Goal: Task Accomplishment & Management: Complete application form

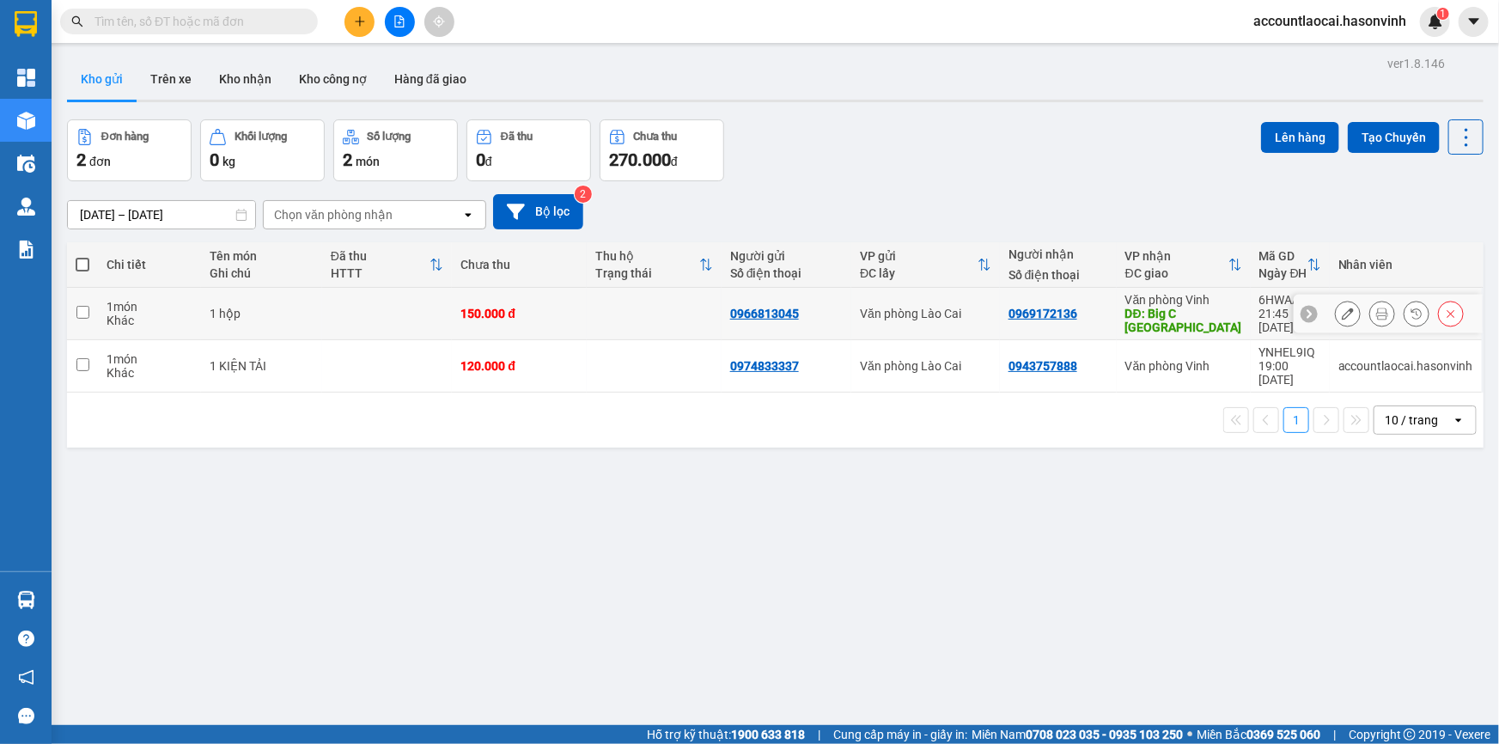
click at [85, 309] on input "checkbox" at bounding box center [82, 312] width 13 height 13
checkbox input "true"
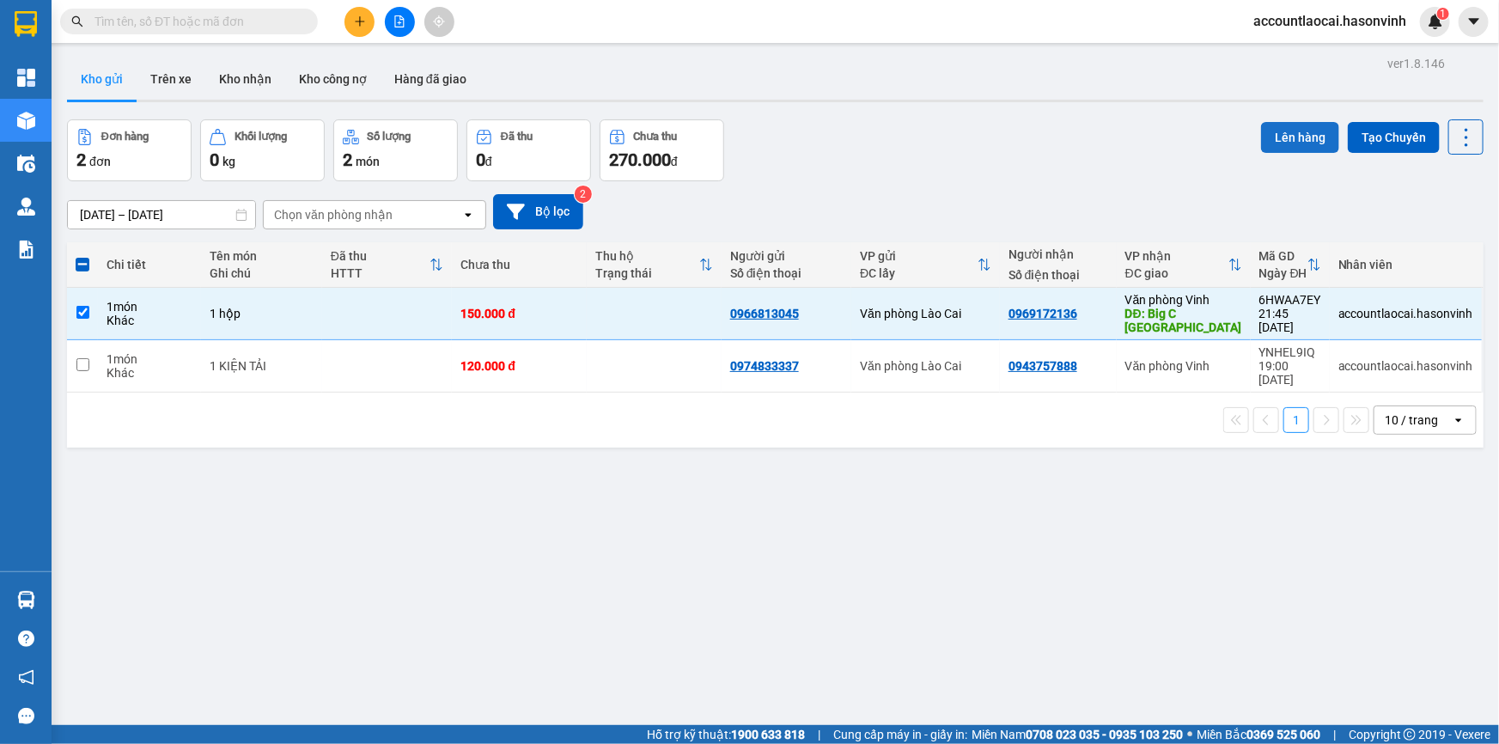
click at [1276, 149] on button "Lên hàng" at bounding box center [1300, 137] width 78 height 31
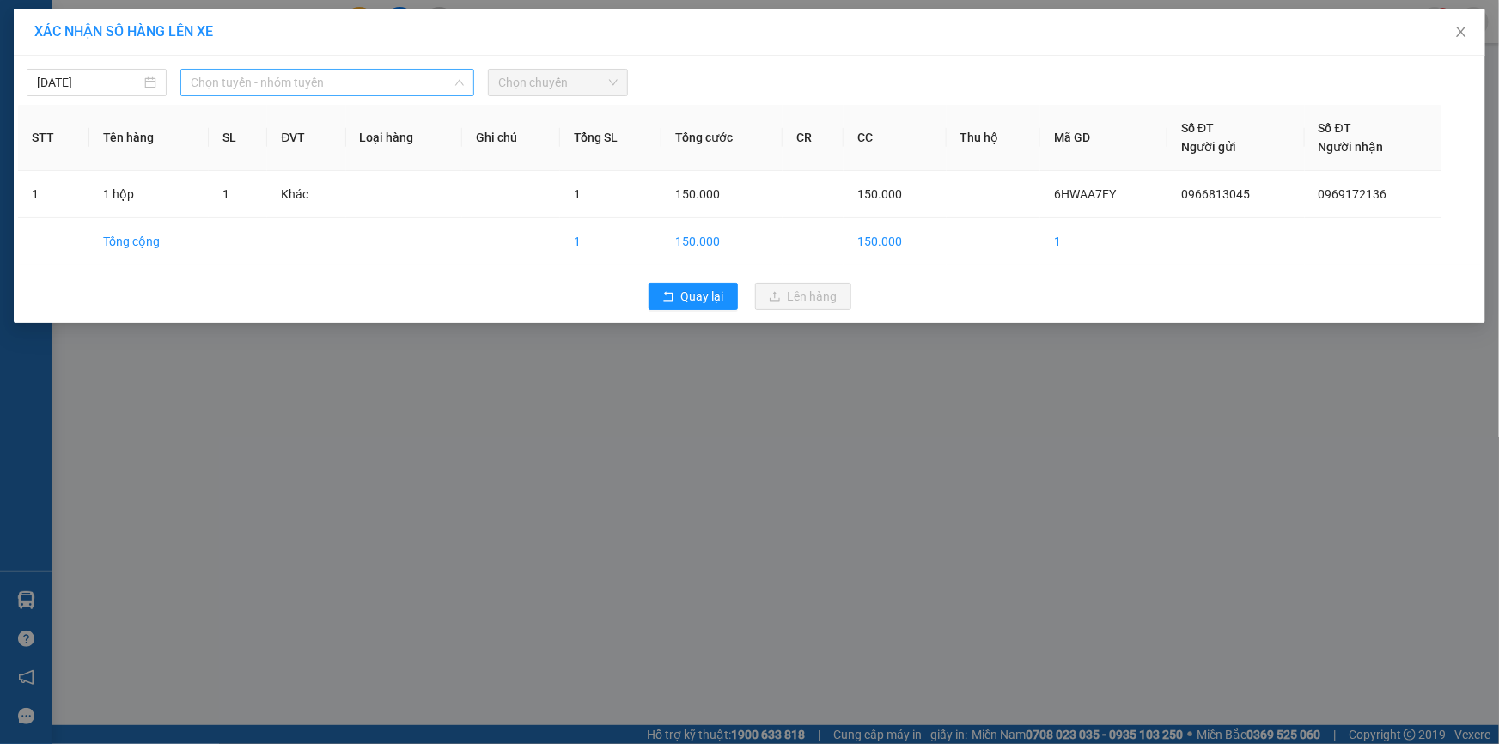
click at [356, 88] on span "Chọn tuyến - nhóm tuyến" at bounding box center [327, 83] width 273 height 26
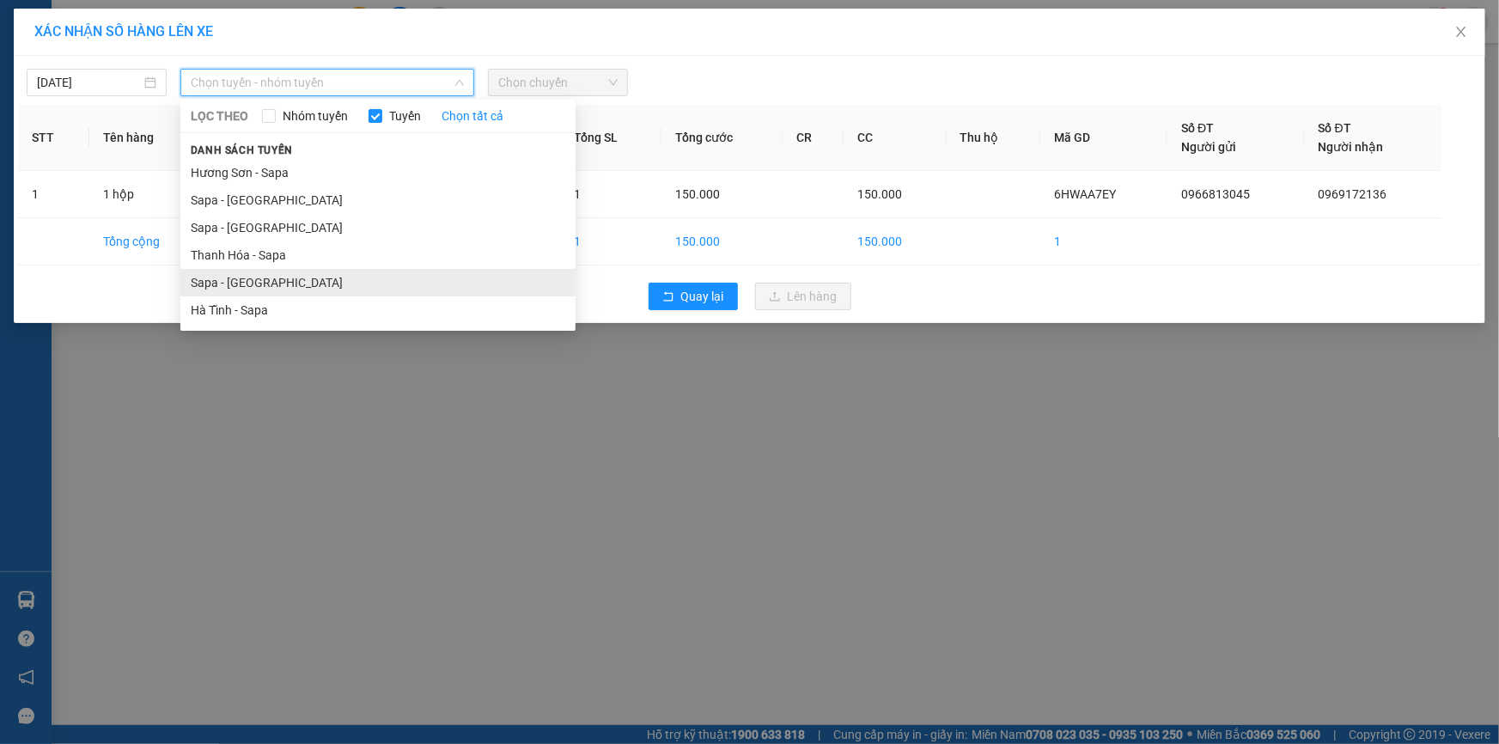
click at [248, 283] on li "Sapa - [GEOGRAPHIC_DATA]" at bounding box center [377, 282] width 395 height 27
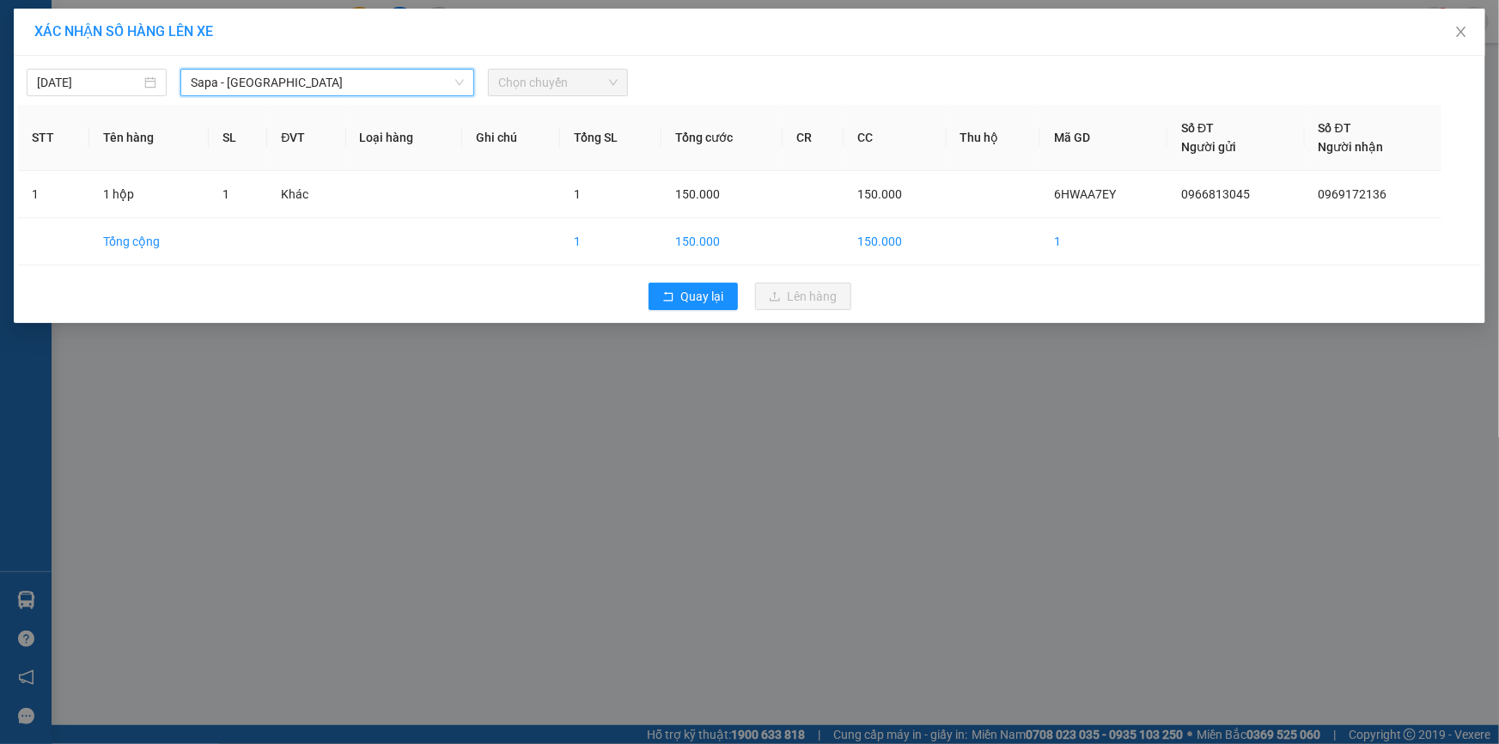
click at [557, 86] on span "Chọn chuyến" at bounding box center [557, 83] width 119 height 26
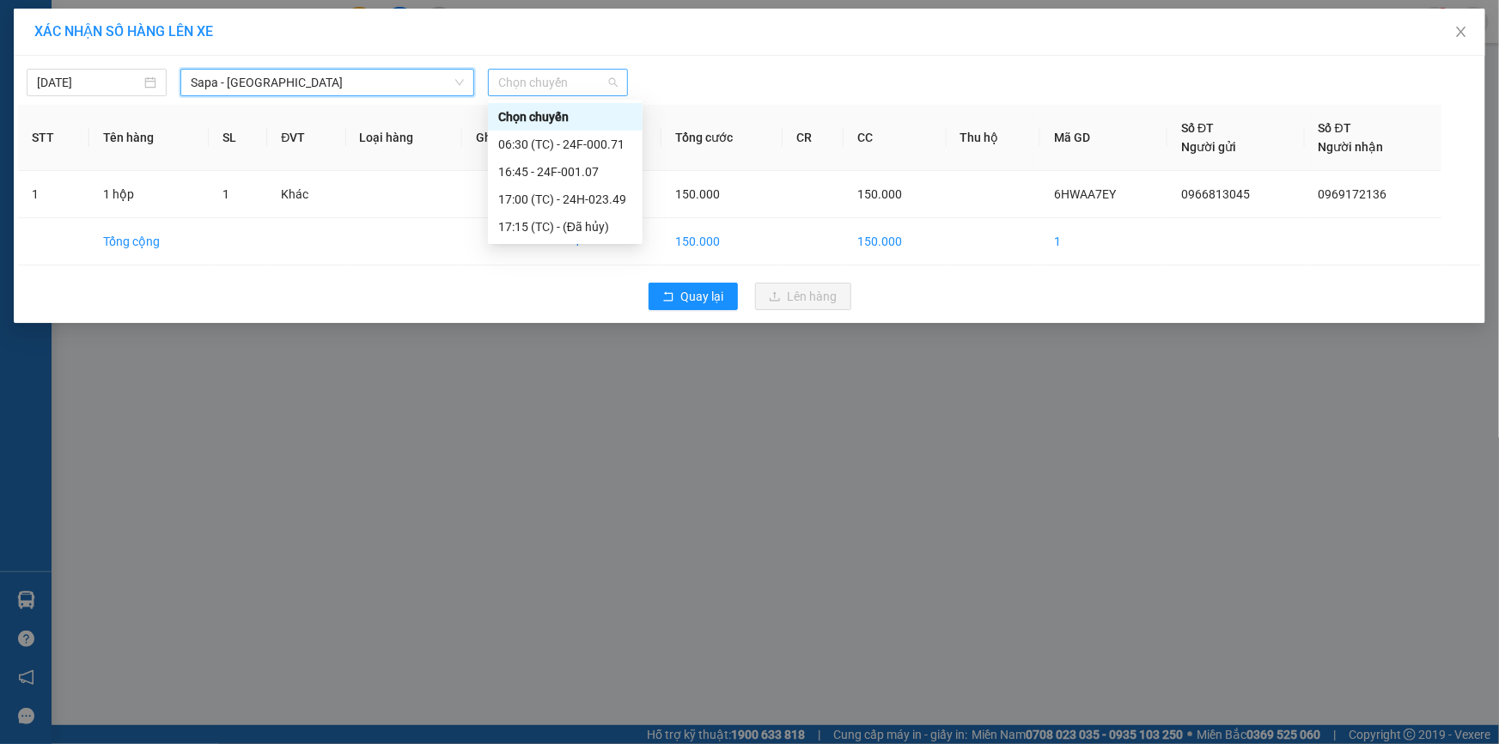
click at [541, 85] on span "Chọn chuyến" at bounding box center [557, 83] width 119 height 26
click at [606, 143] on div "06:30 (TC) - 24F-000.71" at bounding box center [565, 144] width 134 height 19
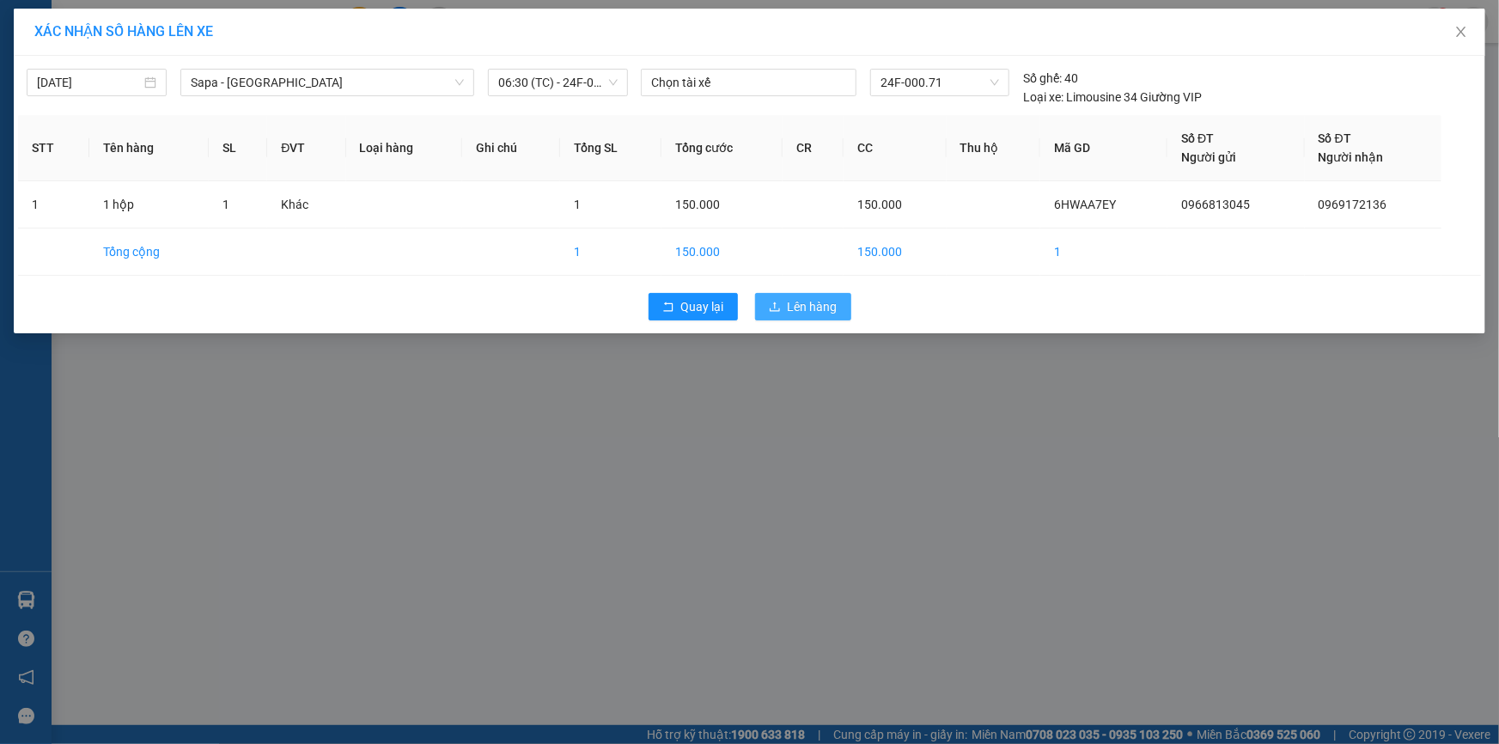
click at [795, 297] on span "Lên hàng" at bounding box center [813, 306] width 50 height 19
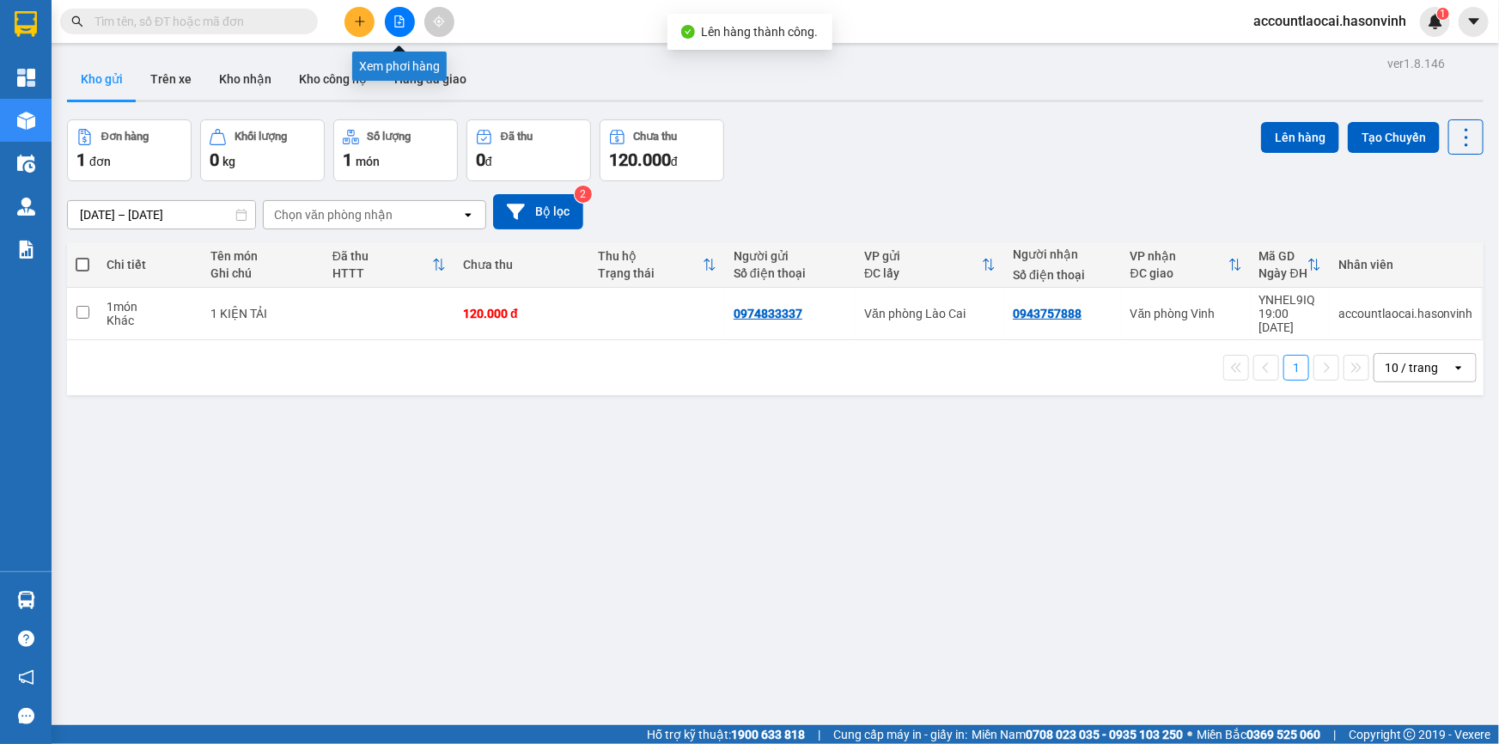
click at [387, 18] on button at bounding box center [400, 22] width 30 height 30
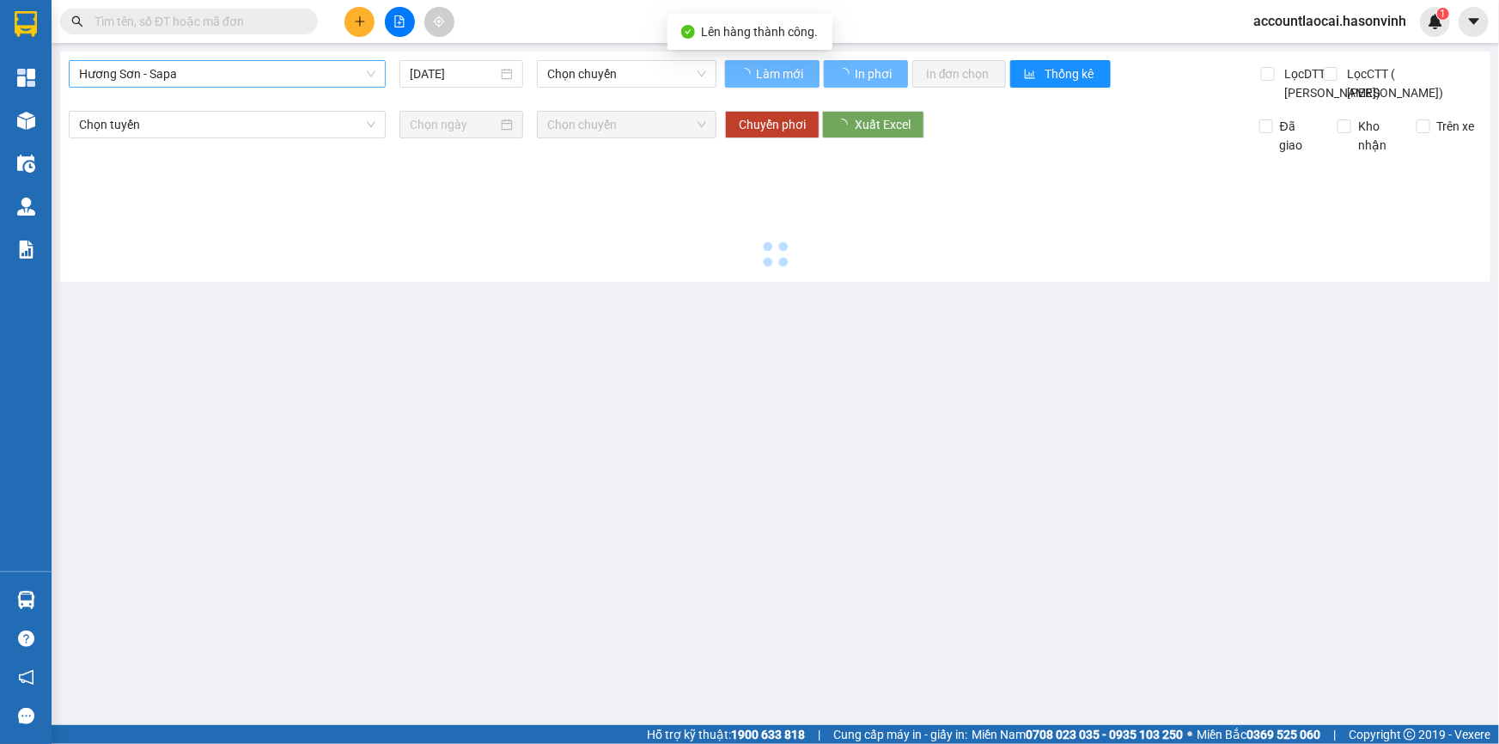
type input "[DATE]"
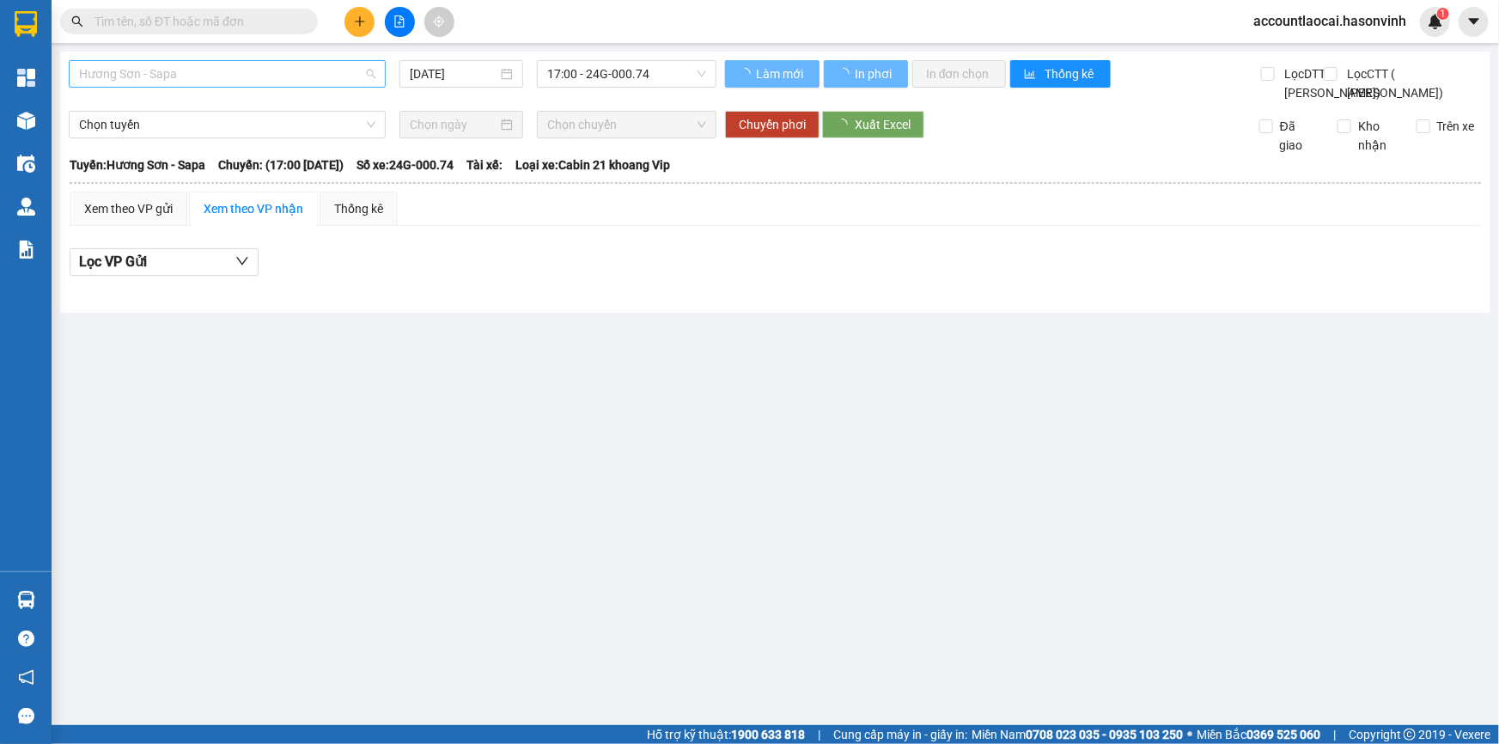
click at [229, 83] on span "Hương Sơn - Sapa" at bounding box center [227, 74] width 296 height 26
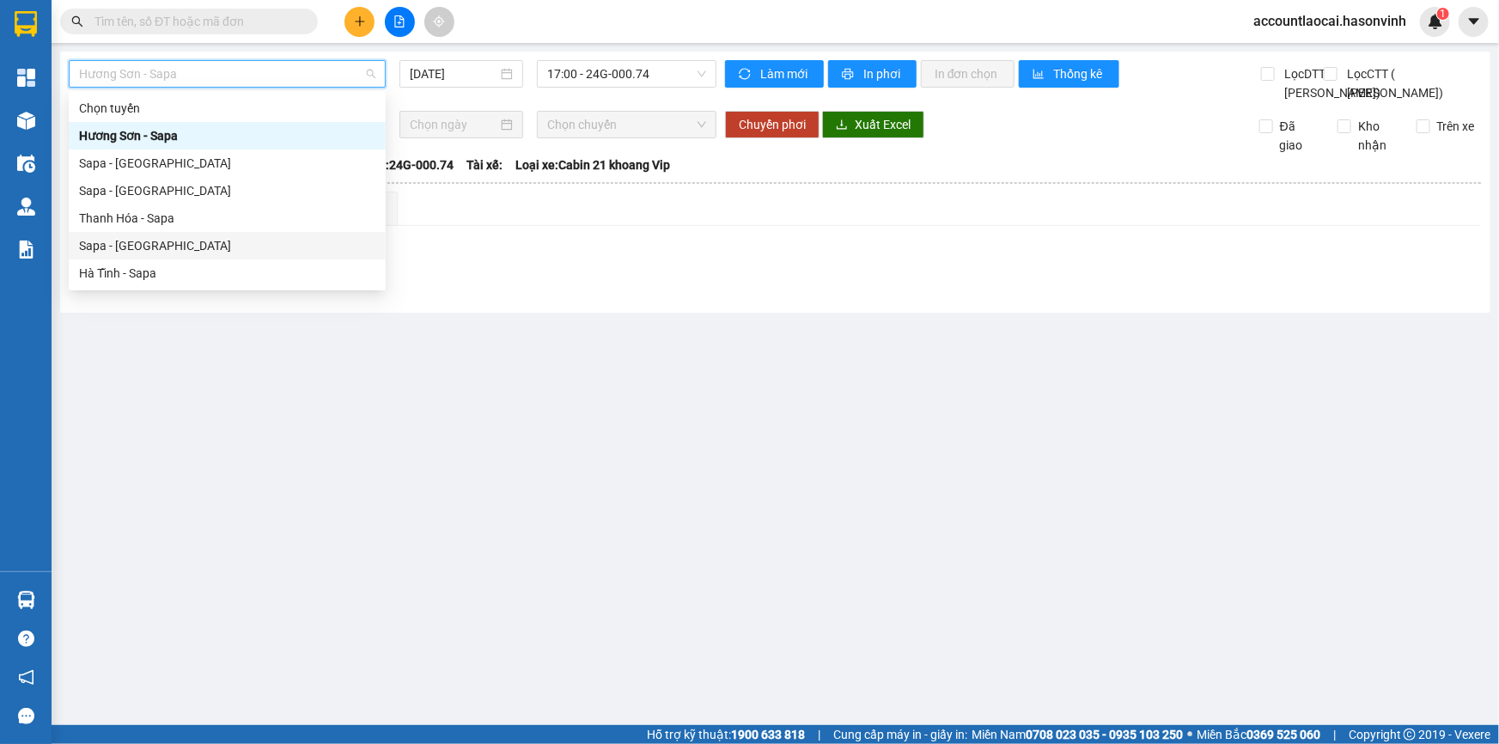
click at [136, 240] on div "Sapa - [GEOGRAPHIC_DATA]" at bounding box center [227, 245] width 296 height 19
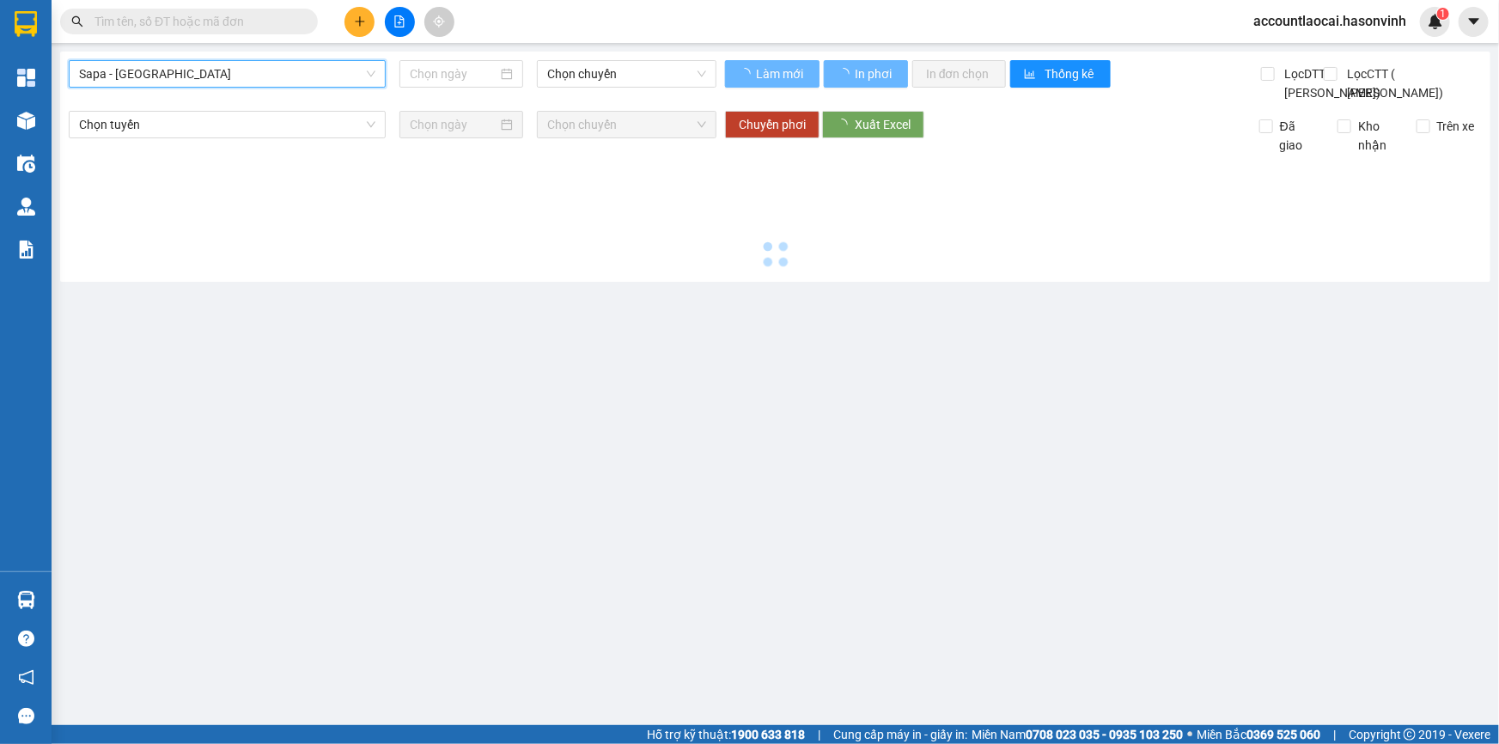
type input "[DATE]"
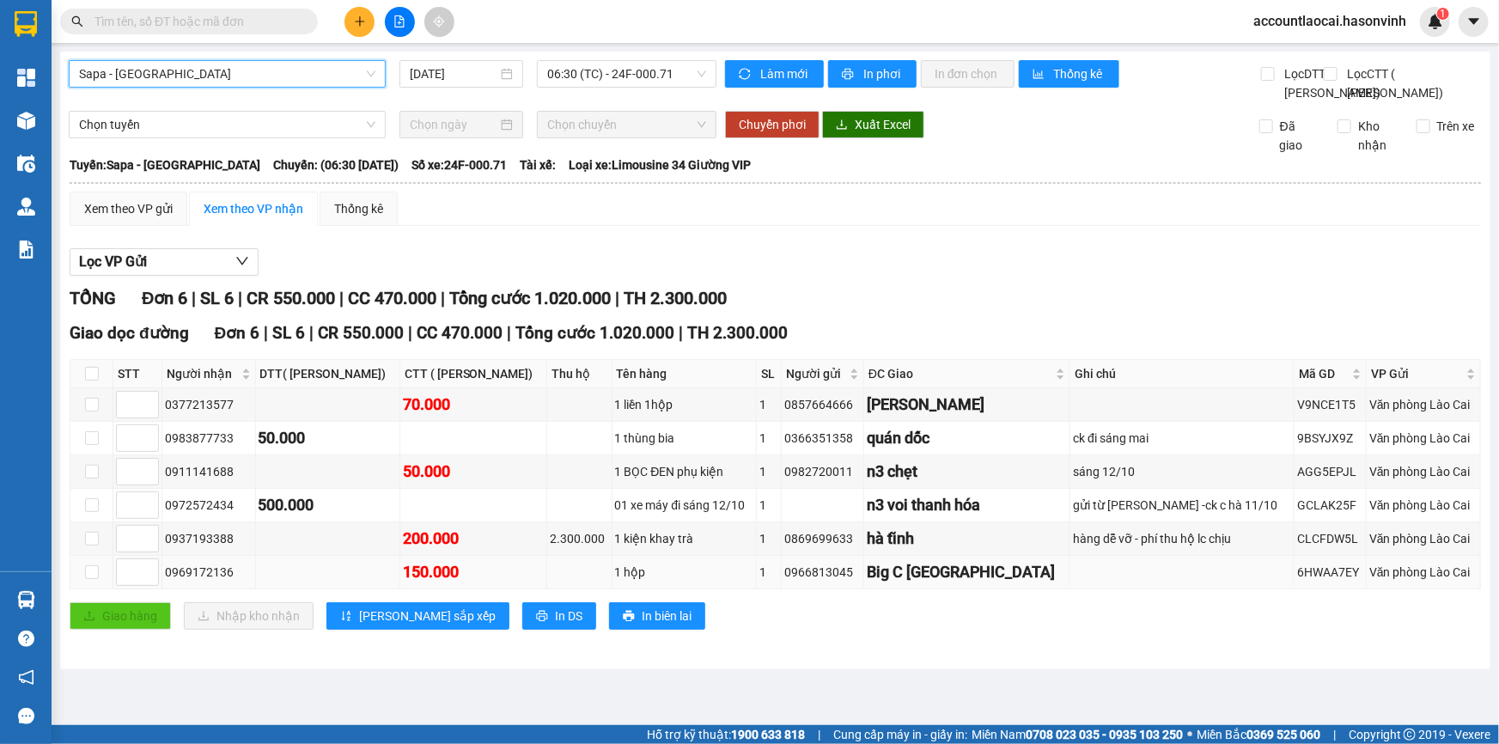
scroll to position [7, 0]
click at [356, 25] on icon "plus" at bounding box center [360, 21] width 12 height 12
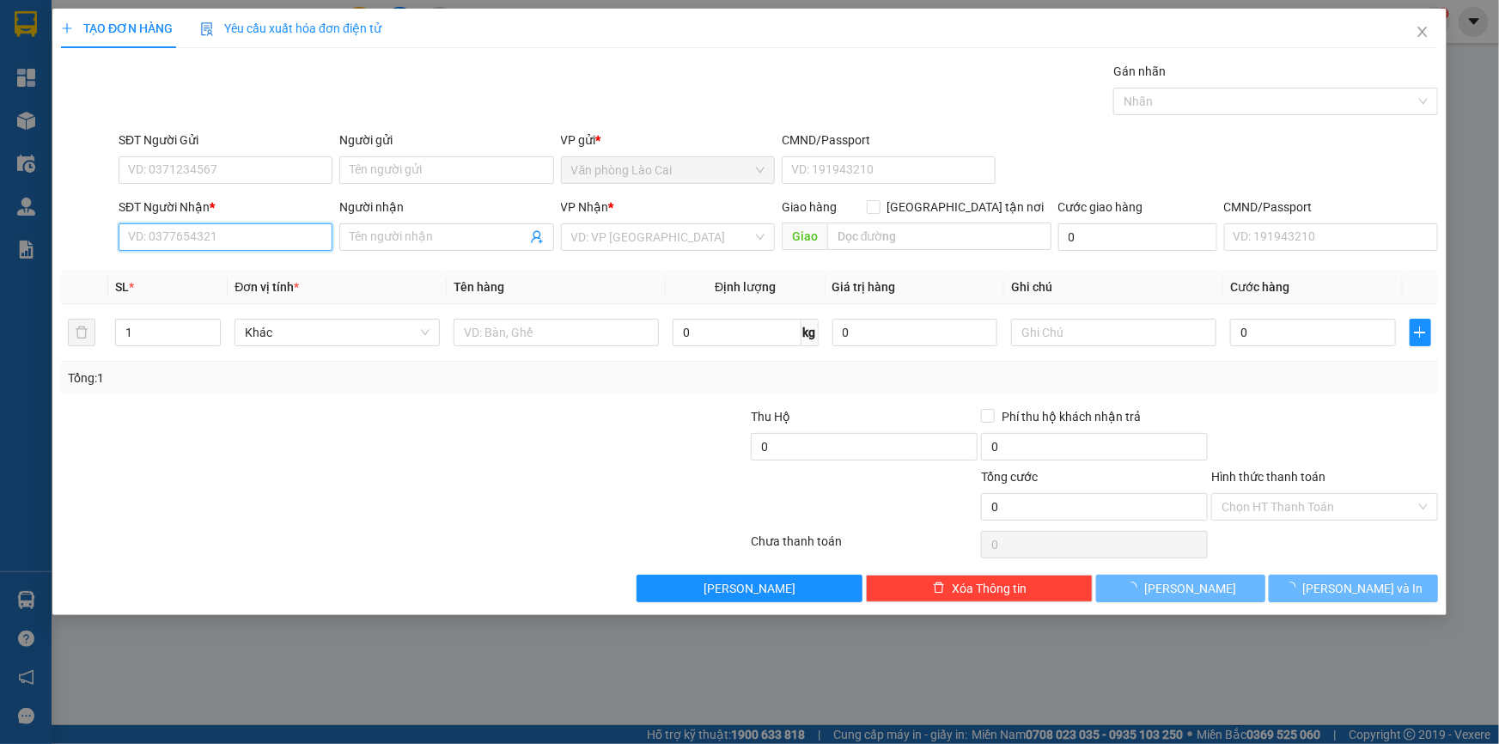
click at [216, 239] on input "SĐT Người Nhận *" at bounding box center [226, 236] width 214 height 27
click at [216, 239] on input "935" at bounding box center [226, 236] width 214 height 27
click at [210, 232] on input "935" at bounding box center [226, 236] width 214 height 27
click at [180, 240] on input "938" at bounding box center [226, 236] width 214 height 27
click at [194, 237] on input "938" at bounding box center [226, 236] width 214 height 27
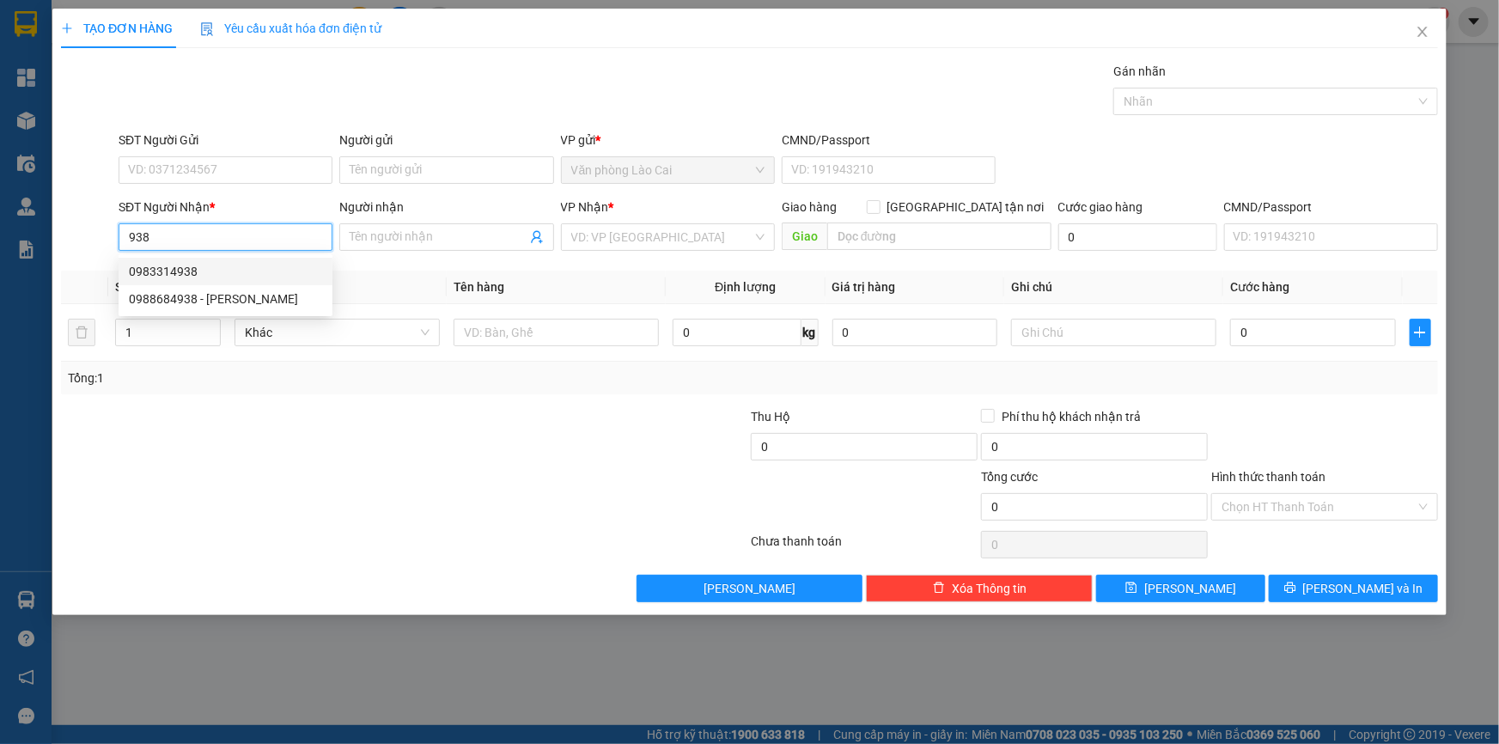
click at [190, 276] on div "0983314938" at bounding box center [225, 271] width 193 height 19
type input "0983314938"
type input "tam điệp"
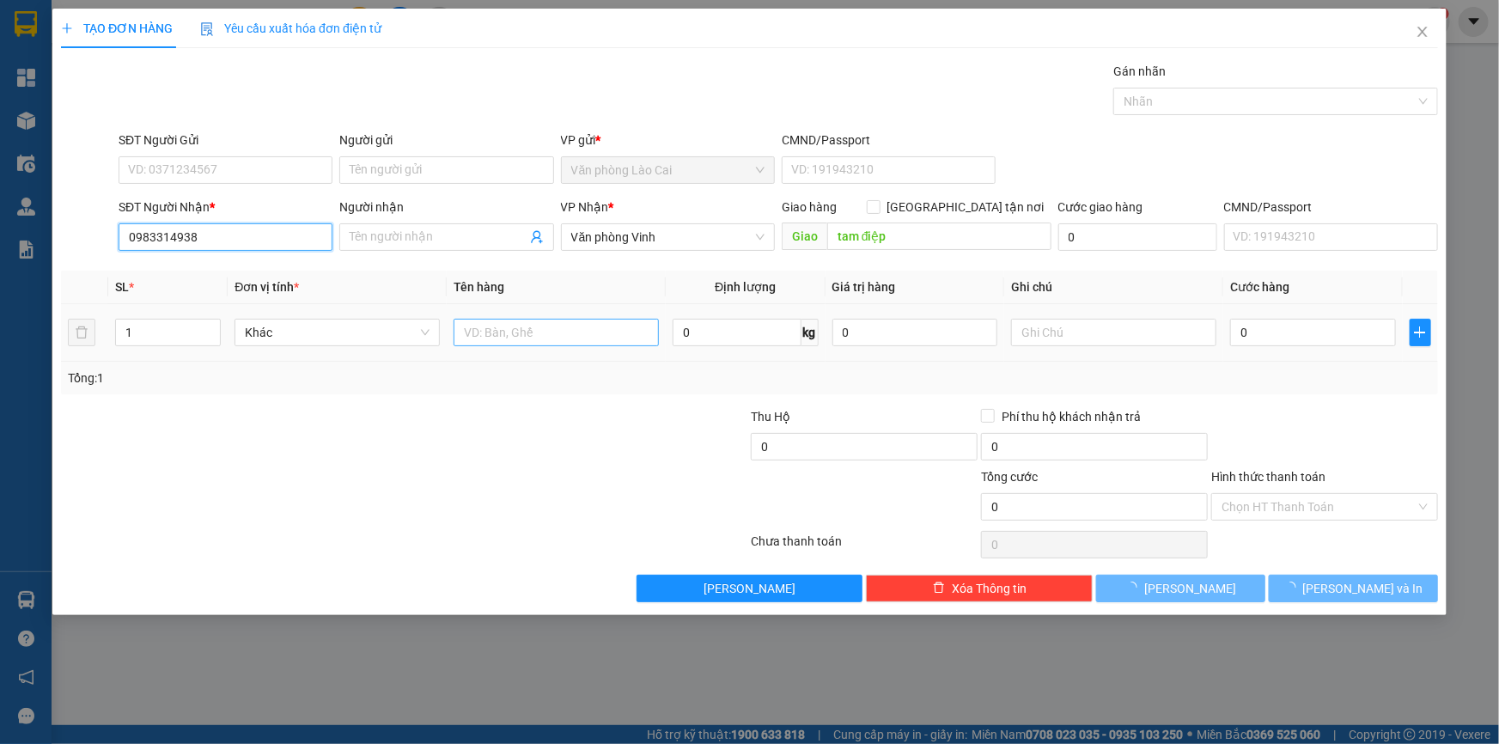
type input "0983314938"
click at [473, 335] on input "text" at bounding box center [556, 332] width 205 height 27
type input "1"
type input "450.000"
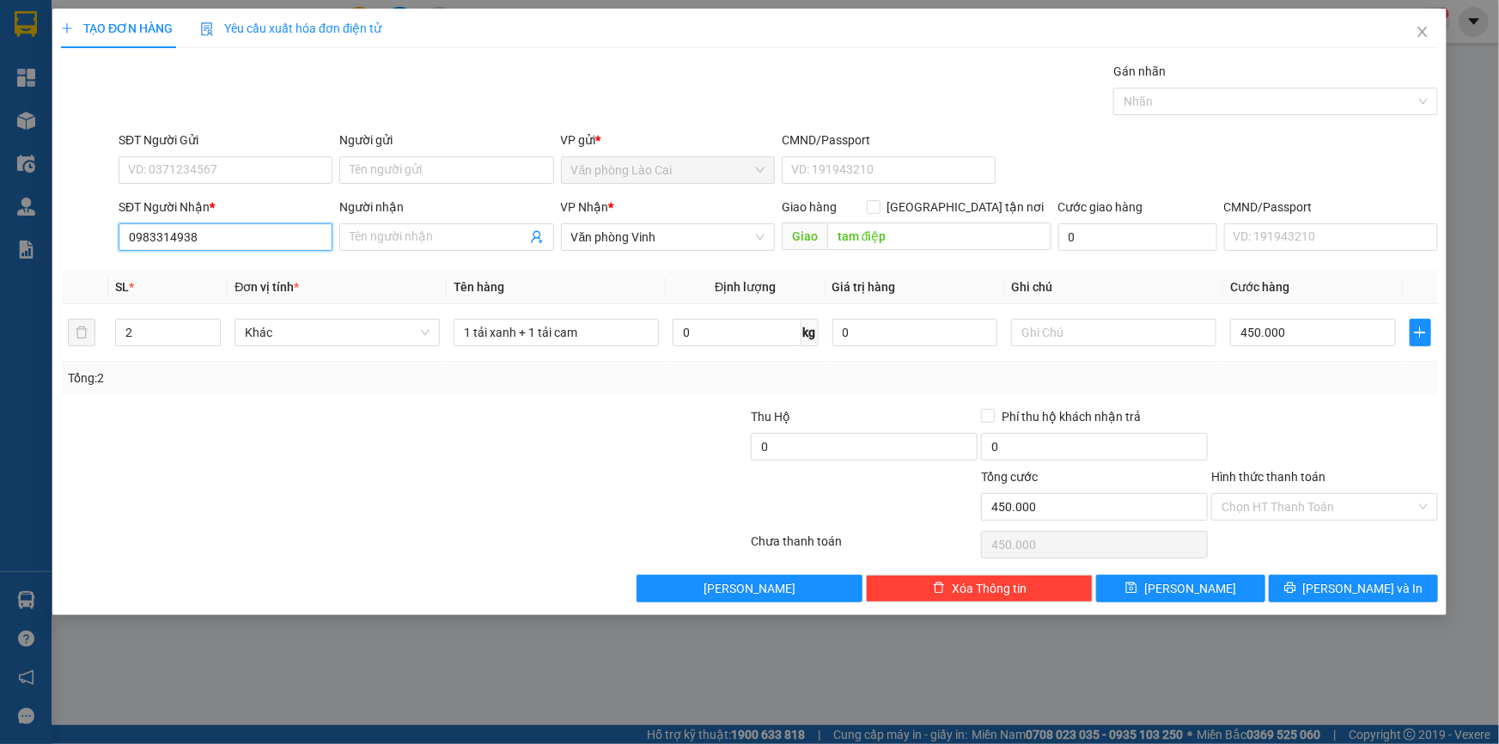
drag, startPoint x: 219, startPoint y: 230, endPoint x: 109, endPoint y: 253, distance: 112.2
click at [109, 253] on div "SĐT Người Nhận * 0983314938 Người nhận Tên người nhận VP Nhận * Văn phòng Vinh …" at bounding box center [749, 228] width 1380 height 60
click at [166, 330] on input "2" at bounding box center [168, 333] width 104 height 26
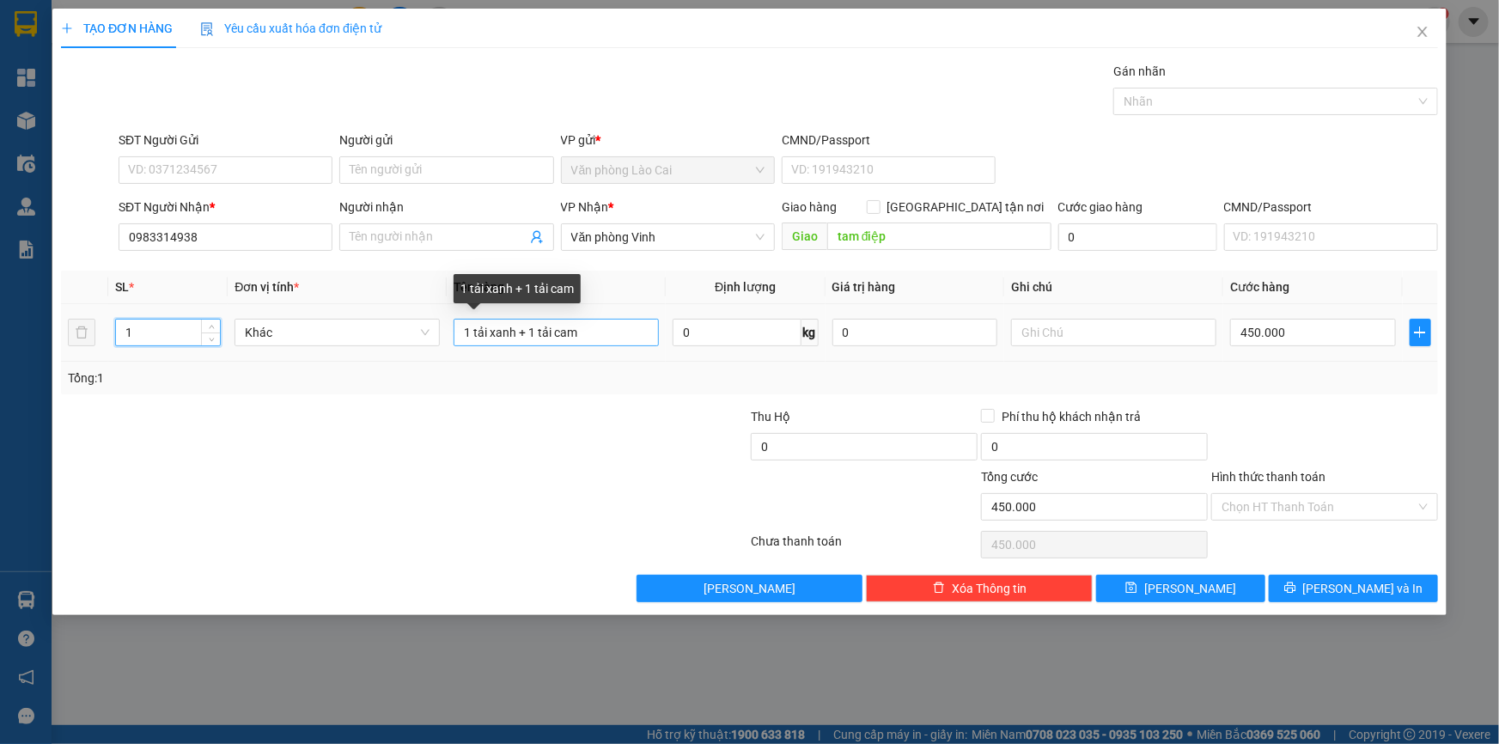
type input "1"
drag, startPoint x: 595, startPoint y: 332, endPoint x: 423, endPoint y: 342, distance: 172.1
click at [423, 342] on tr "1 Khác 1 tải xanh + 1 tải cam 0 kg 0 450.000" at bounding box center [749, 333] width 1377 height 58
type input "1 tải xanh"
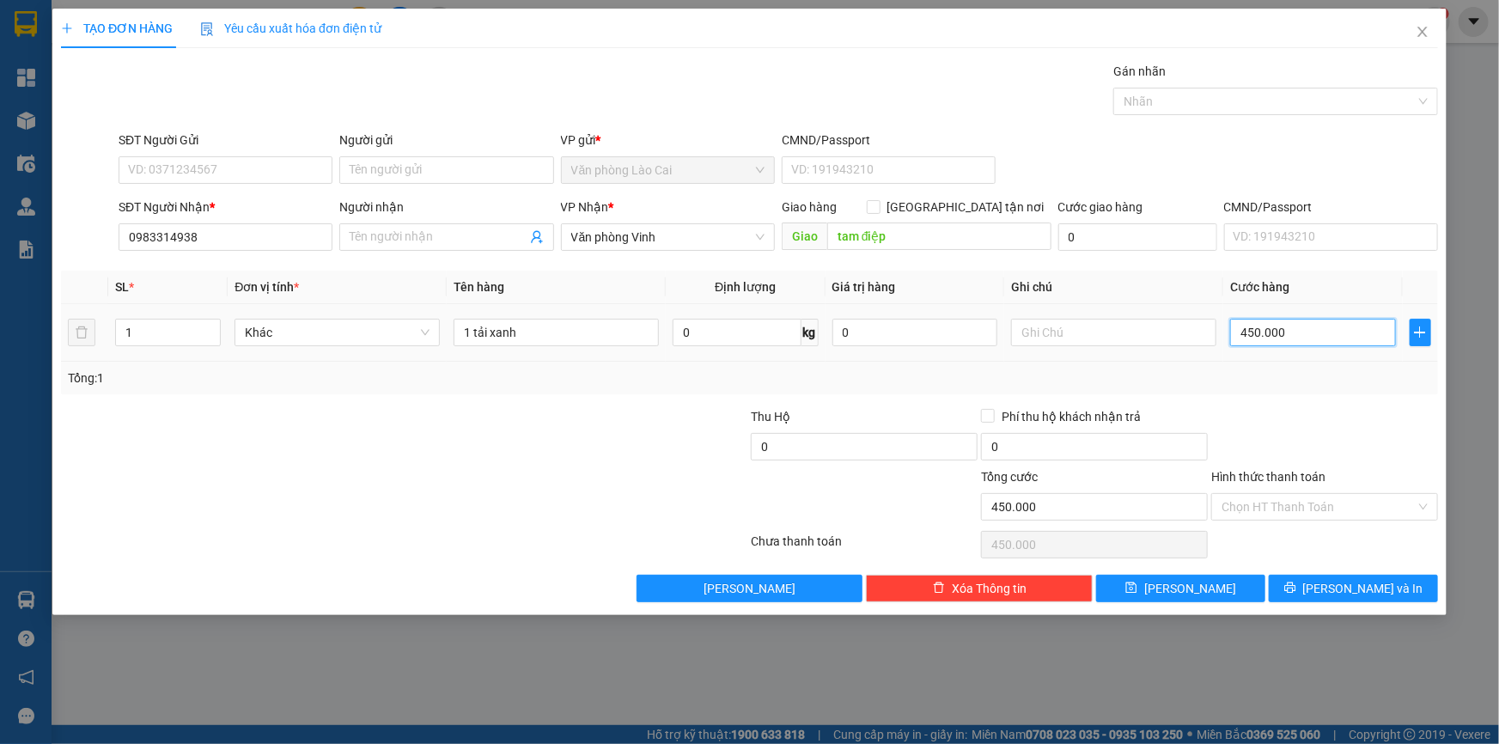
click at [1291, 335] on input "450.000" at bounding box center [1313, 332] width 166 height 27
type input "2"
type input "25"
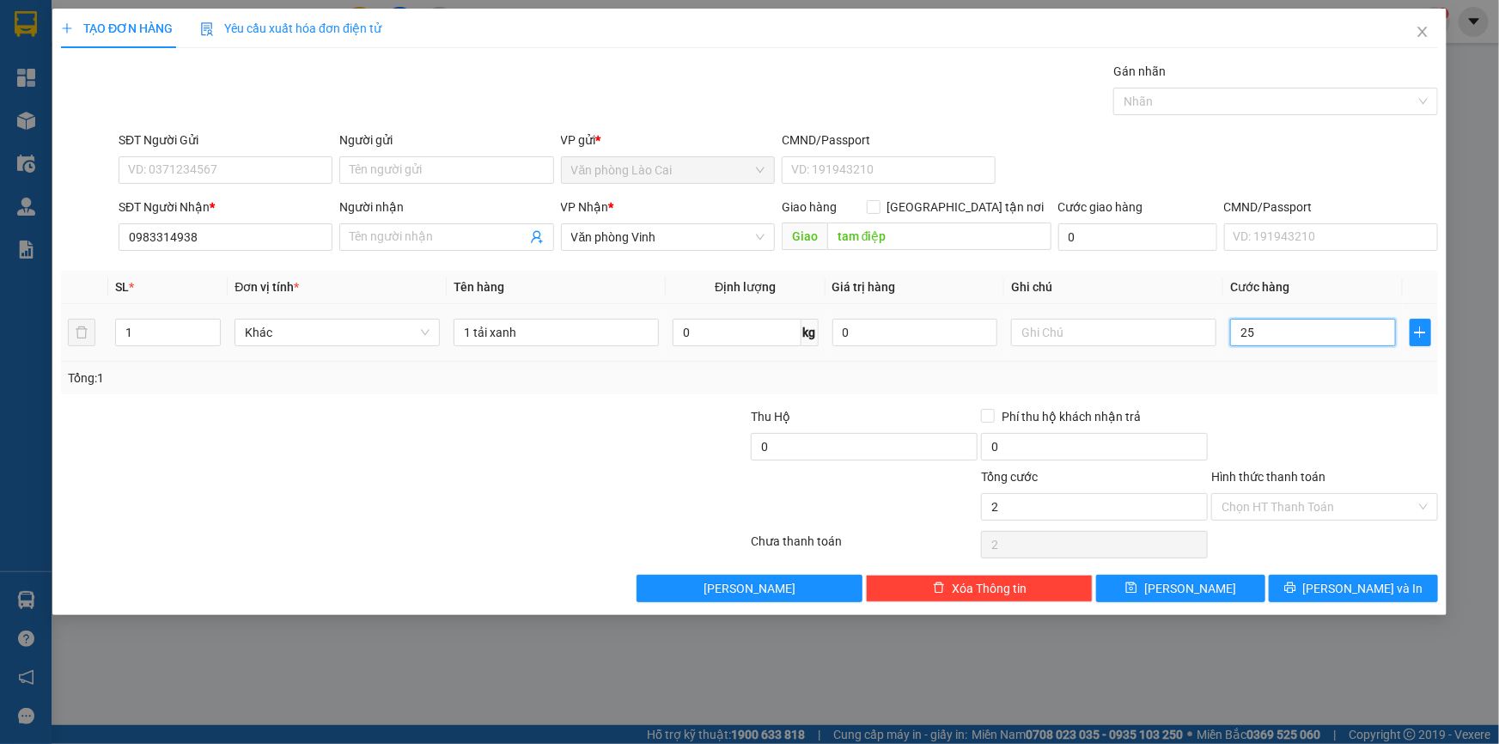
type input "25"
type input "250"
type input "2.500"
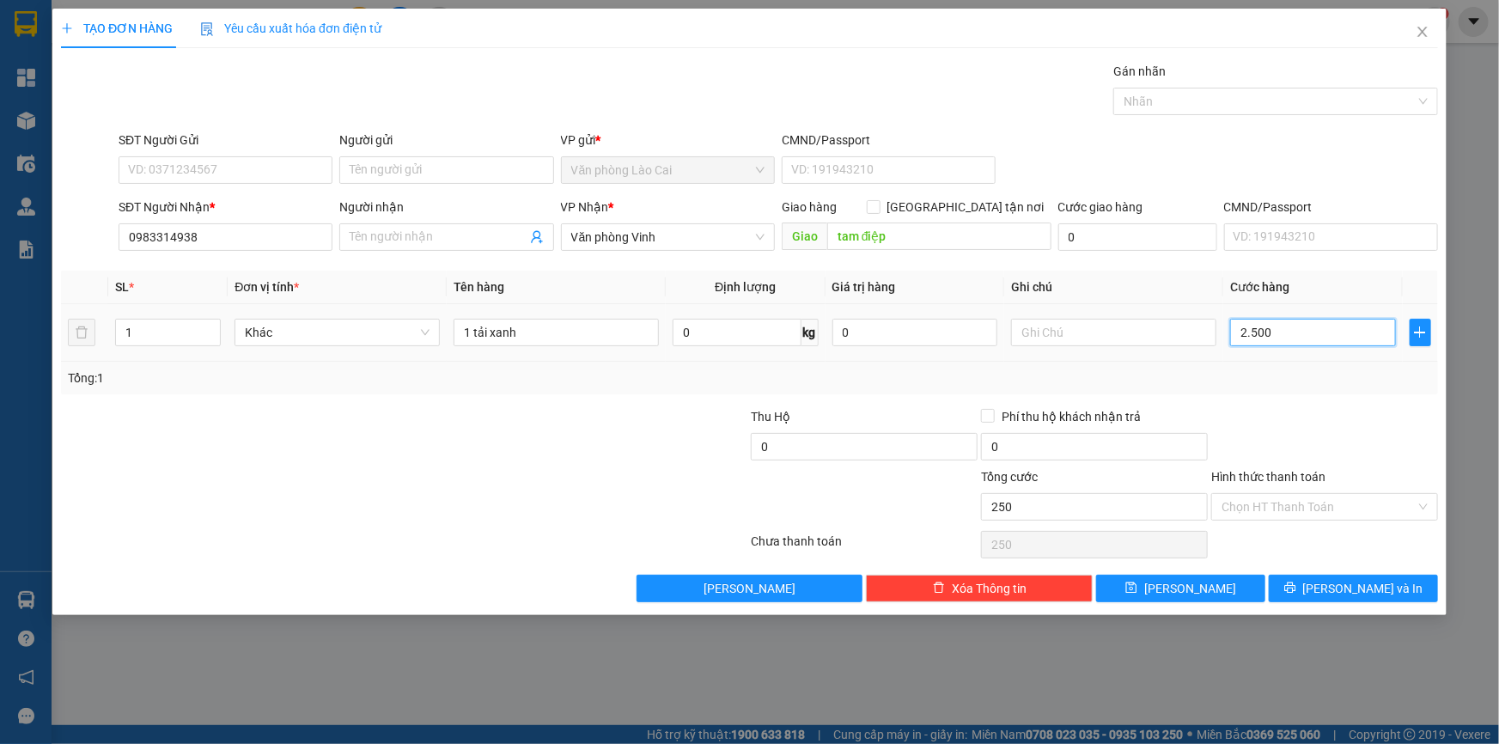
type input "2.500"
type input "25.000"
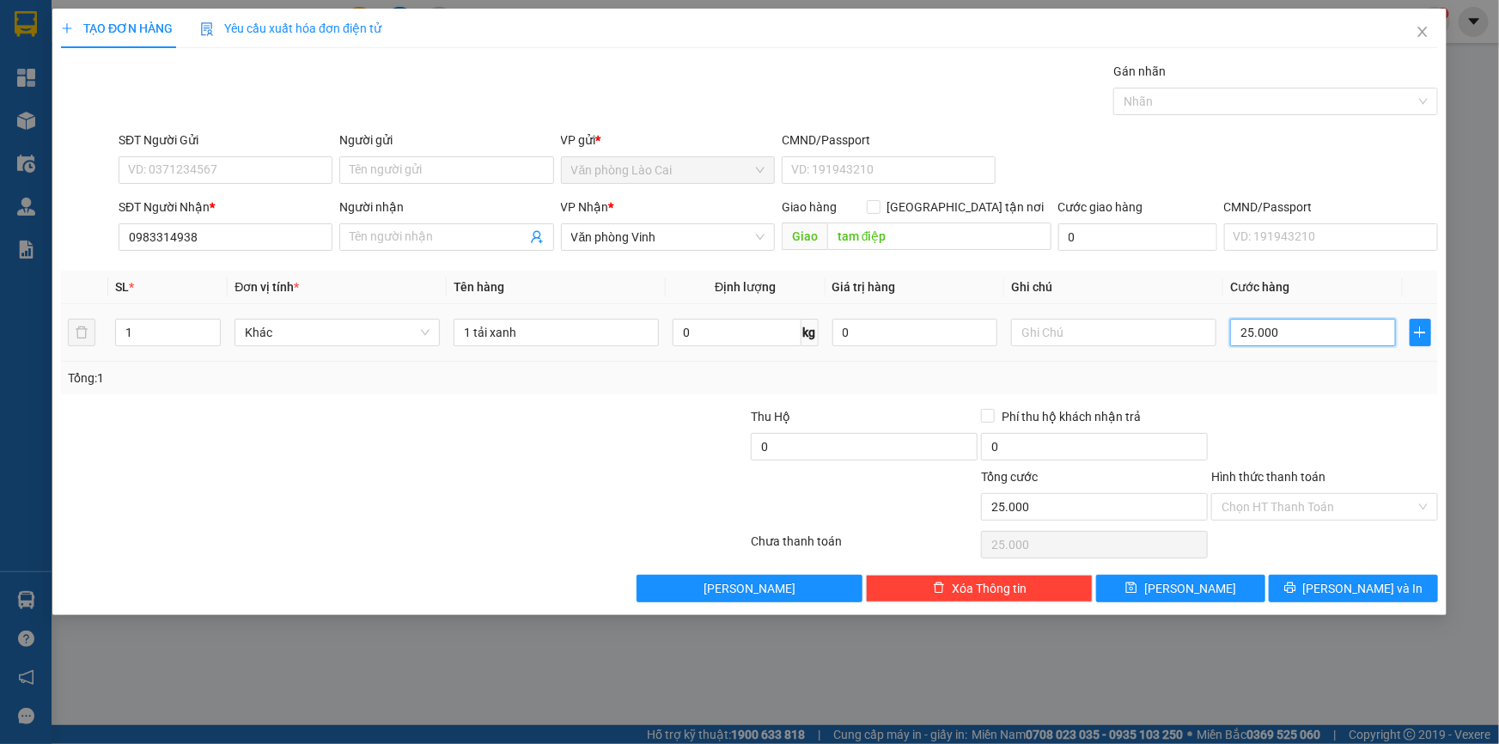
type input "250.000"
click at [1196, 589] on span "[PERSON_NAME]" at bounding box center [1190, 588] width 92 height 19
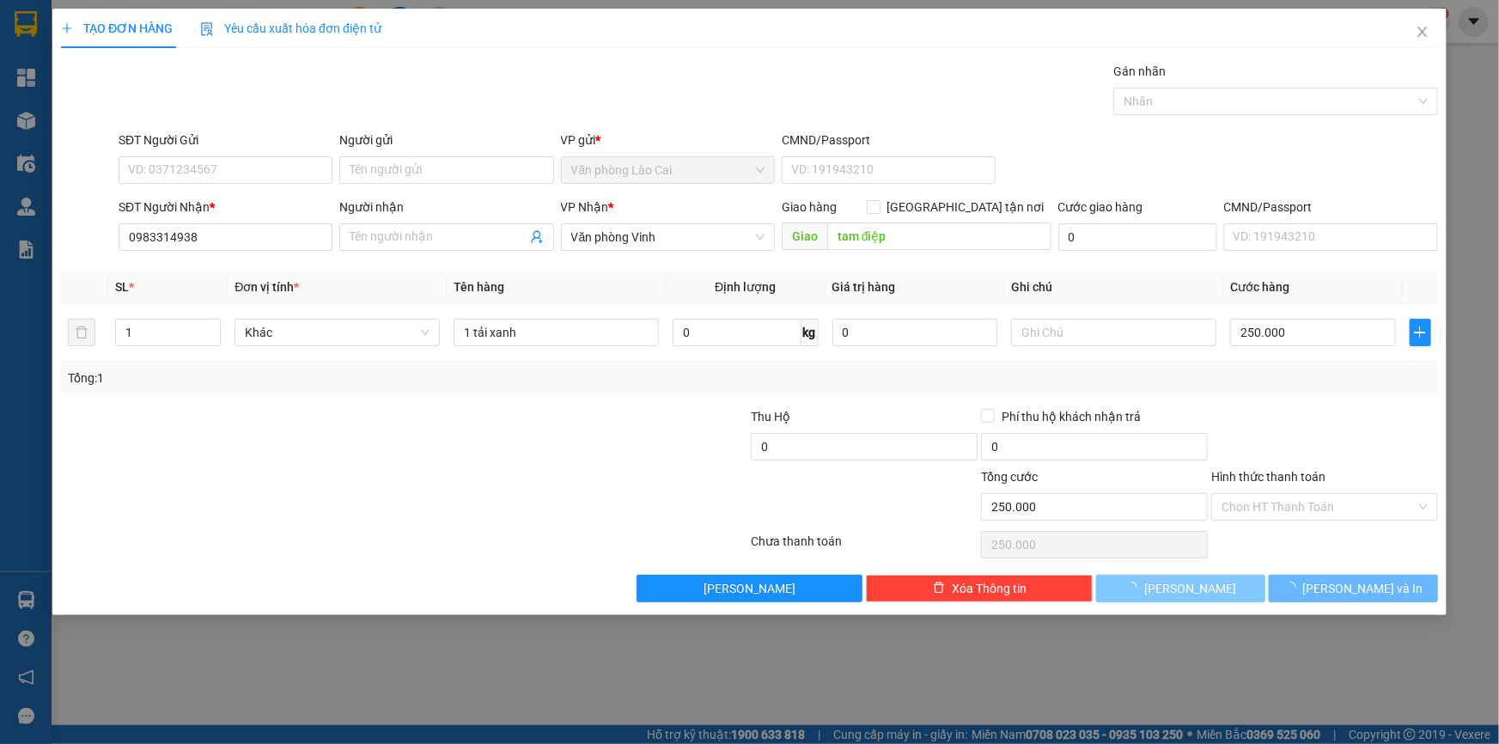
type input "0"
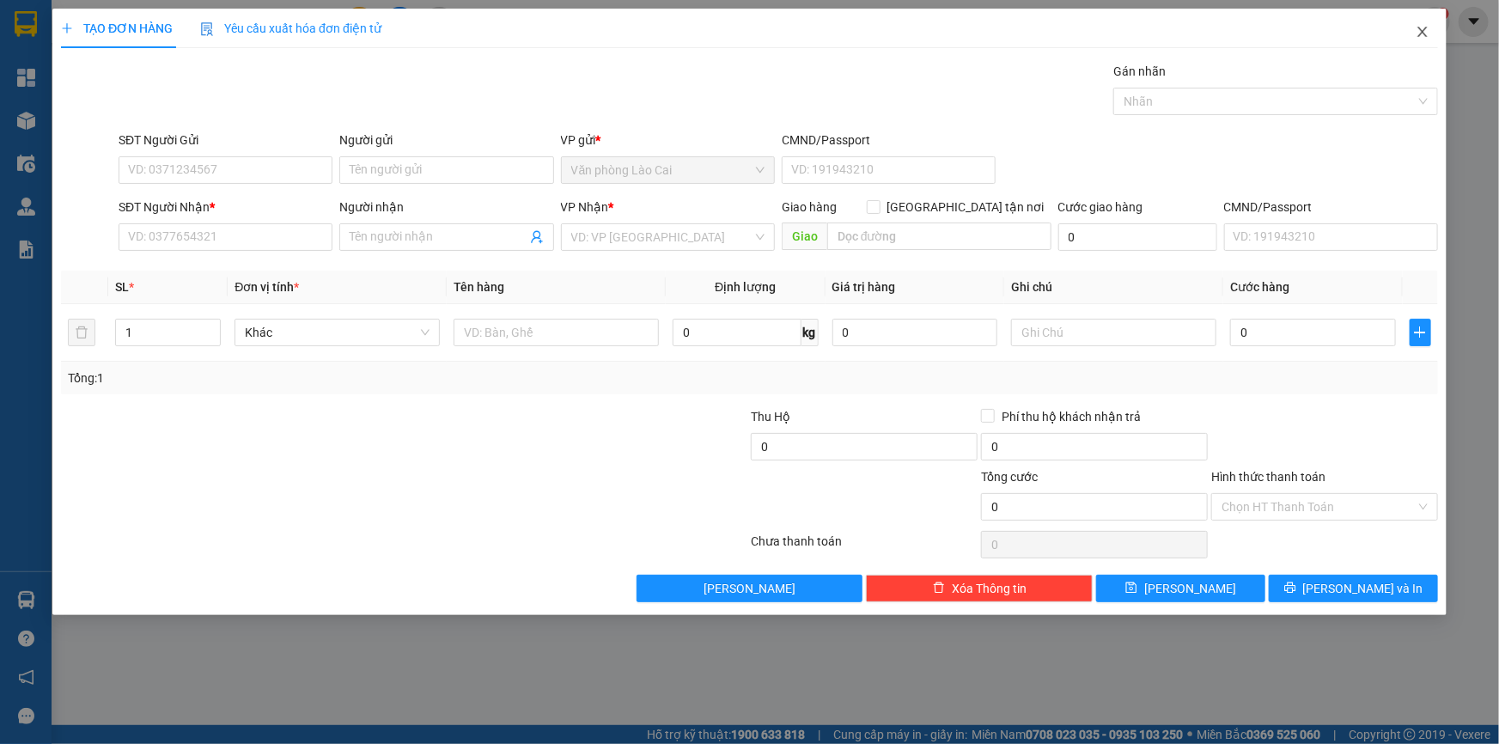
click at [1420, 25] on icon "close" at bounding box center [1423, 32] width 14 height 14
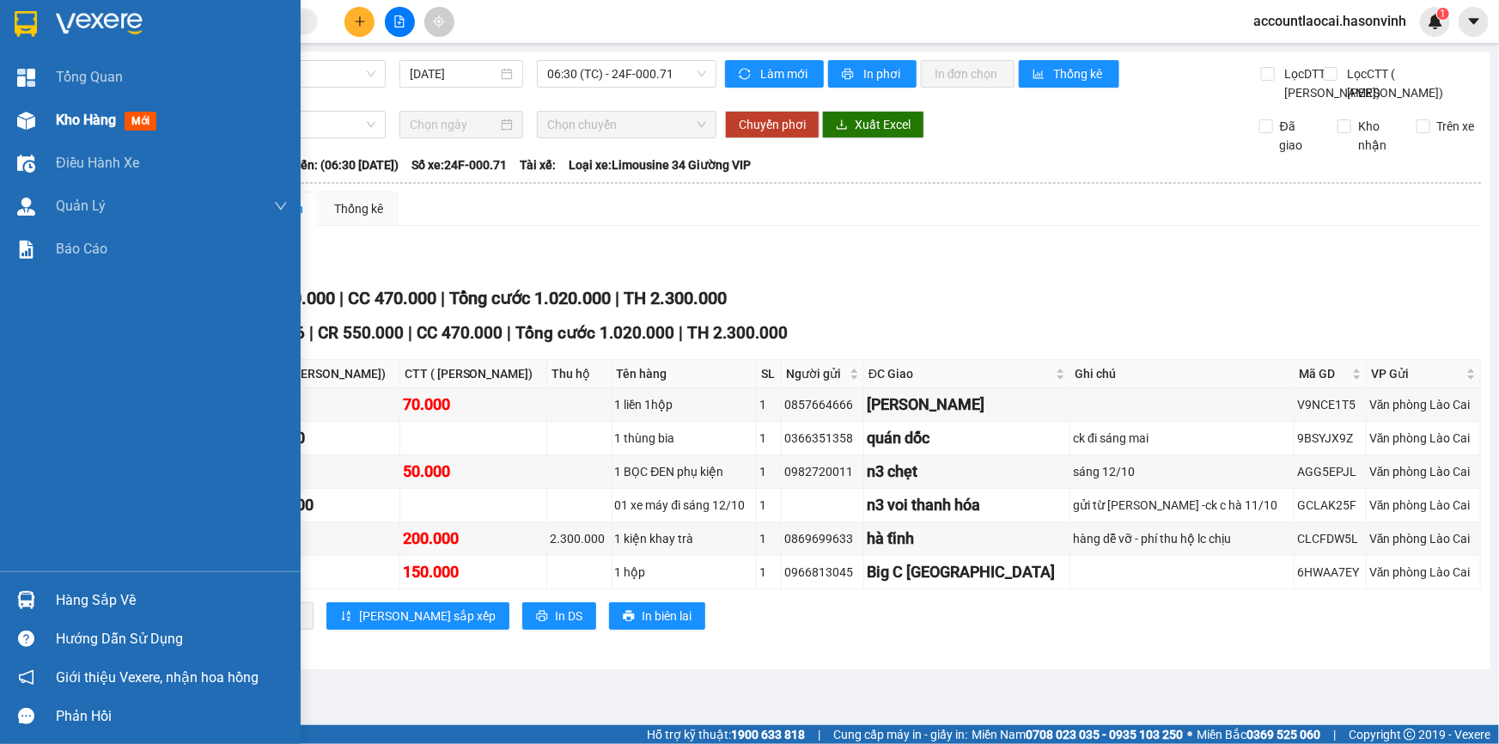
click at [61, 118] on span "Kho hàng" at bounding box center [86, 120] width 60 height 16
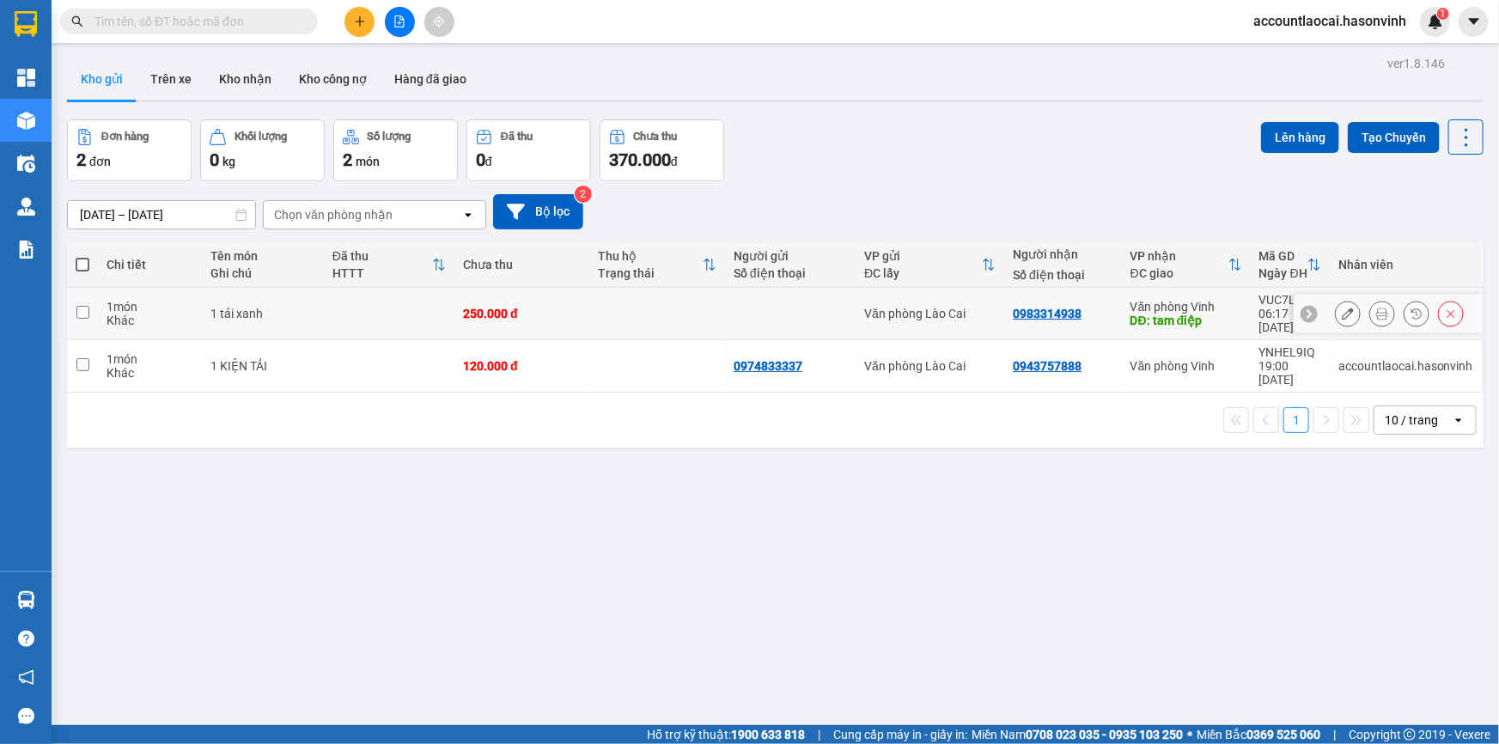
click at [84, 306] on input "checkbox" at bounding box center [82, 312] width 13 height 13
checkbox input "true"
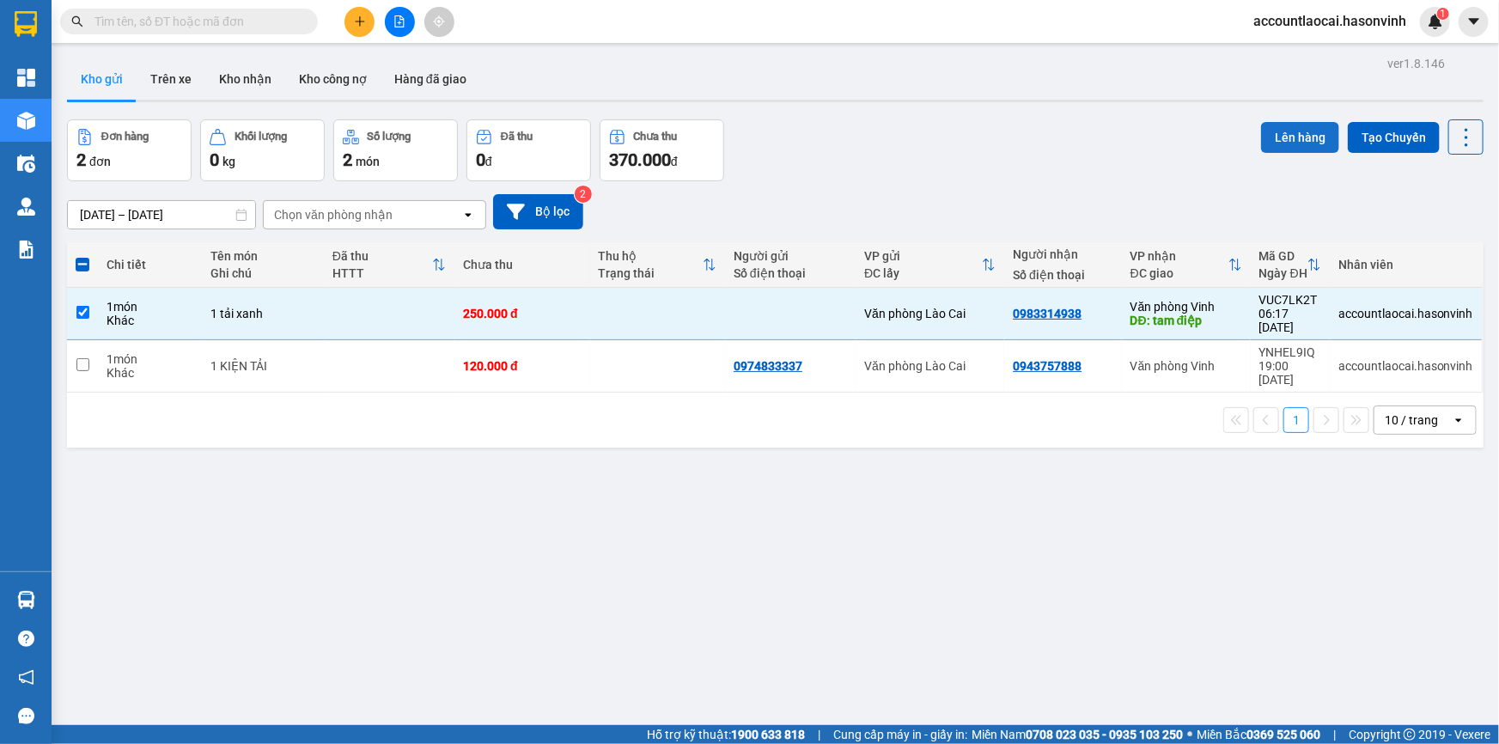
click at [1278, 131] on button "Lên hàng" at bounding box center [1300, 137] width 78 height 31
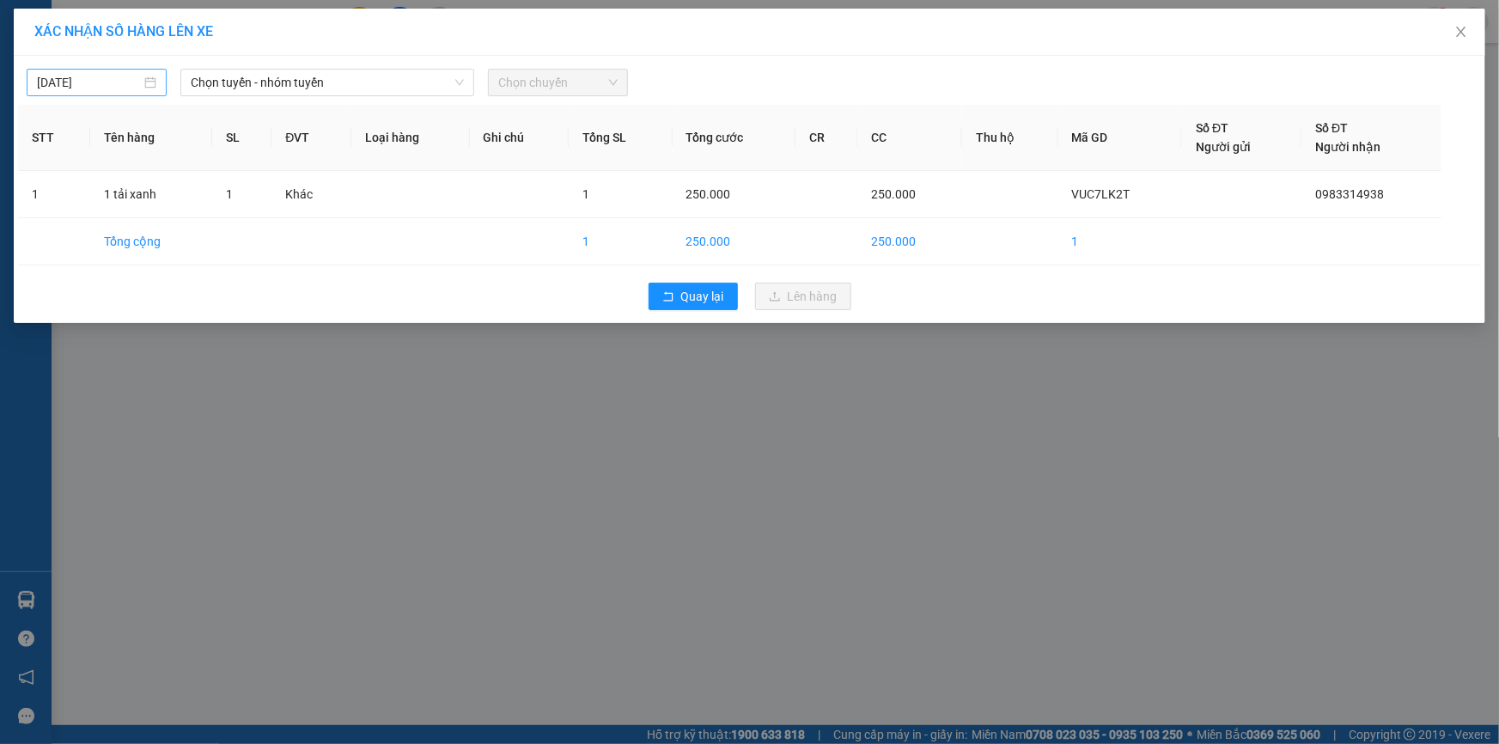
click at [104, 80] on input "[DATE]" at bounding box center [89, 82] width 104 height 19
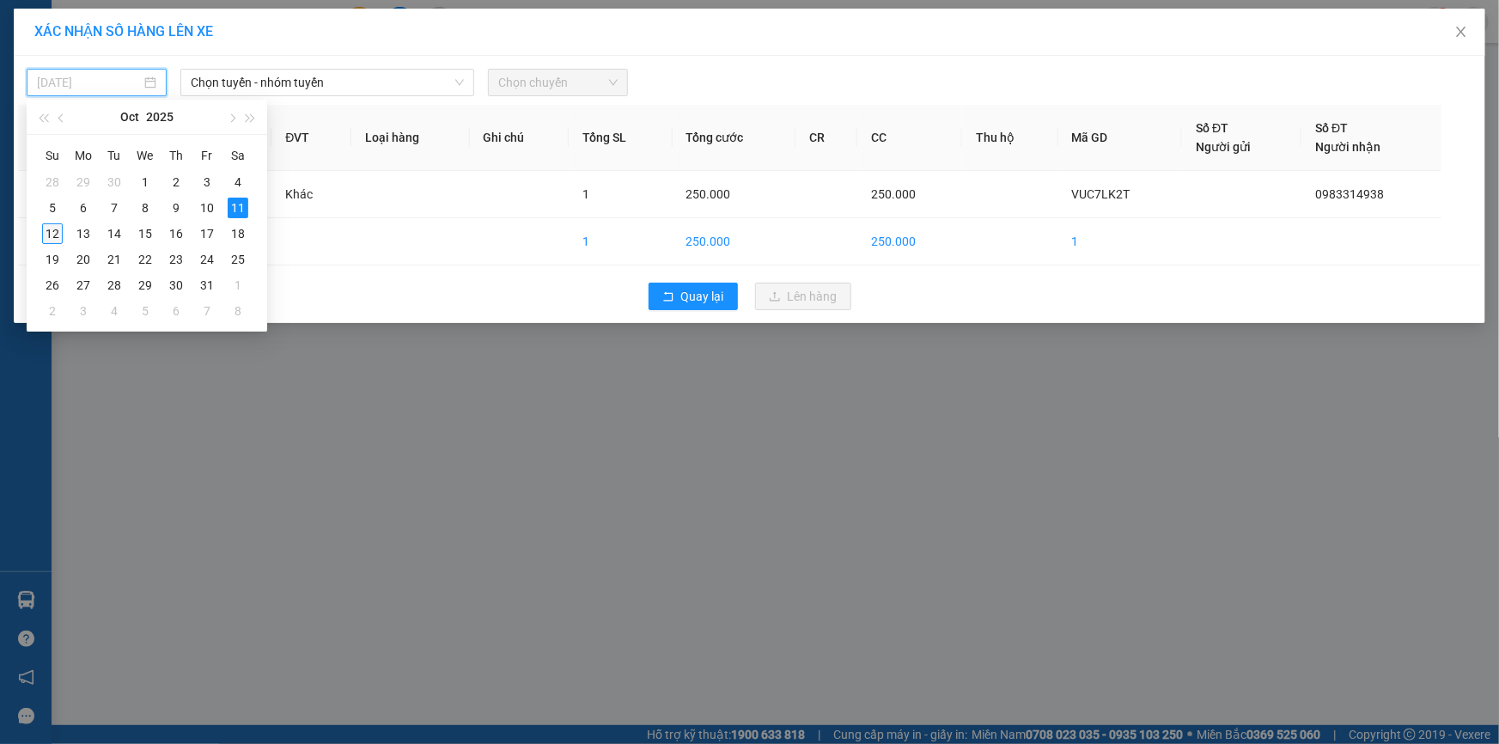
click at [46, 232] on div "12" at bounding box center [52, 233] width 21 height 21
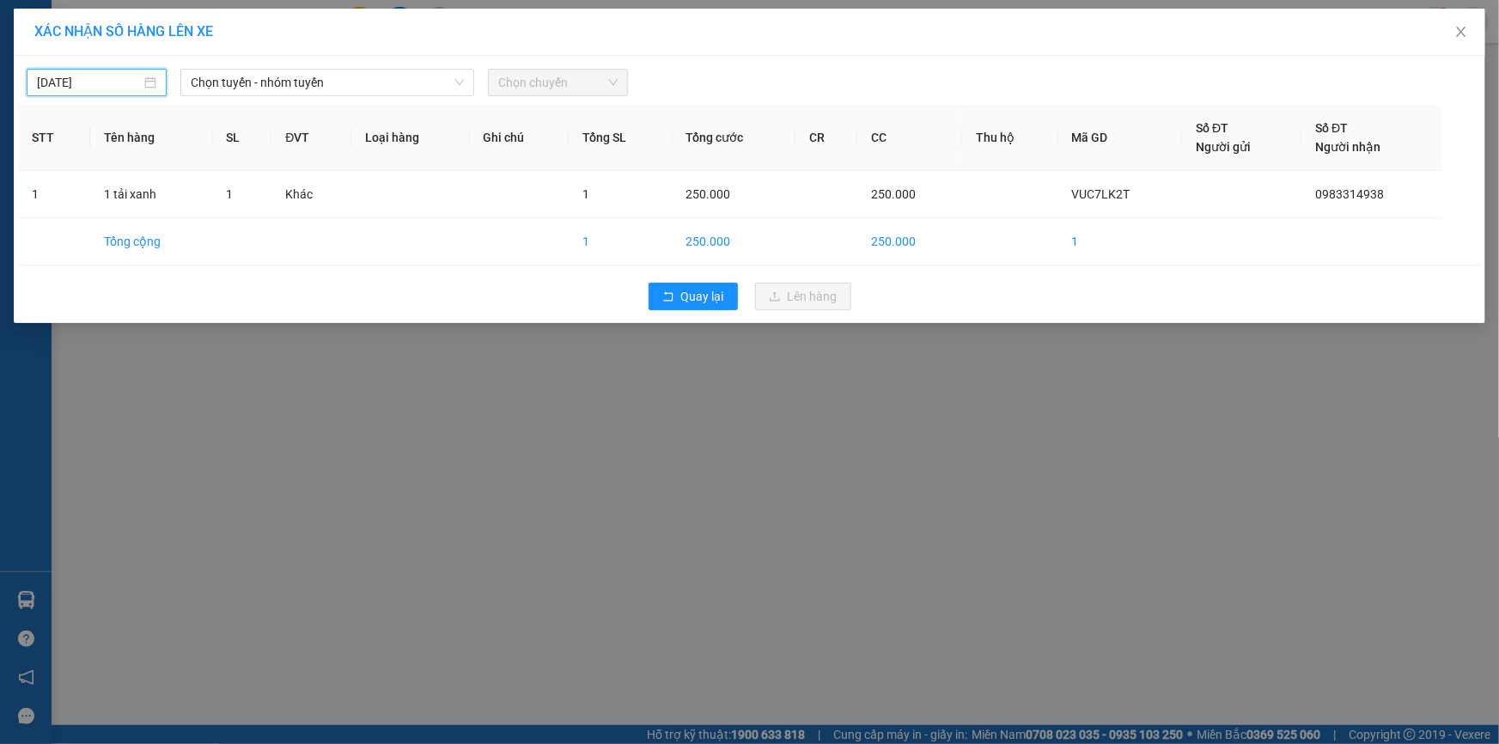
type input "[DATE]"
click at [406, 88] on span "Chọn tuyến - nhóm tuyến" at bounding box center [327, 83] width 273 height 26
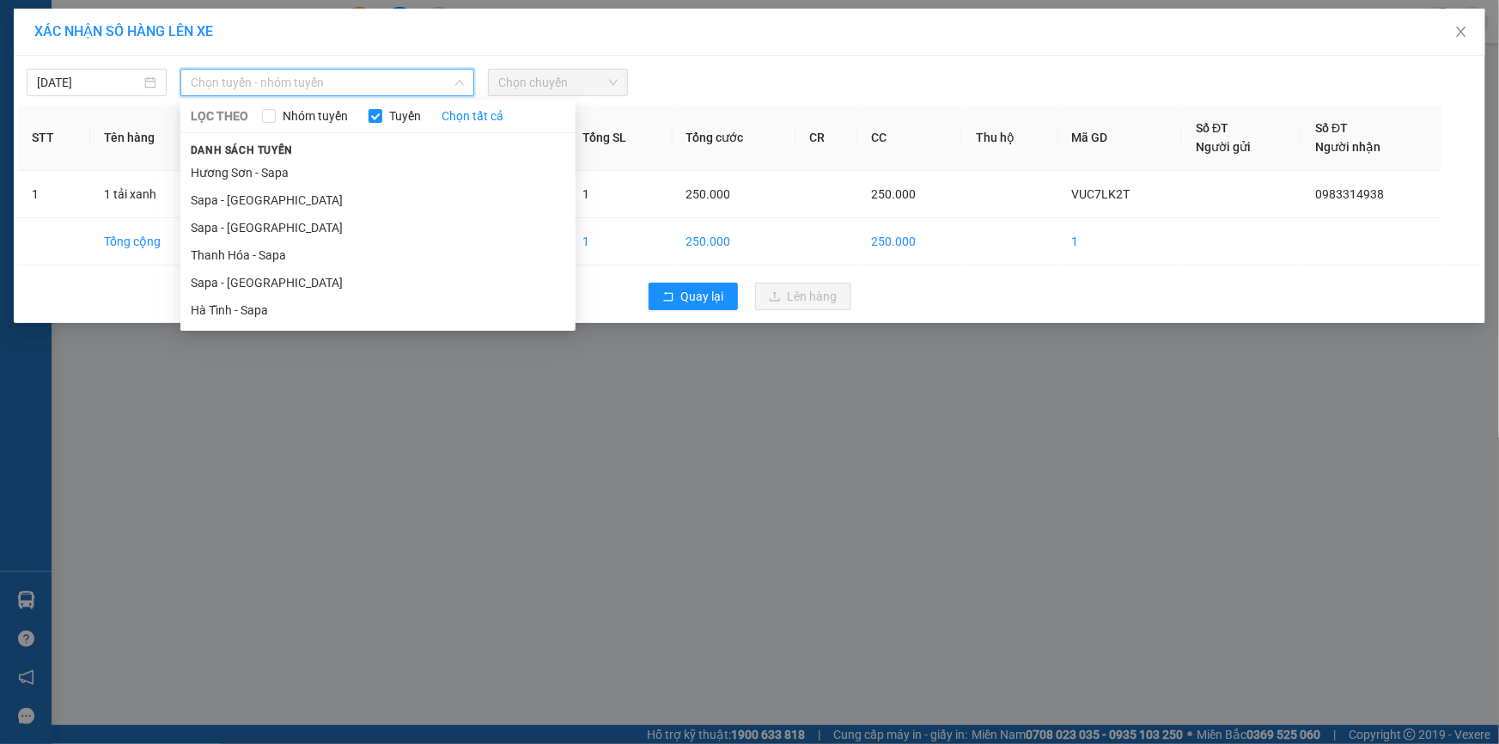
click at [233, 285] on li "Sapa - [GEOGRAPHIC_DATA]" at bounding box center [377, 282] width 395 height 27
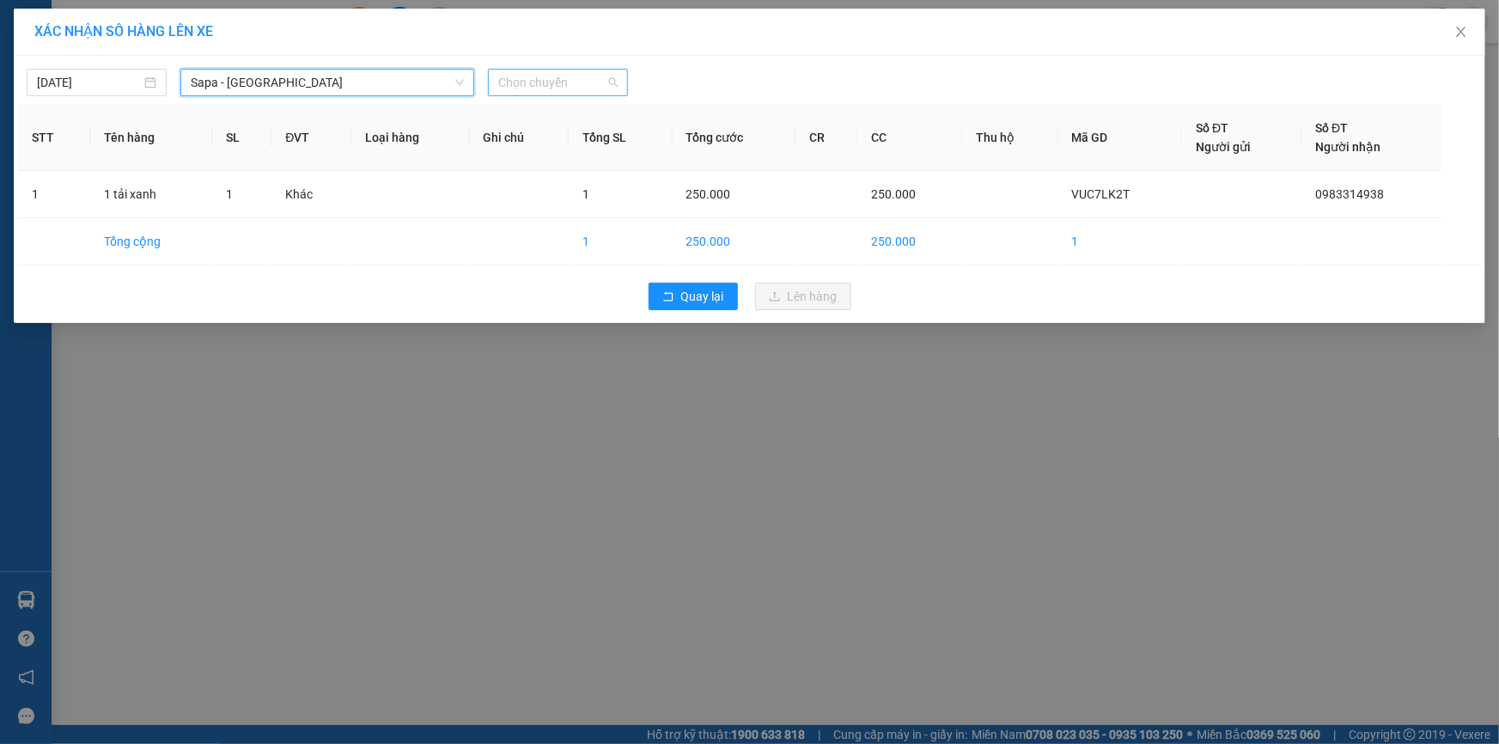
click at [514, 78] on span "Chọn chuyến" at bounding box center [557, 83] width 119 height 26
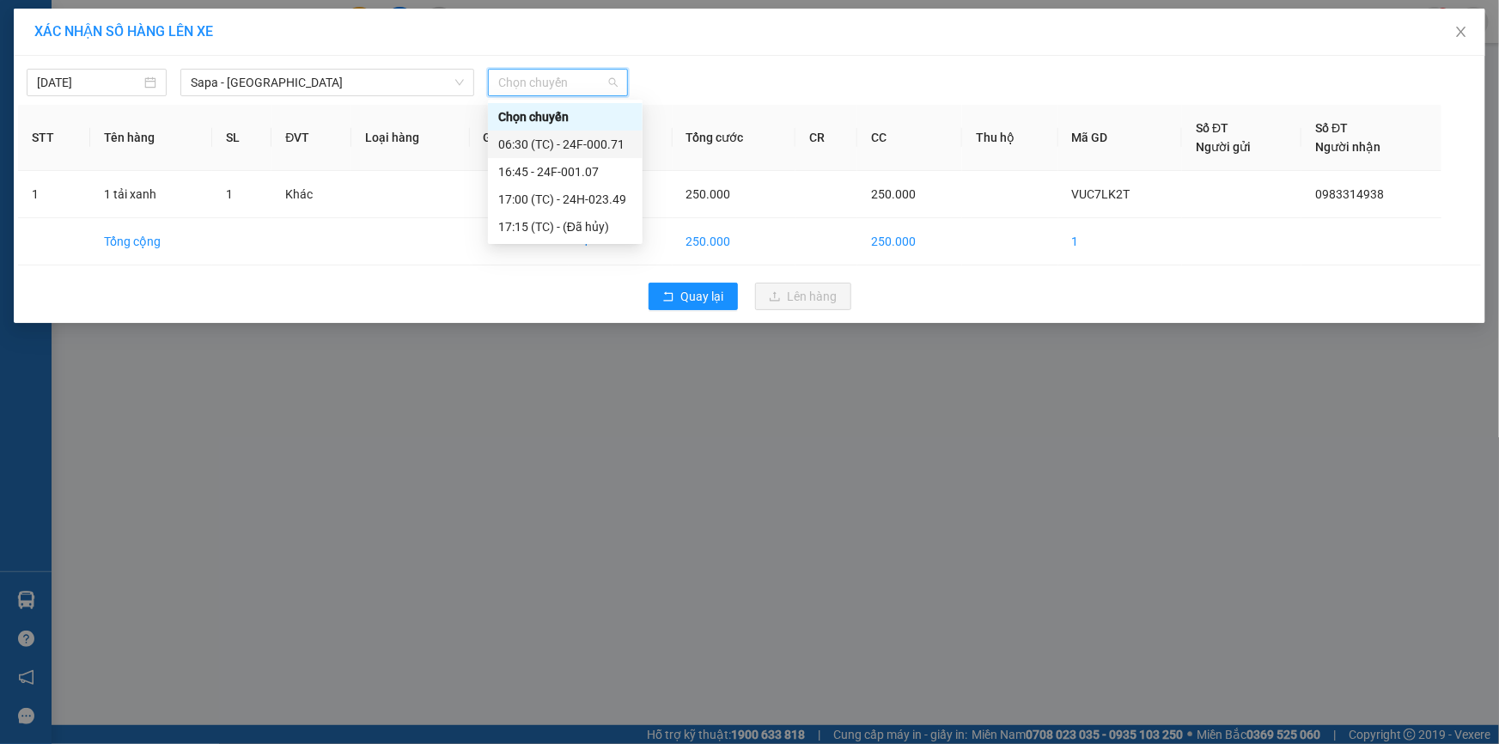
click at [588, 141] on div "06:30 (TC) - 24F-000.71" at bounding box center [565, 144] width 134 height 19
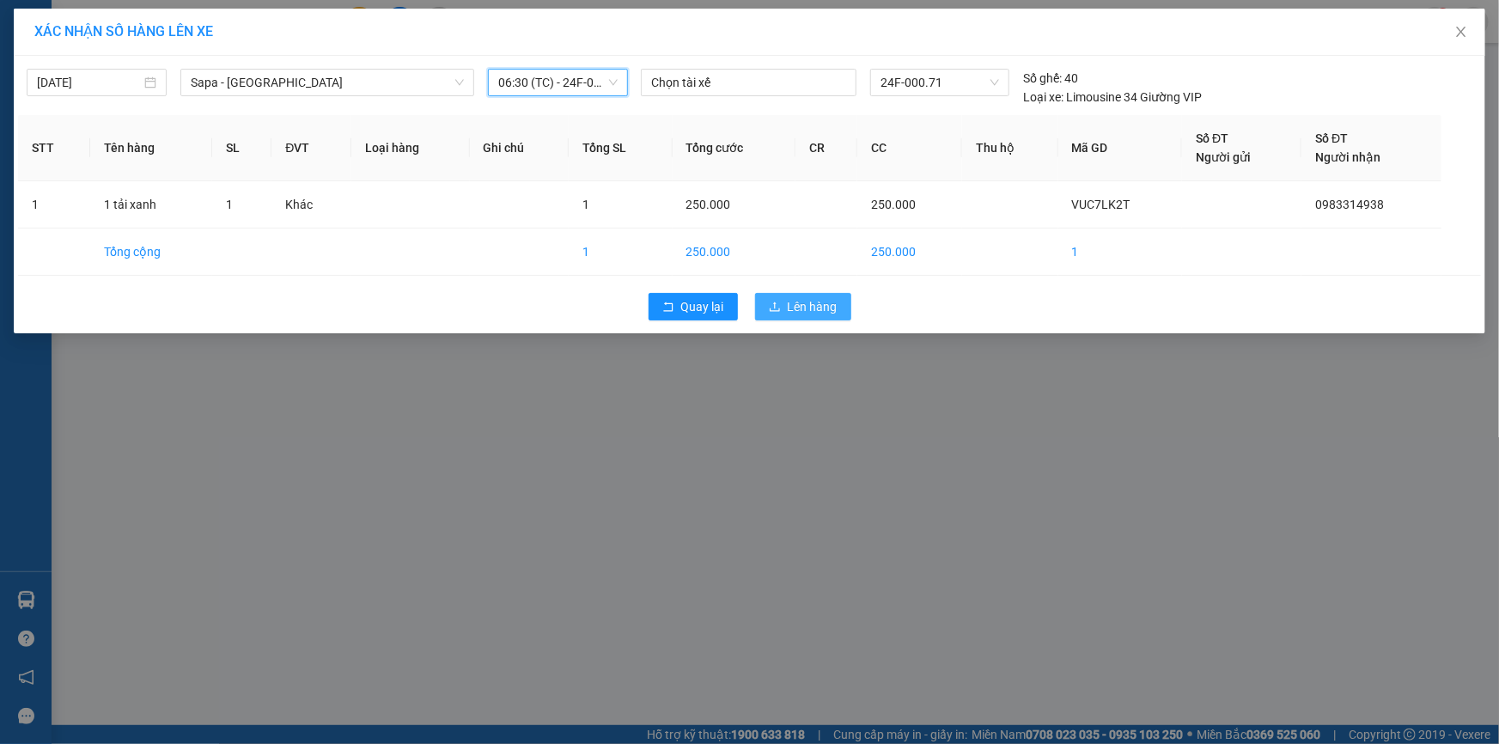
click at [814, 293] on button "Lên hàng" at bounding box center [803, 306] width 96 height 27
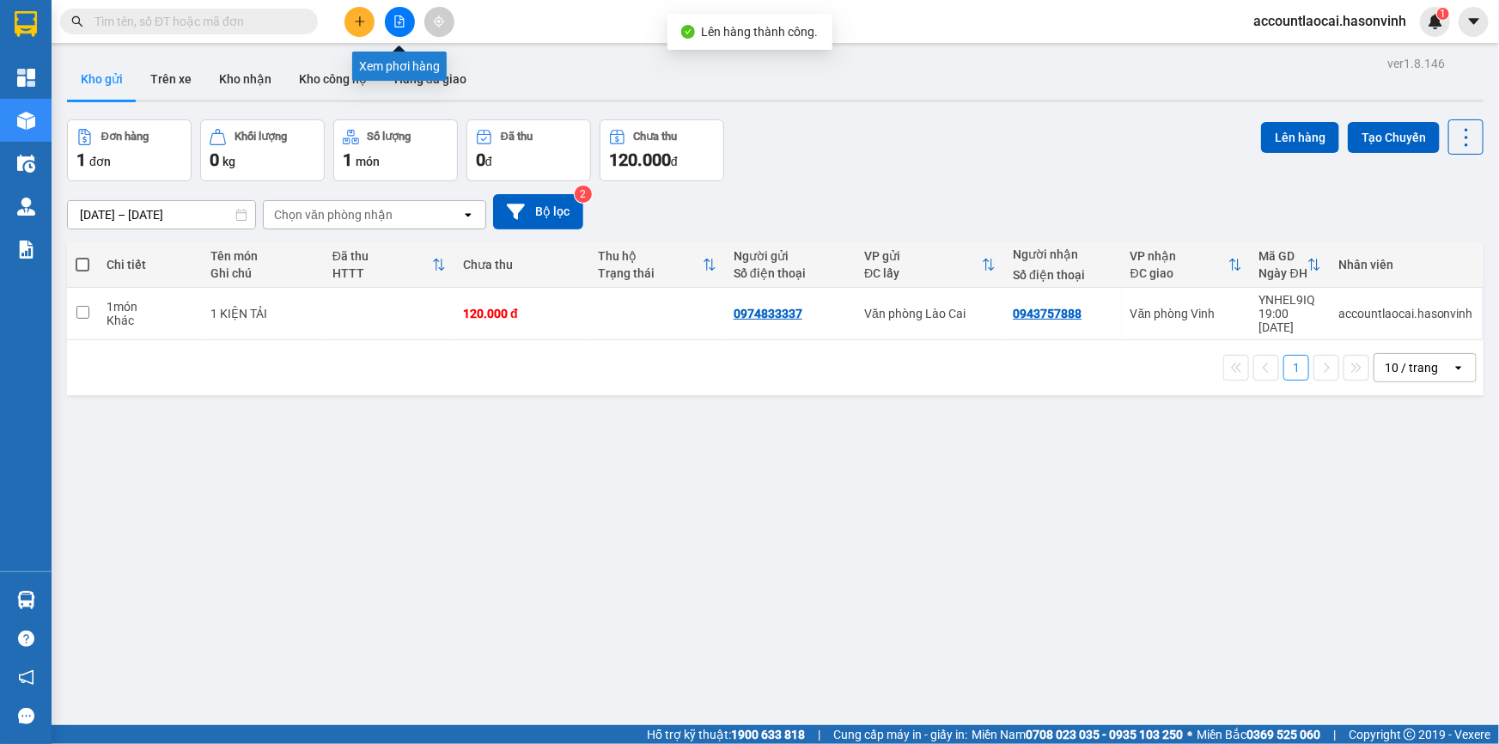
click at [393, 15] on icon "file-add" at bounding box center [399, 21] width 12 height 12
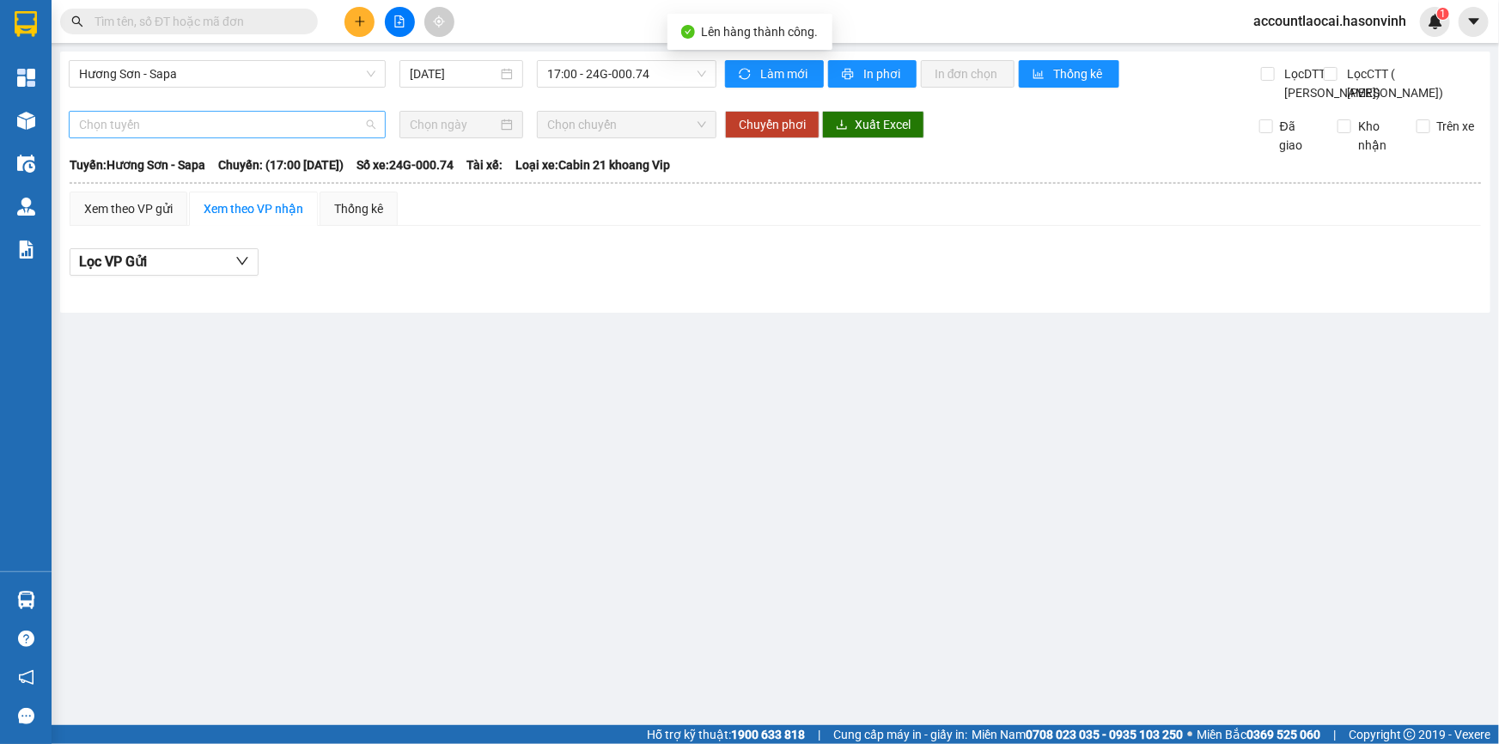
click at [211, 137] on span "Chọn tuyến" at bounding box center [227, 125] width 296 height 26
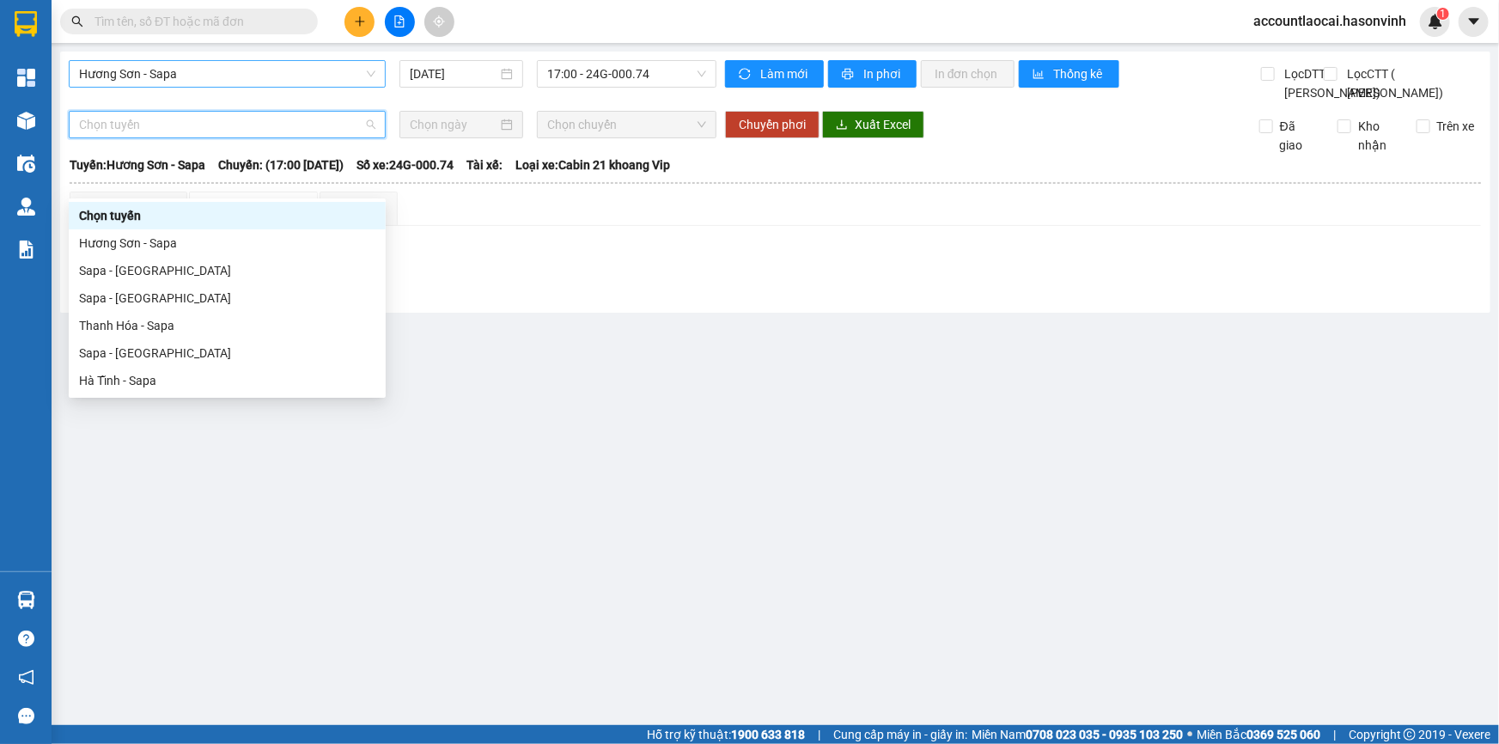
click at [189, 76] on span "Hương Sơn - Sapa" at bounding box center [227, 74] width 296 height 26
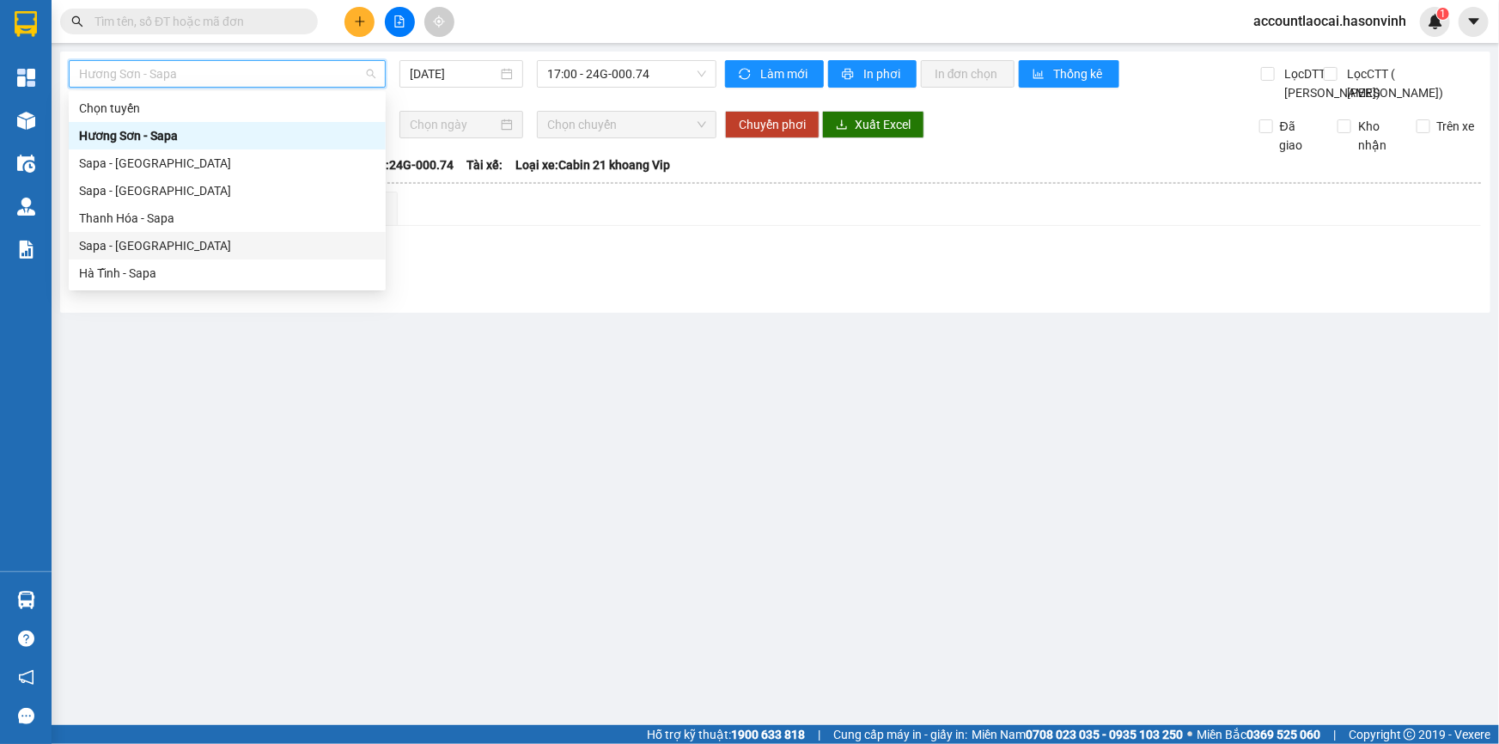
click at [126, 249] on div "Sapa - [GEOGRAPHIC_DATA]" at bounding box center [227, 245] width 296 height 19
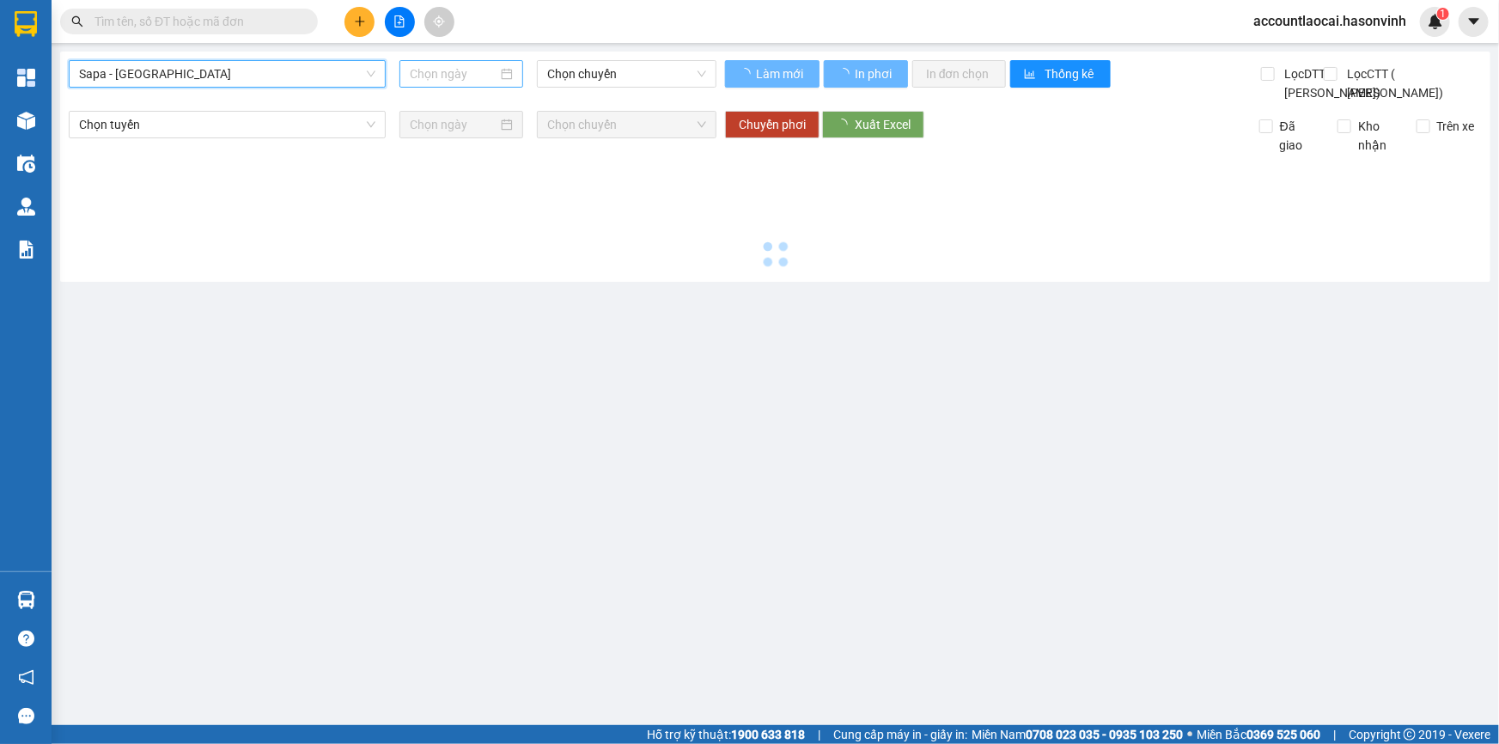
type input "[DATE]"
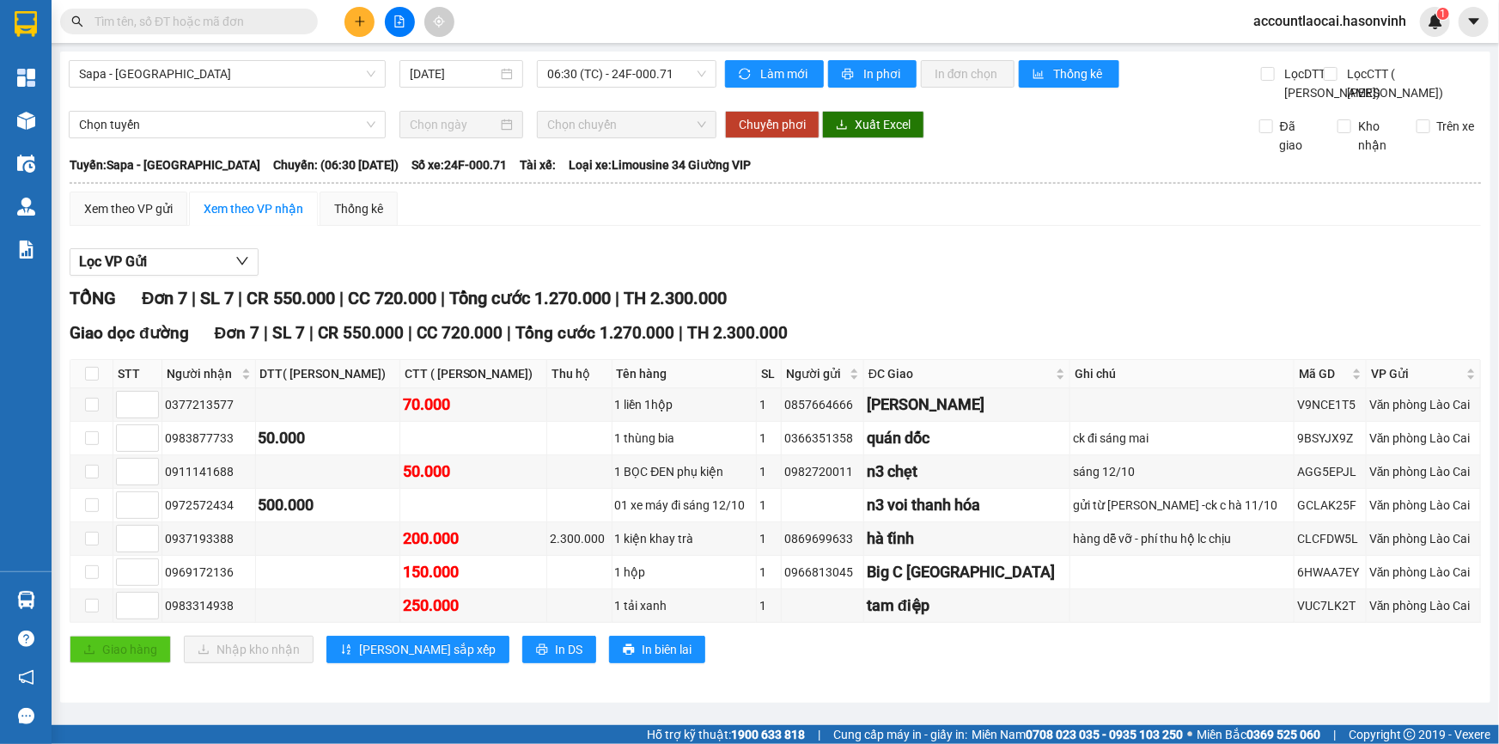
click at [258, 17] on input "text" at bounding box center [195, 21] width 203 height 19
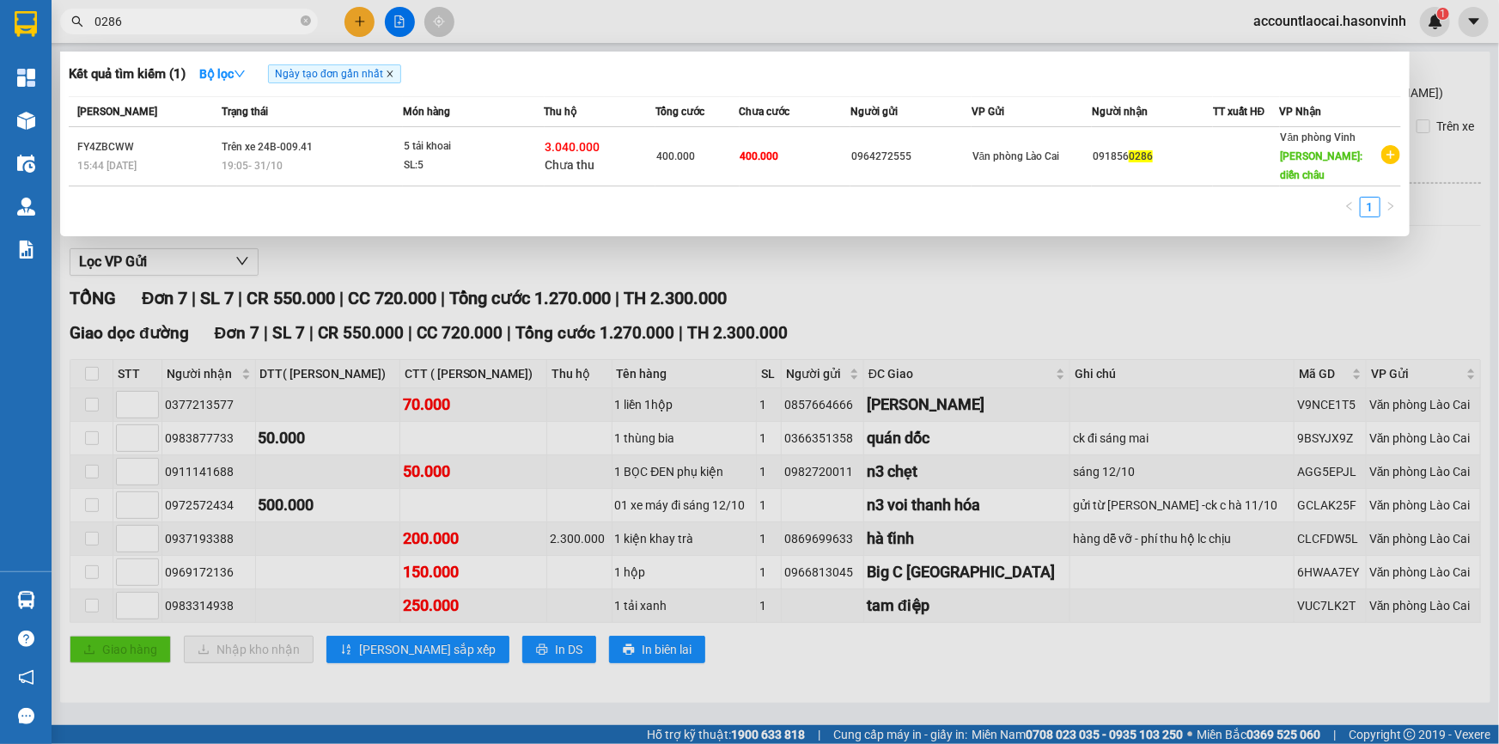
type input "0286"
click at [393, 75] on icon "close" at bounding box center [390, 74] width 6 height 6
click at [496, 10] on div at bounding box center [749, 372] width 1499 height 744
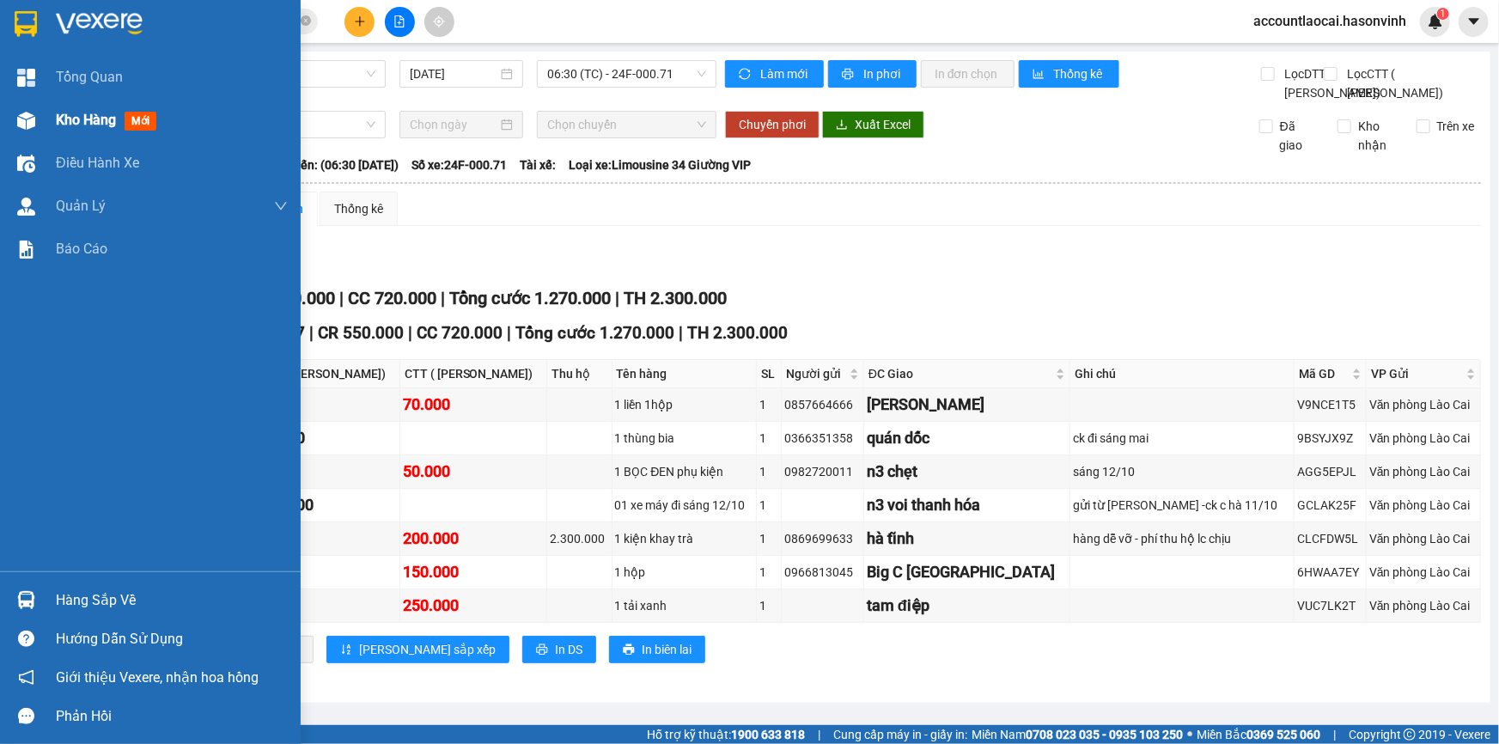
click at [89, 119] on span "Kho hàng" at bounding box center [86, 120] width 60 height 16
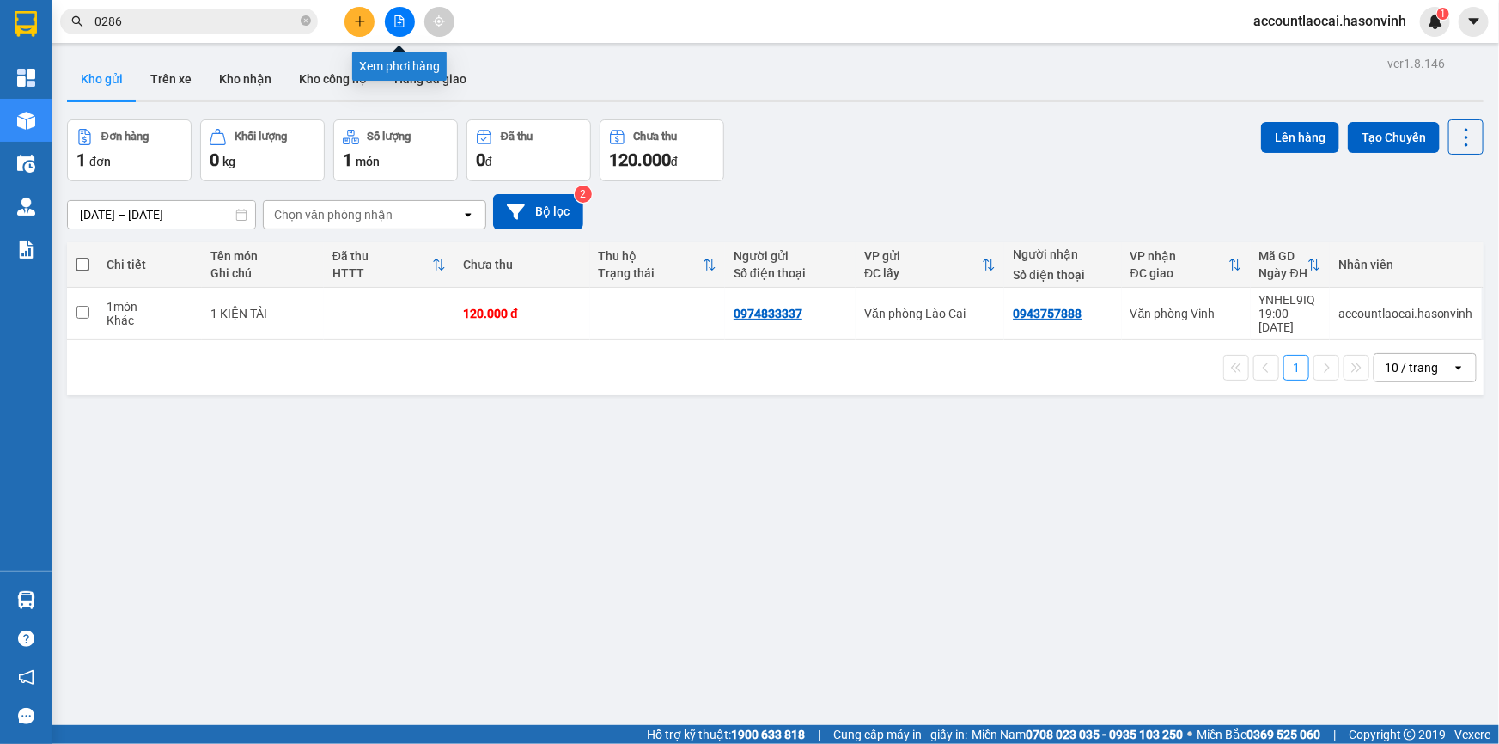
click at [400, 14] on button at bounding box center [400, 22] width 30 height 30
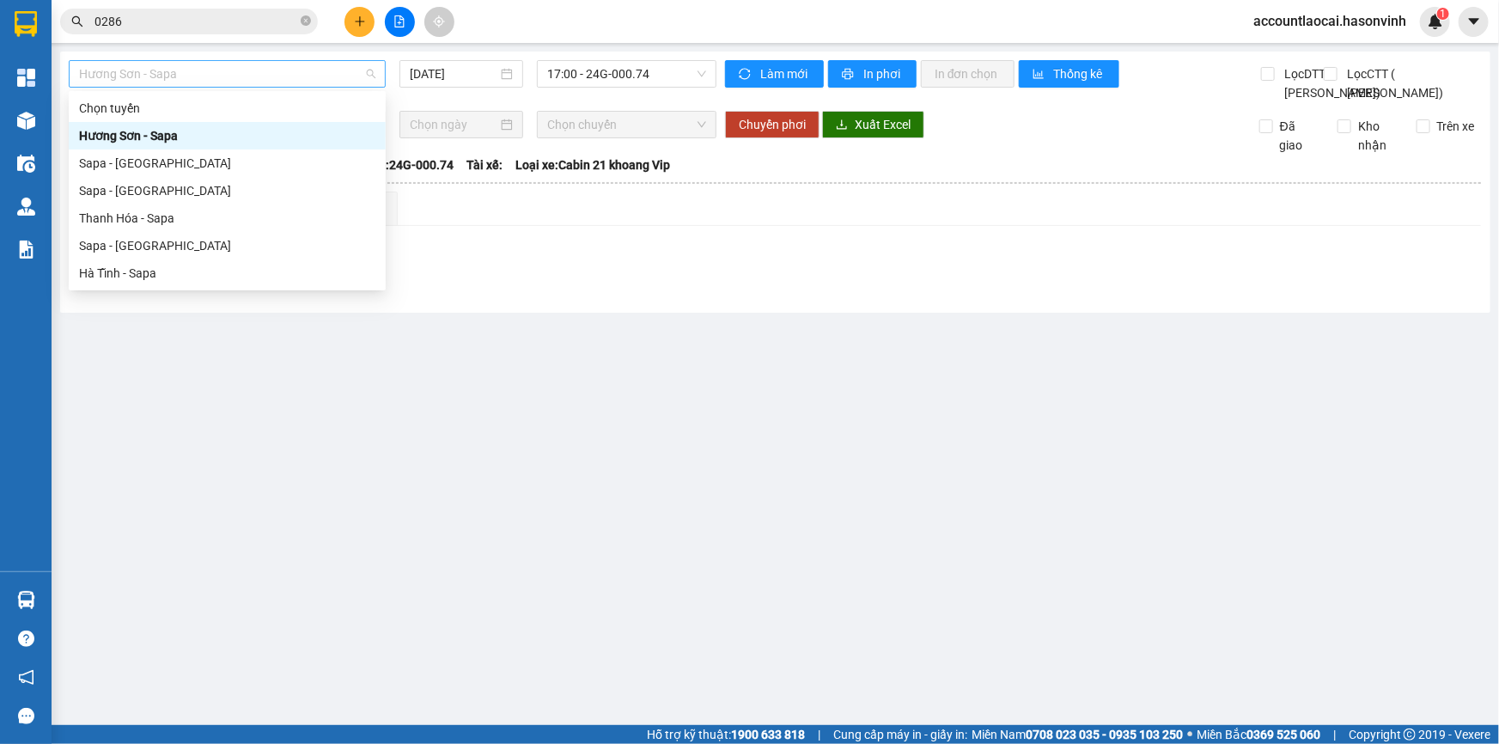
click at [223, 75] on span "Hương Sơn - Sapa" at bounding box center [227, 74] width 296 height 26
click at [131, 240] on div "Sapa - [GEOGRAPHIC_DATA]" at bounding box center [227, 245] width 296 height 19
type input "[DATE]"
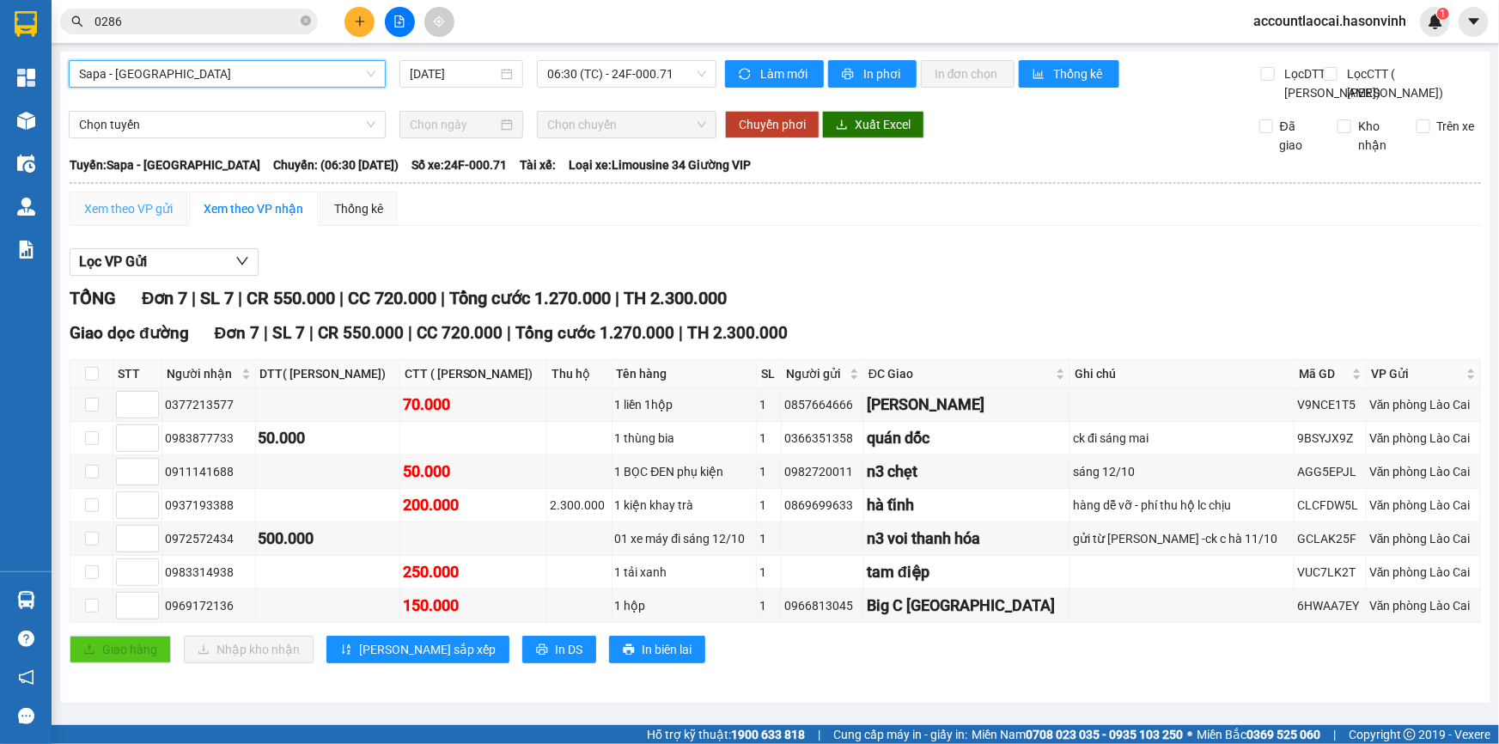
click at [115, 226] on div "Xem theo VP gửi" at bounding box center [129, 209] width 118 height 34
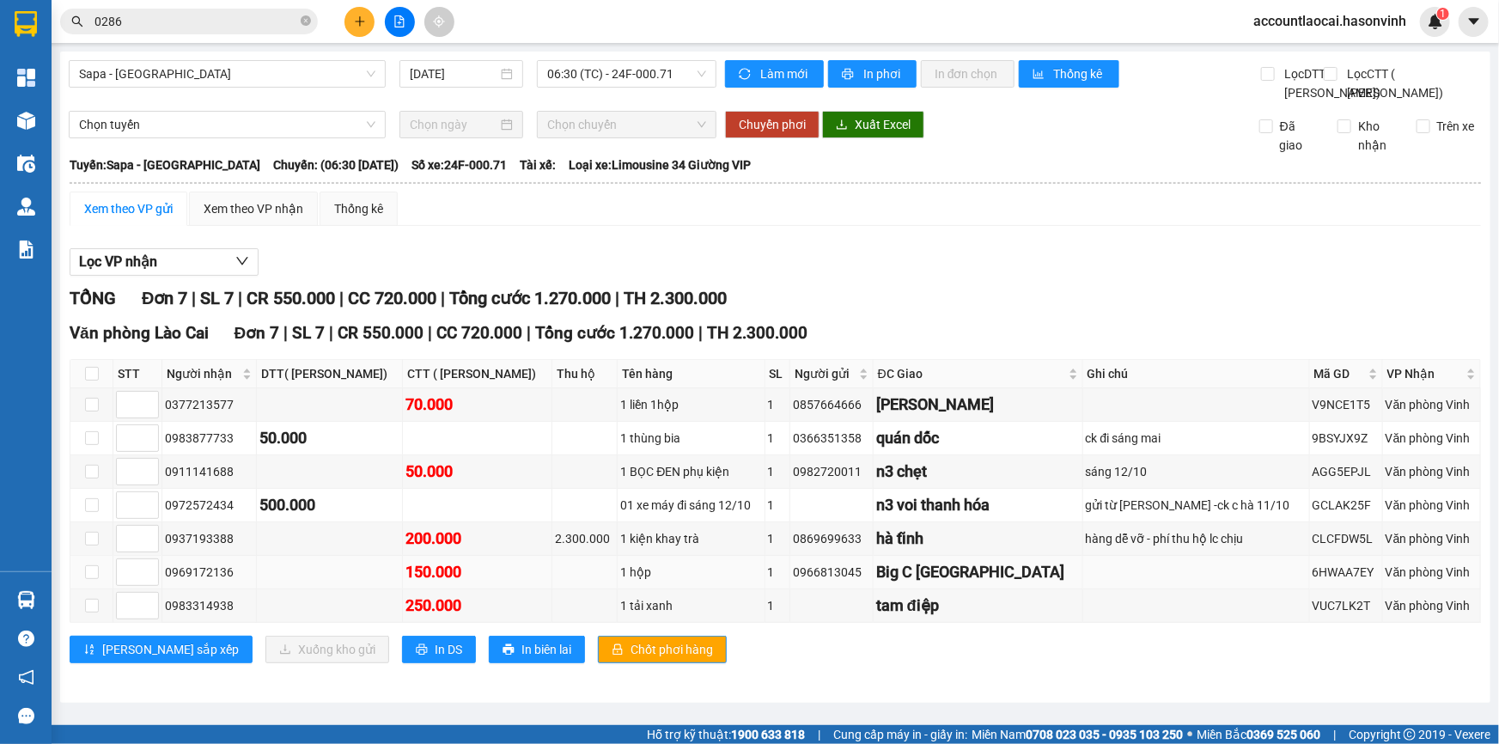
scroll to position [40, 0]
drag, startPoint x: 237, startPoint y: 612, endPoint x: 161, endPoint y: 619, distance: 75.9
click at [162, 619] on td "0983314938" at bounding box center [209, 605] width 94 height 33
copy div "0983314938"
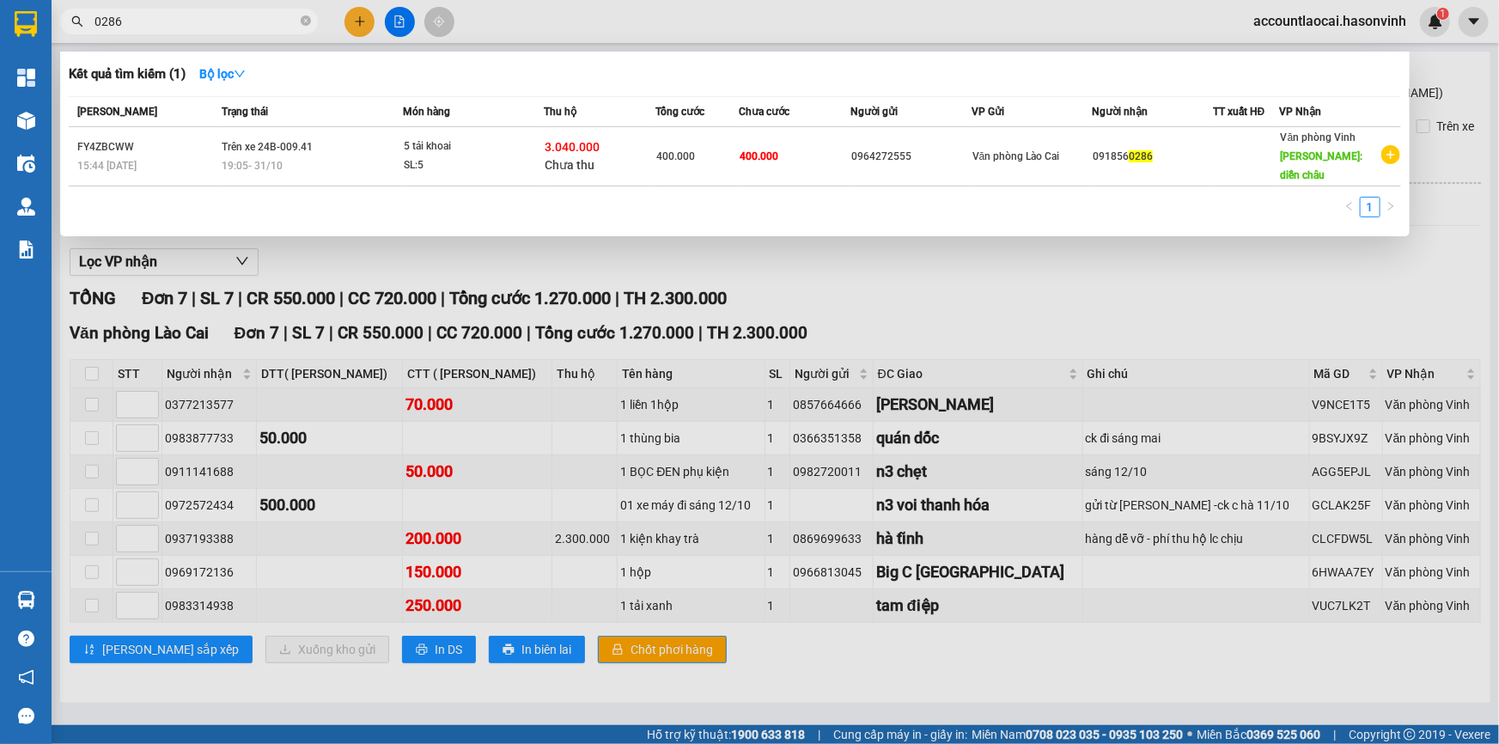
click at [179, 18] on input "0286" at bounding box center [195, 21] width 203 height 19
paste input "0983314938"
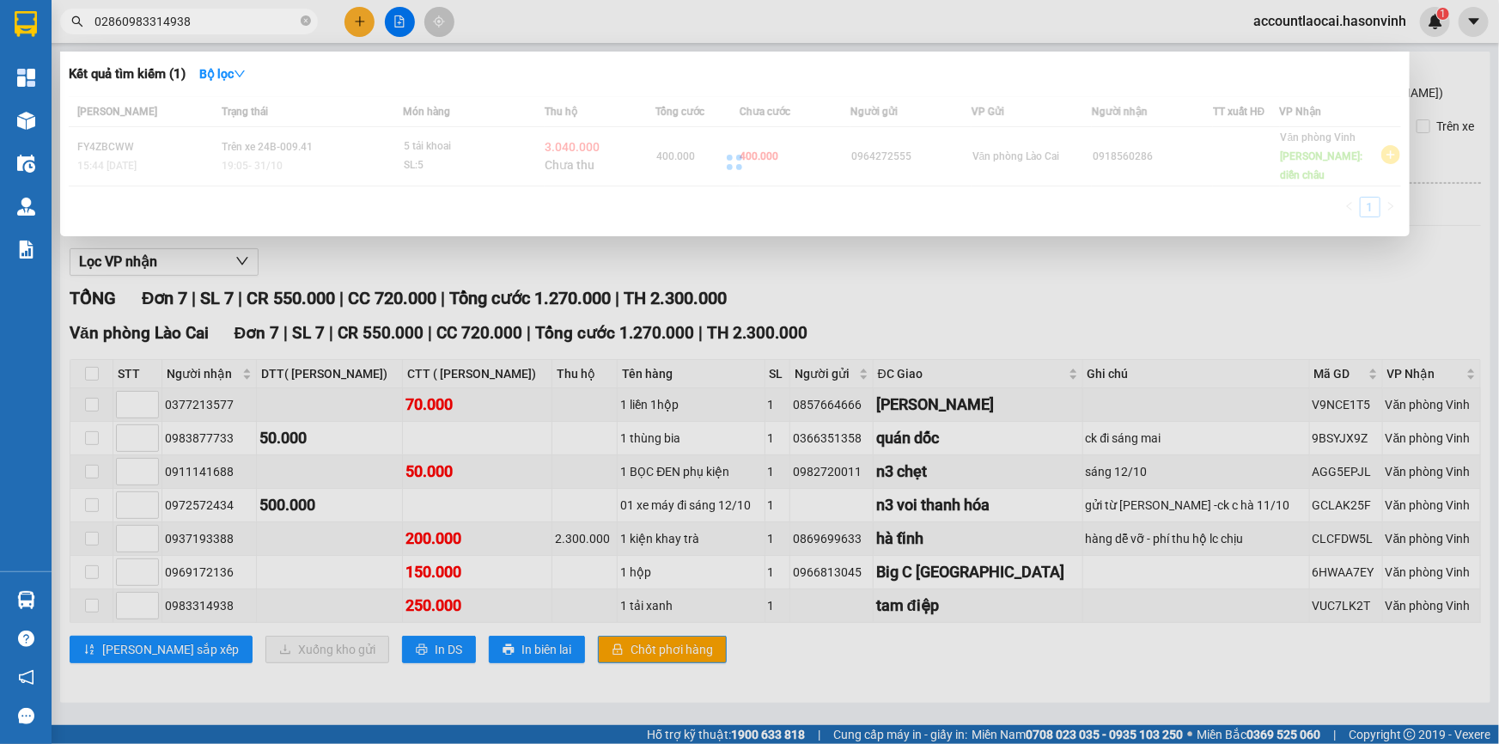
drag, startPoint x: 189, startPoint y: 20, endPoint x: 0, endPoint y: -14, distance: 191.9
click at [0, 0] on html "Kết quả tìm kiếm ( 1 ) Bộ lọc Mã ĐH Trạng thái Món hàng Thu hộ Tổng cước Chưa c…" at bounding box center [749, 372] width 1499 height 744
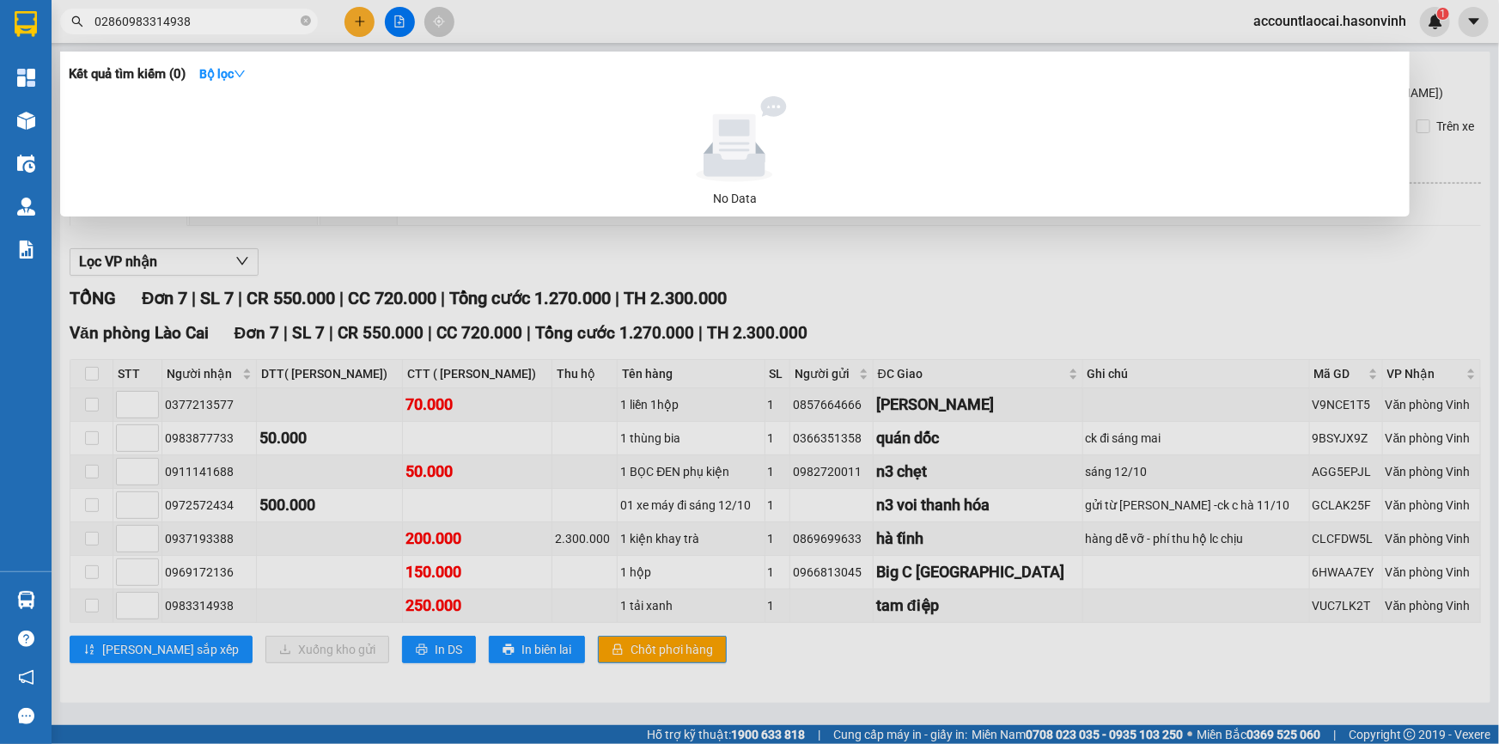
paste input "text"
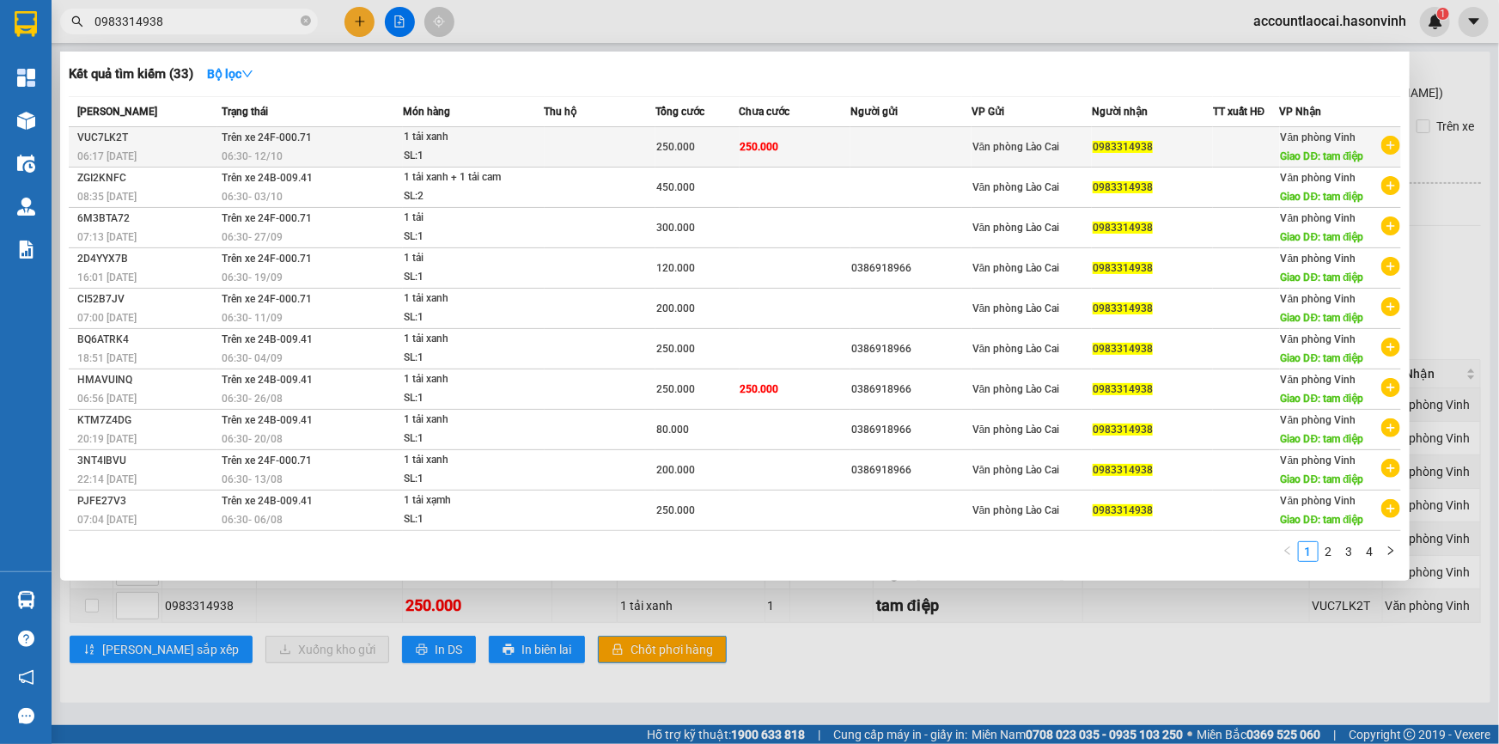
type input "0983314938"
click at [540, 143] on span "1 tải xanh SL: 1" at bounding box center [473, 146] width 139 height 37
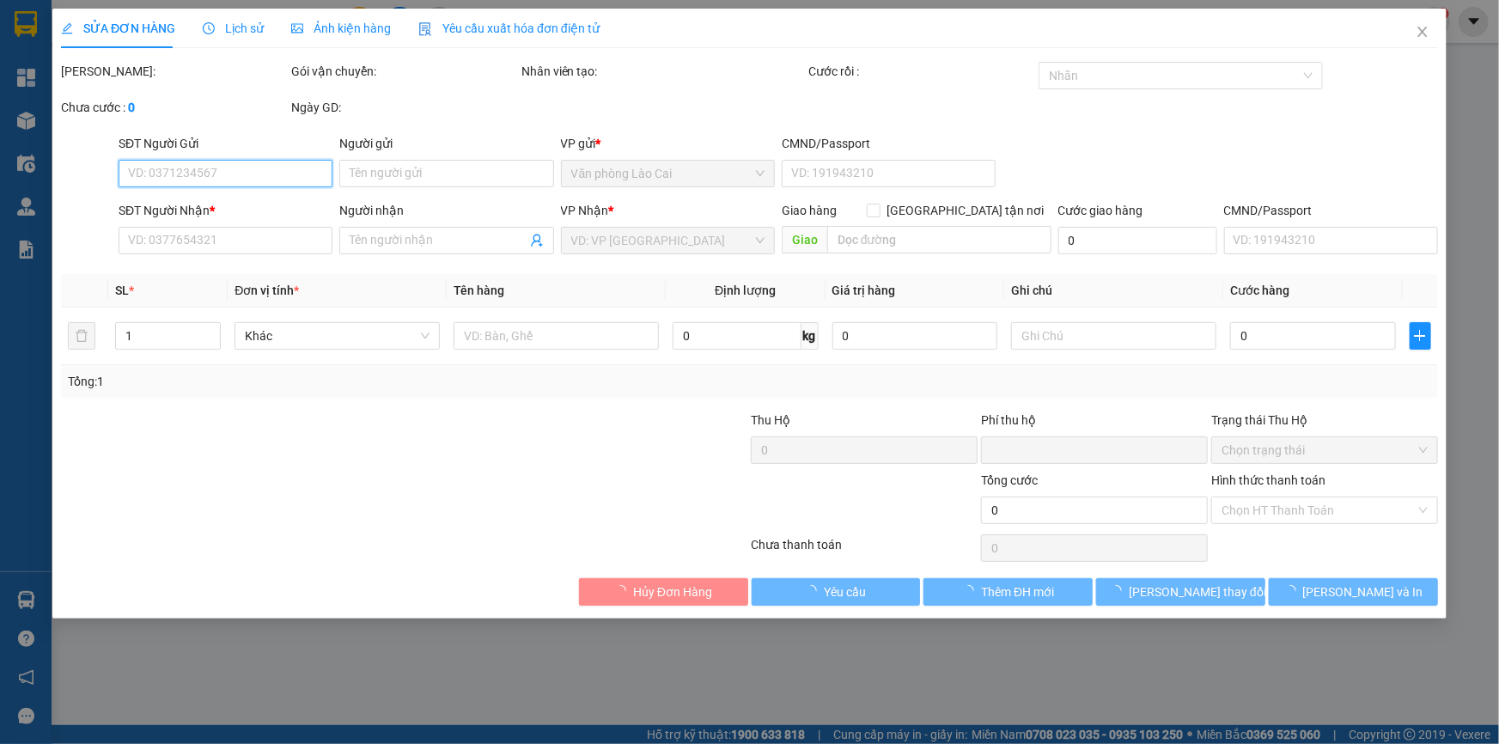
type input "0983314938"
type input "tam điệp"
type input "0"
type input "250.000"
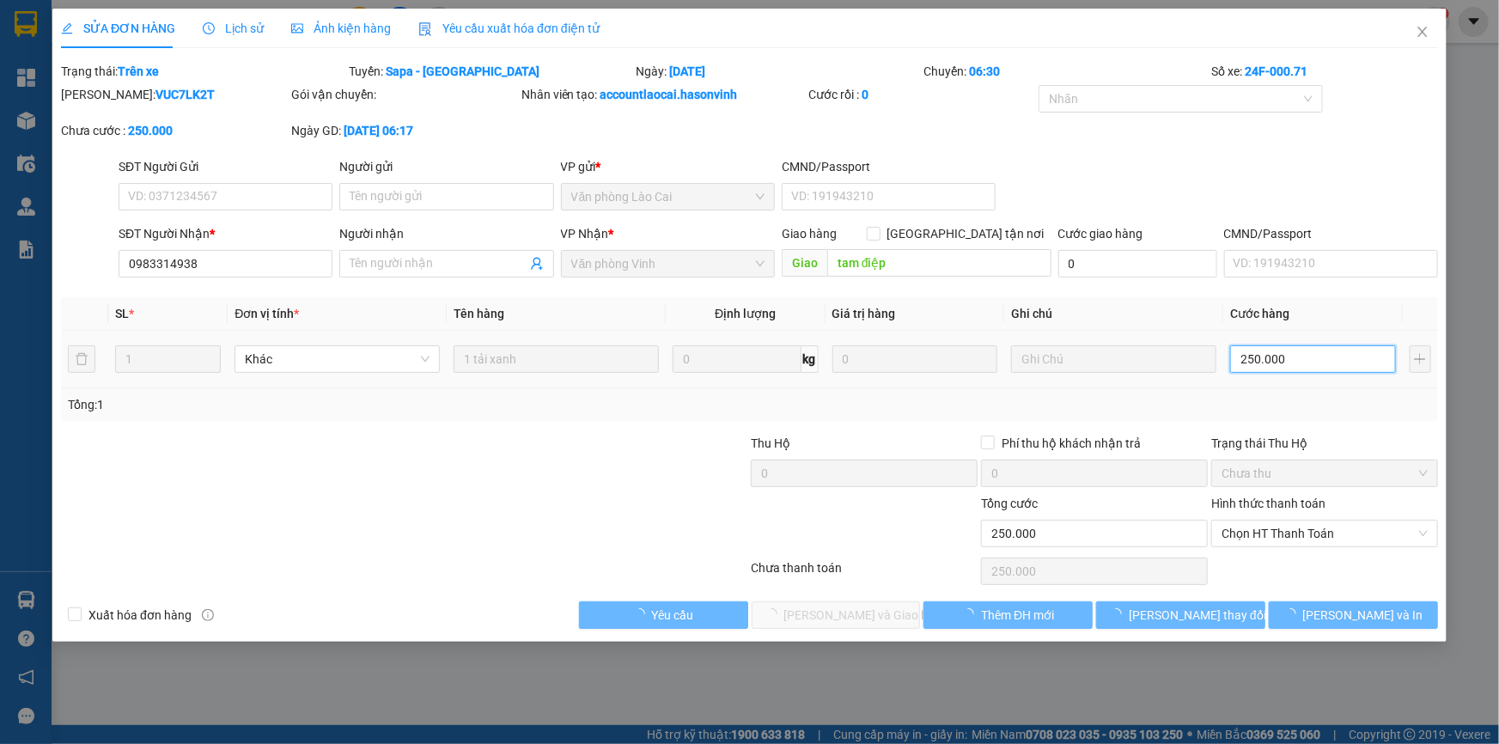
click at [1293, 362] on input "250.000" at bounding box center [1313, 358] width 166 height 27
type input "3"
type input "30"
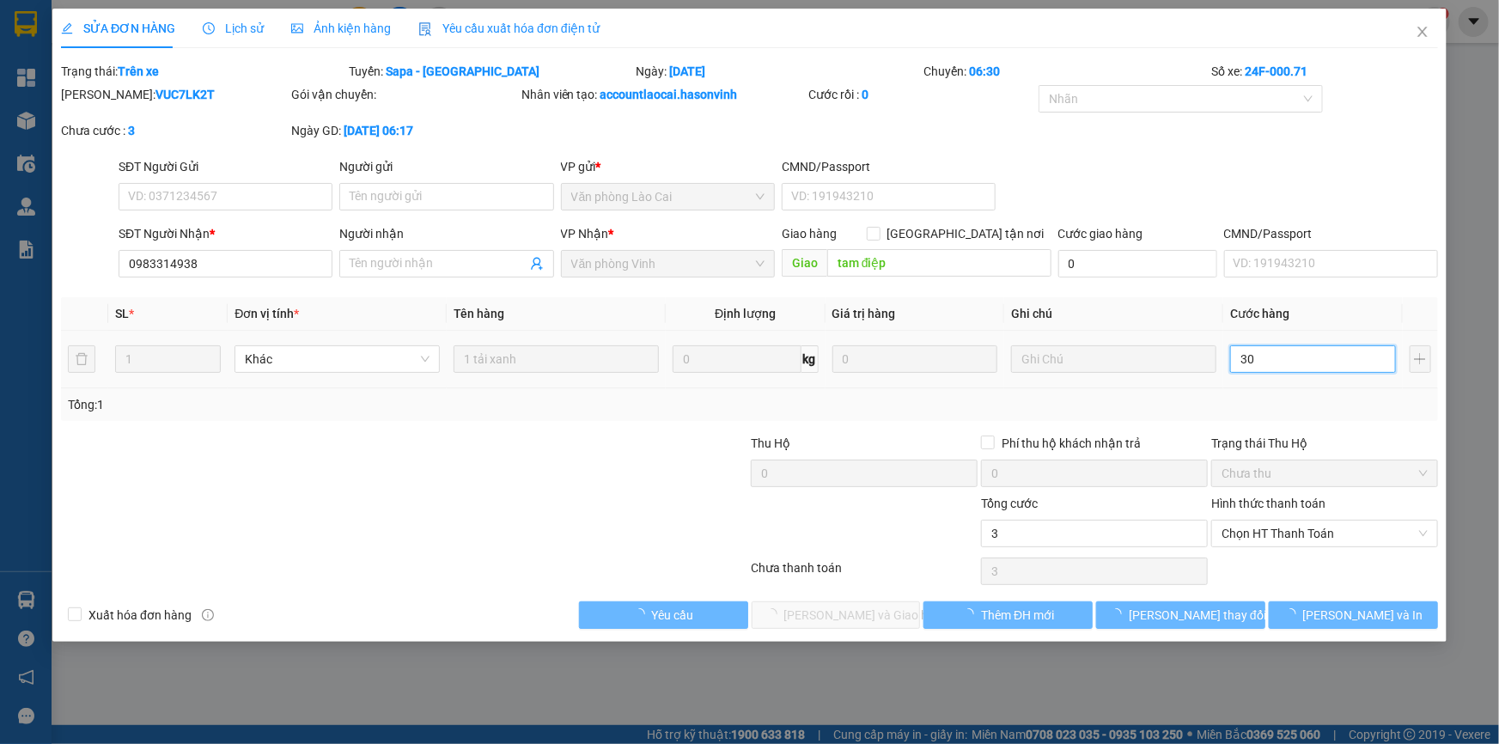
type input "30"
type input "300"
type input "3.000"
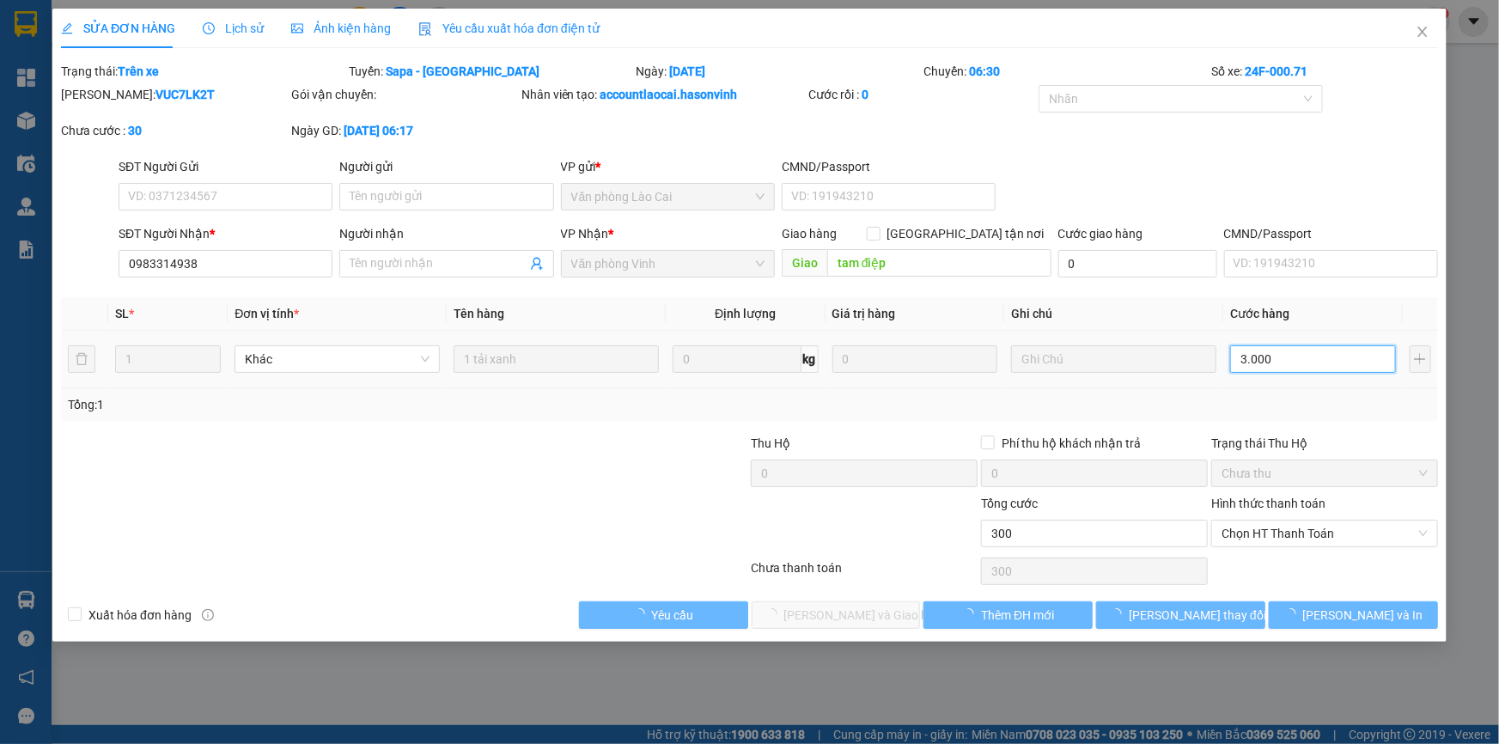
type input "3.000"
type input "30.000"
type input "300.000"
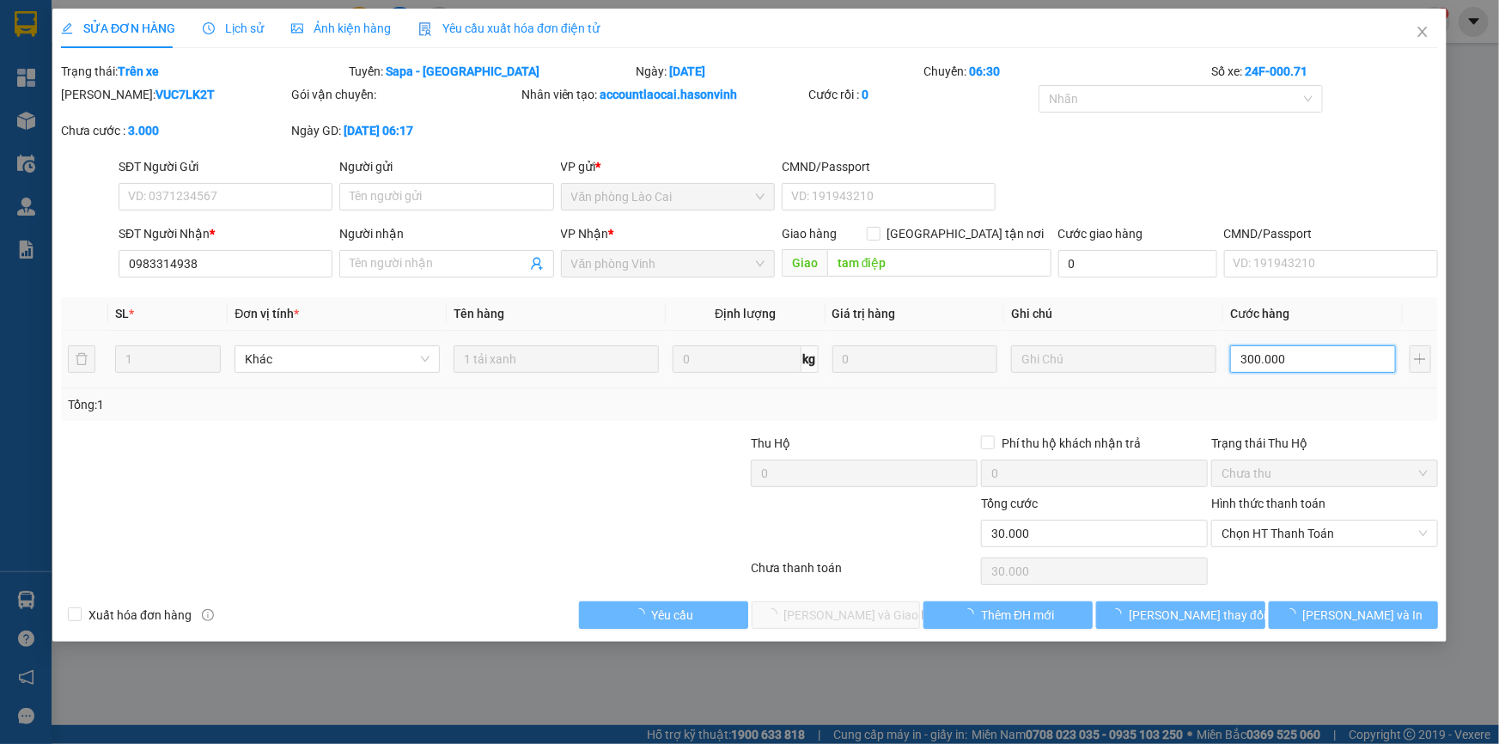
type input "300.000"
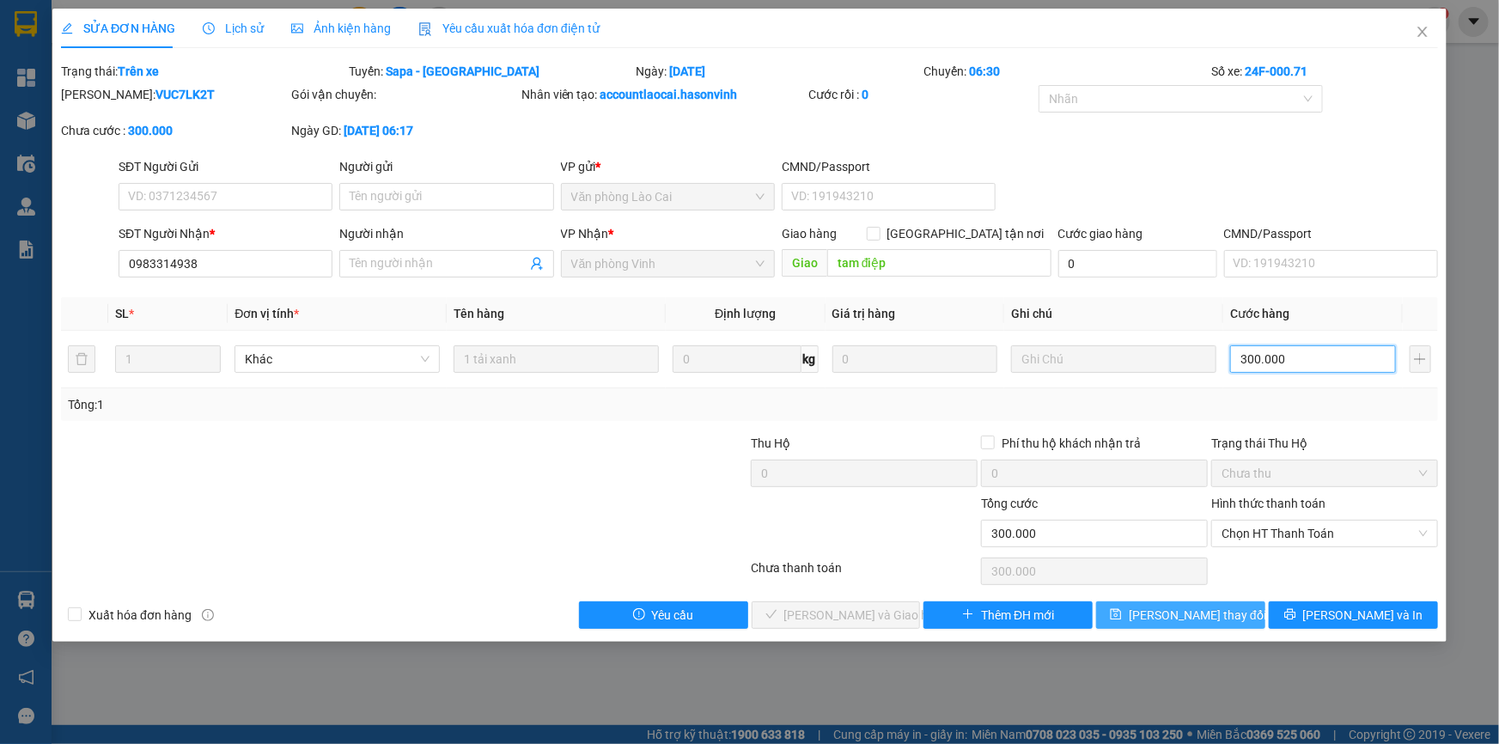
type input "300.000"
click at [1198, 612] on span "[PERSON_NAME] thay đổi" at bounding box center [1197, 615] width 137 height 19
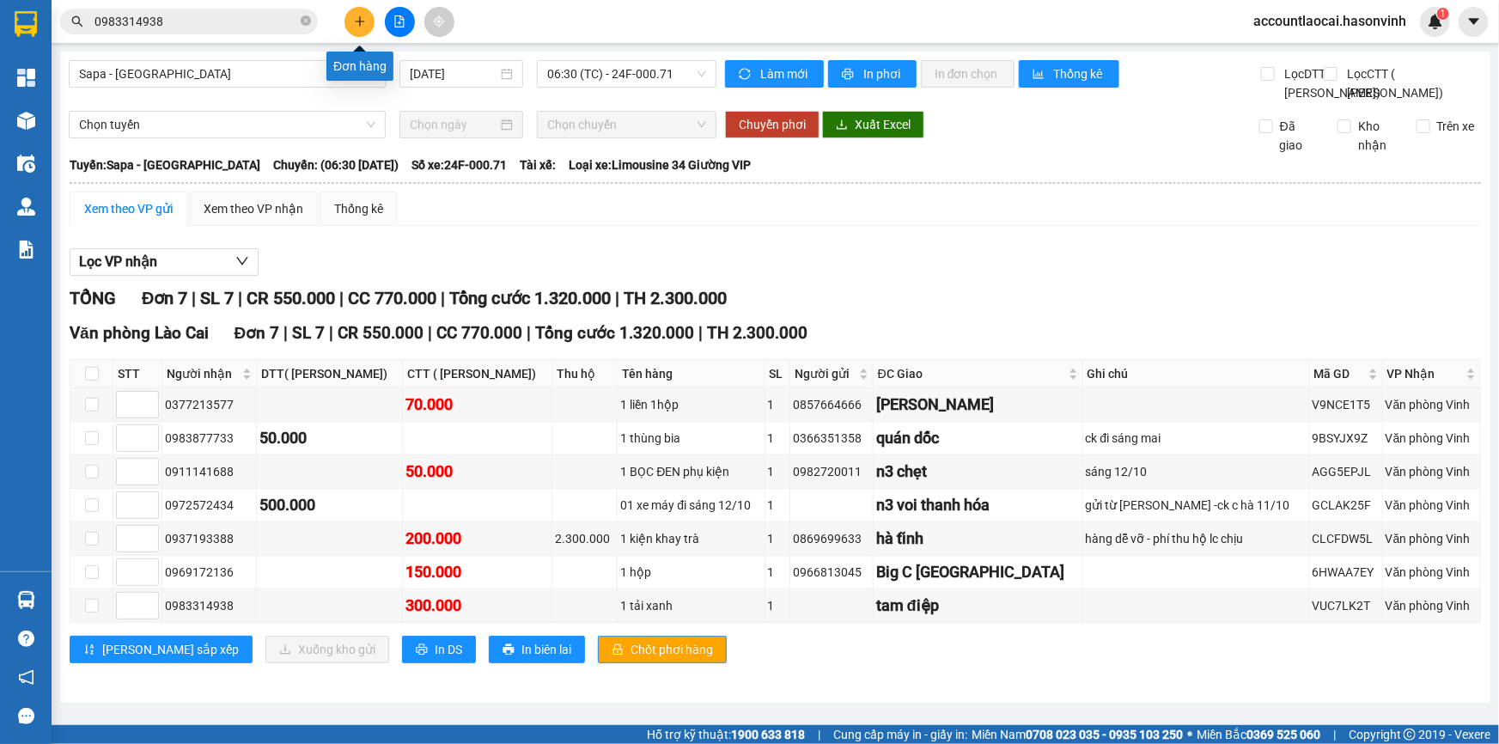
click at [359, 25] on icon "plus" at bounding box center [359, 20] width 1 height 9
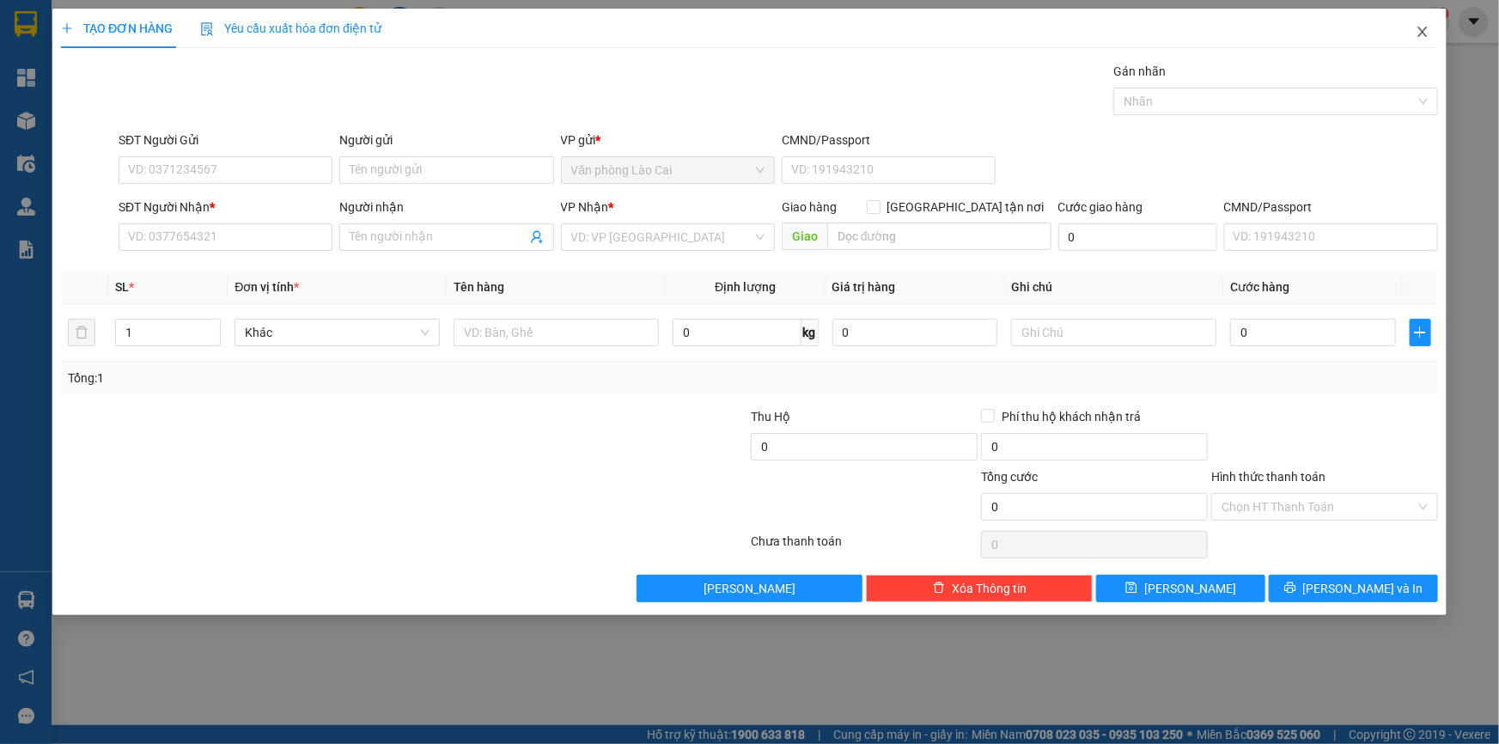
click at [1424, 33] on icon "close" at bounding box center [1423, 32] width 14 height 14
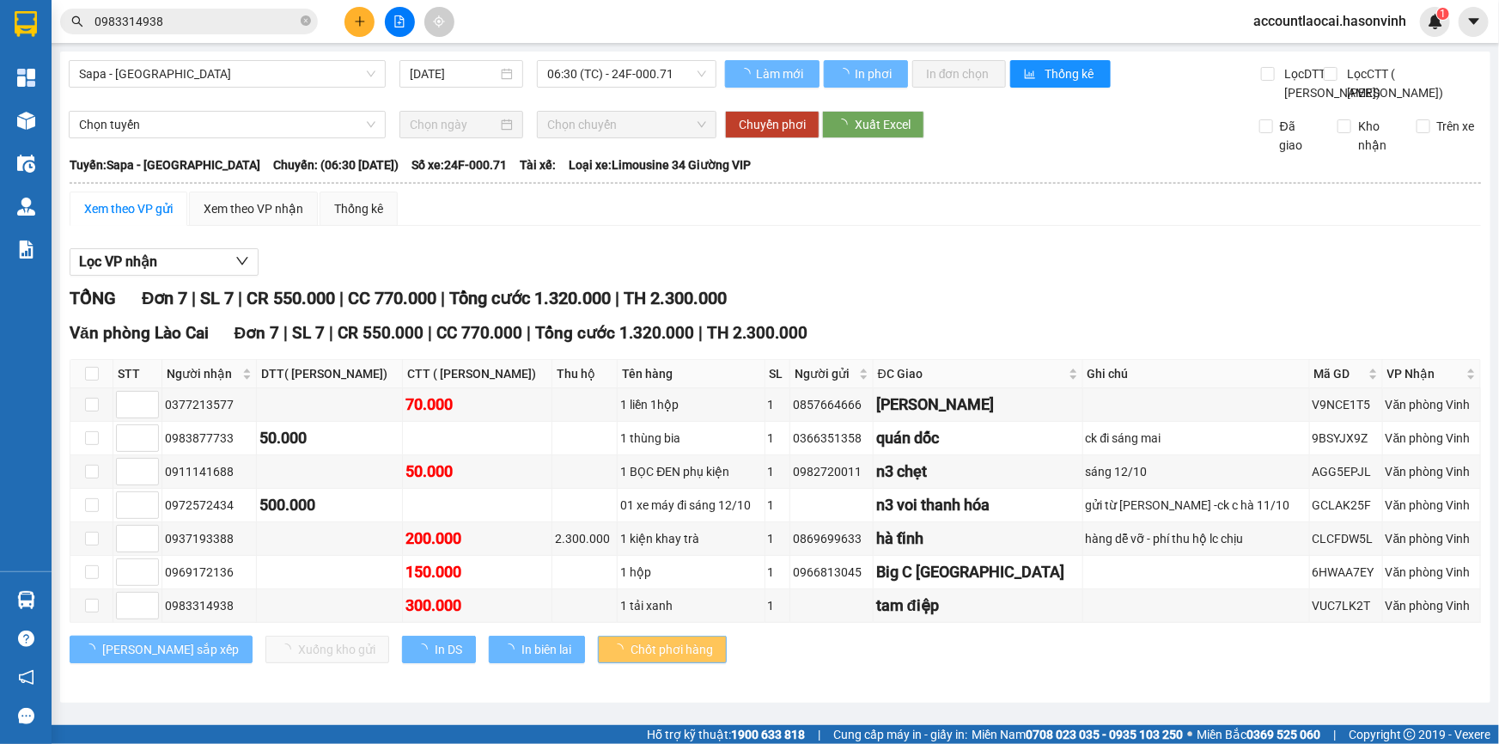
scroll to position [40, 0]
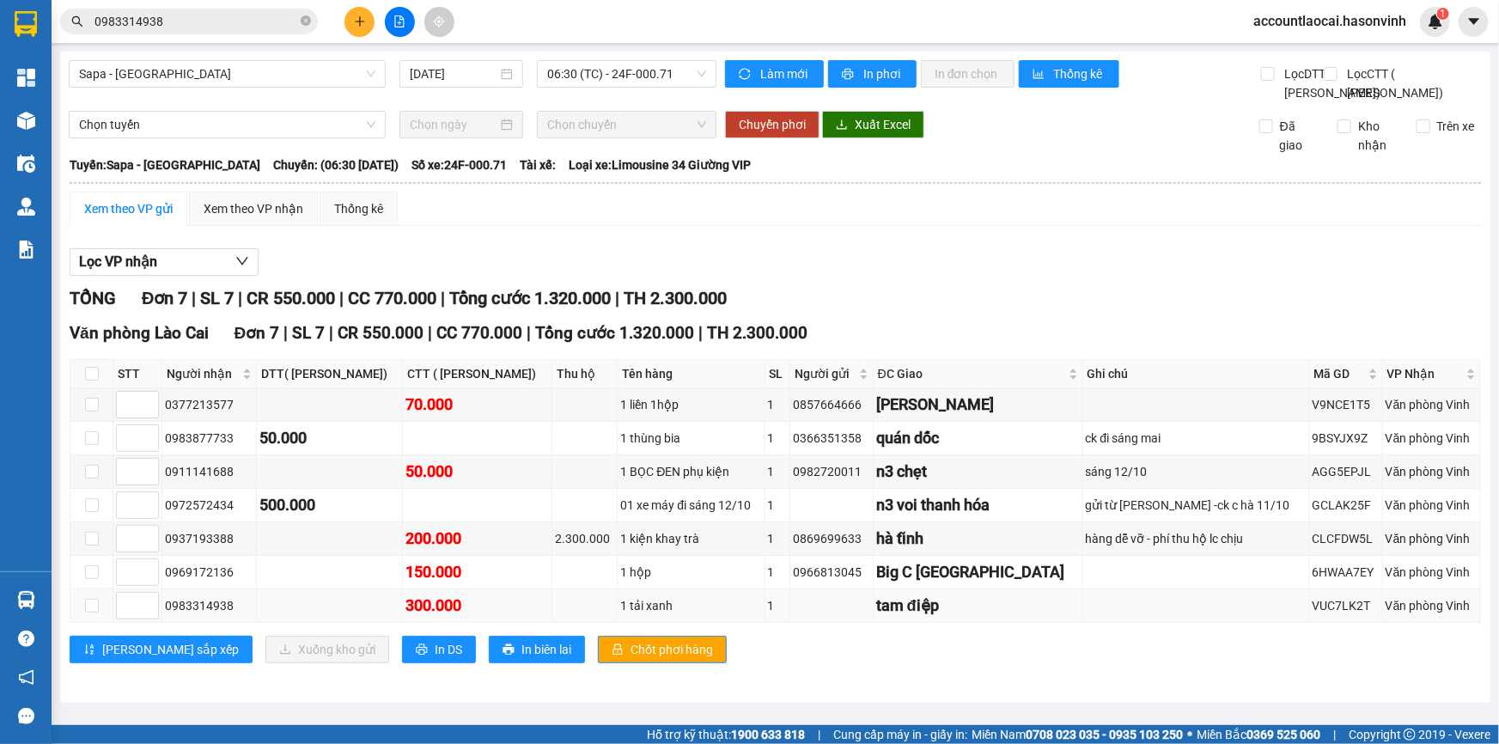
drag, startPoint x: 237, startPoint y: 619, endPoint x: 166, endPoint y: 621, distance: 71.3
click at [166, 615] on div "0983314938" at bounding box center [209, 605] width 88 height 19
copy div "0983314938"
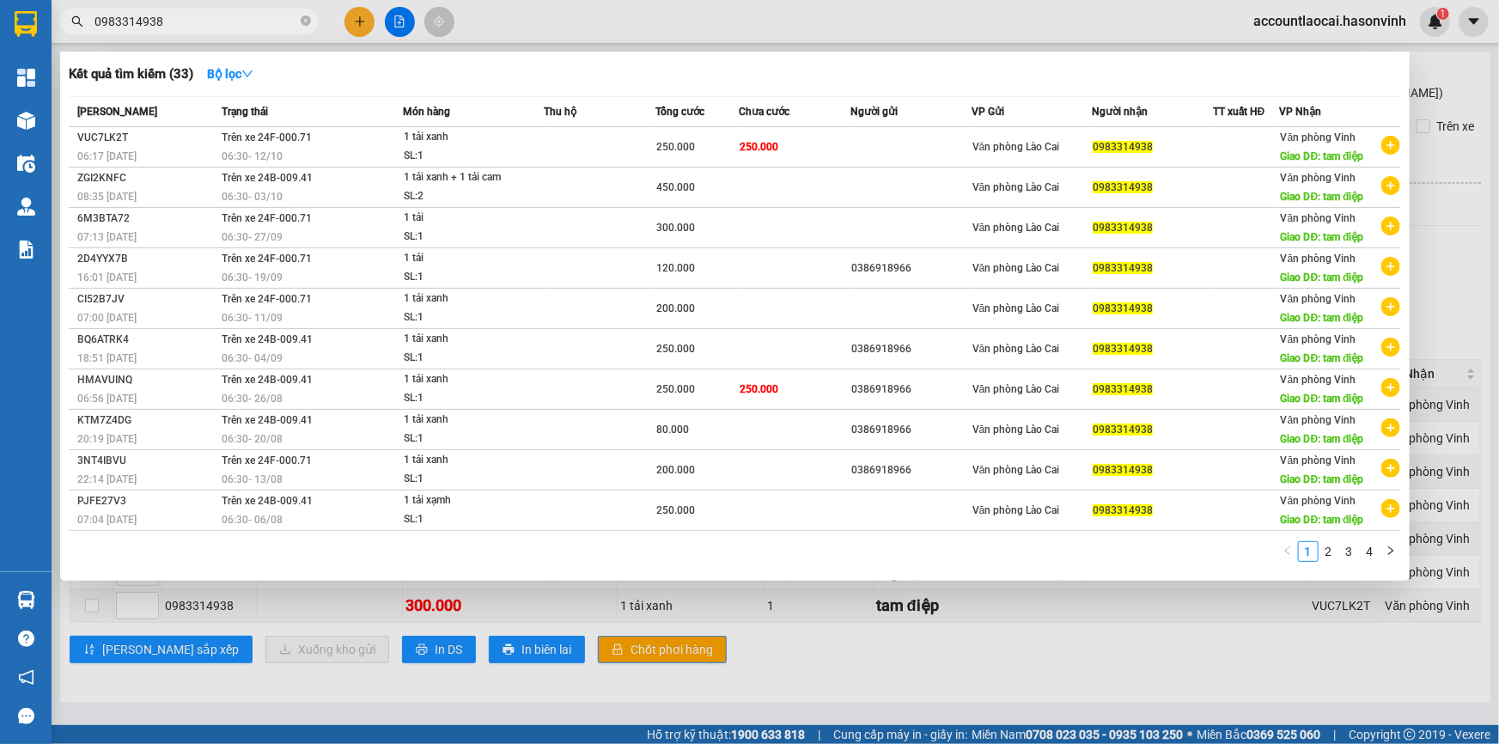
click at [170, 15] on input "0983314938" at bounding box center [195, 21] width 203 height 19
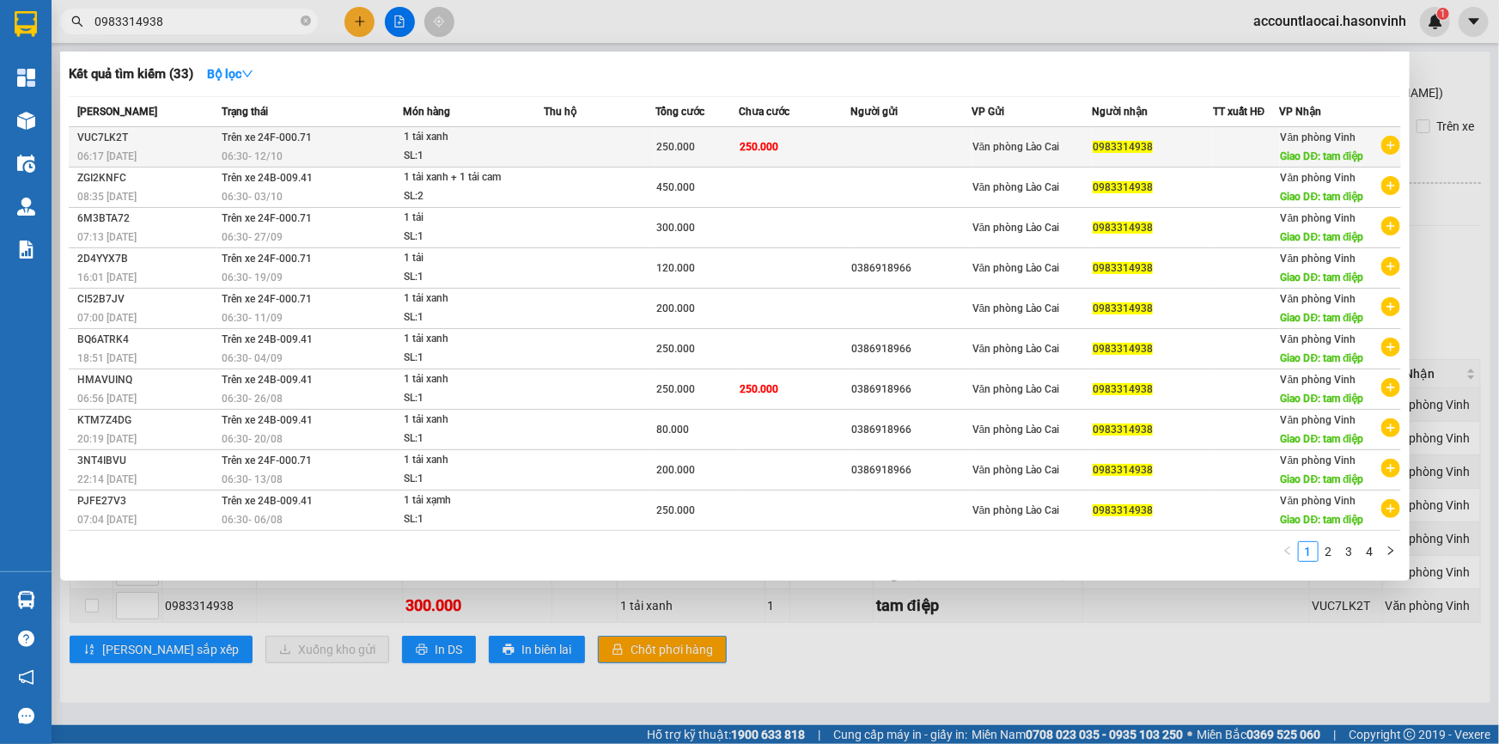
click at [508, 159] on div "SL: 1" at bounding box center [468, 156] width 129 height 19
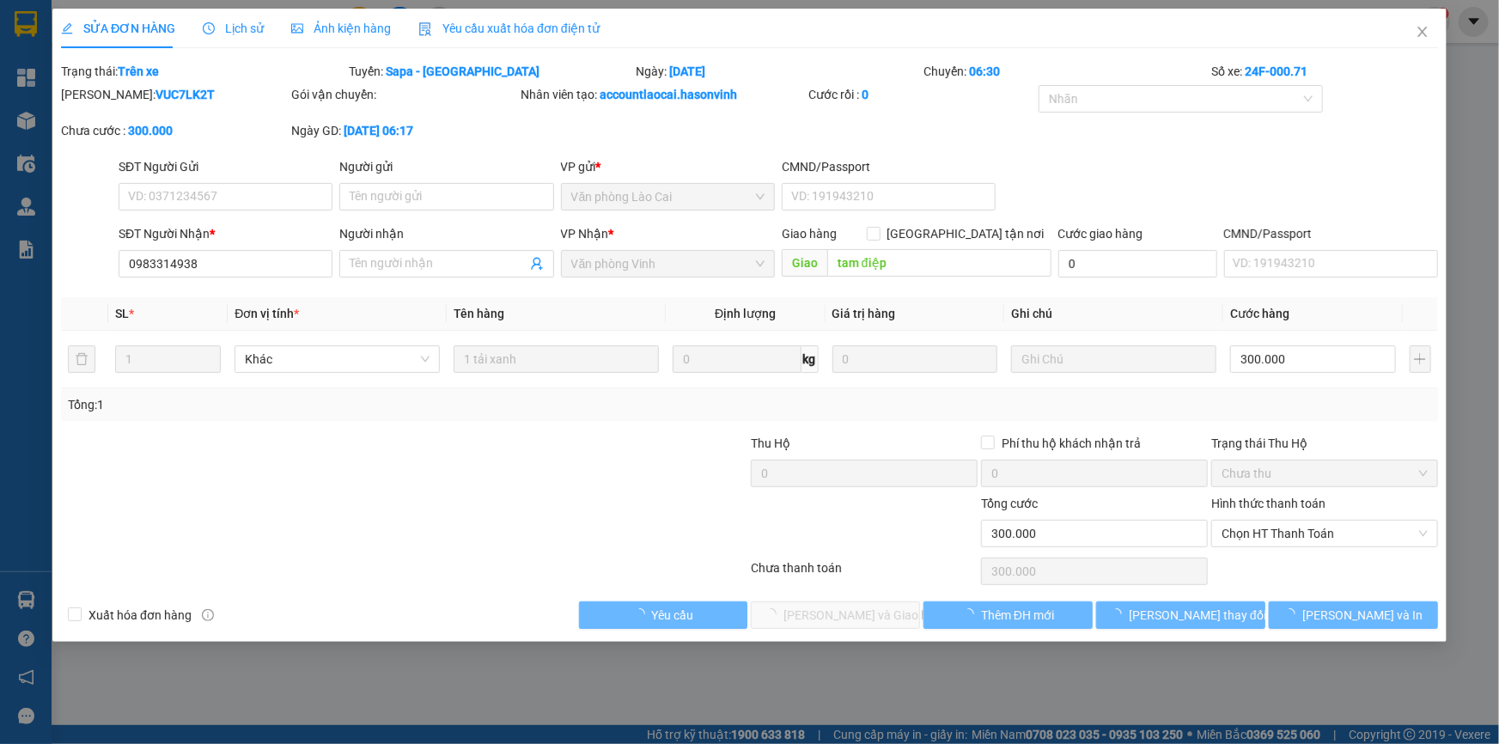
type input "0983314938"
type input "tam điệp"
type input "0"
type input "300.000"
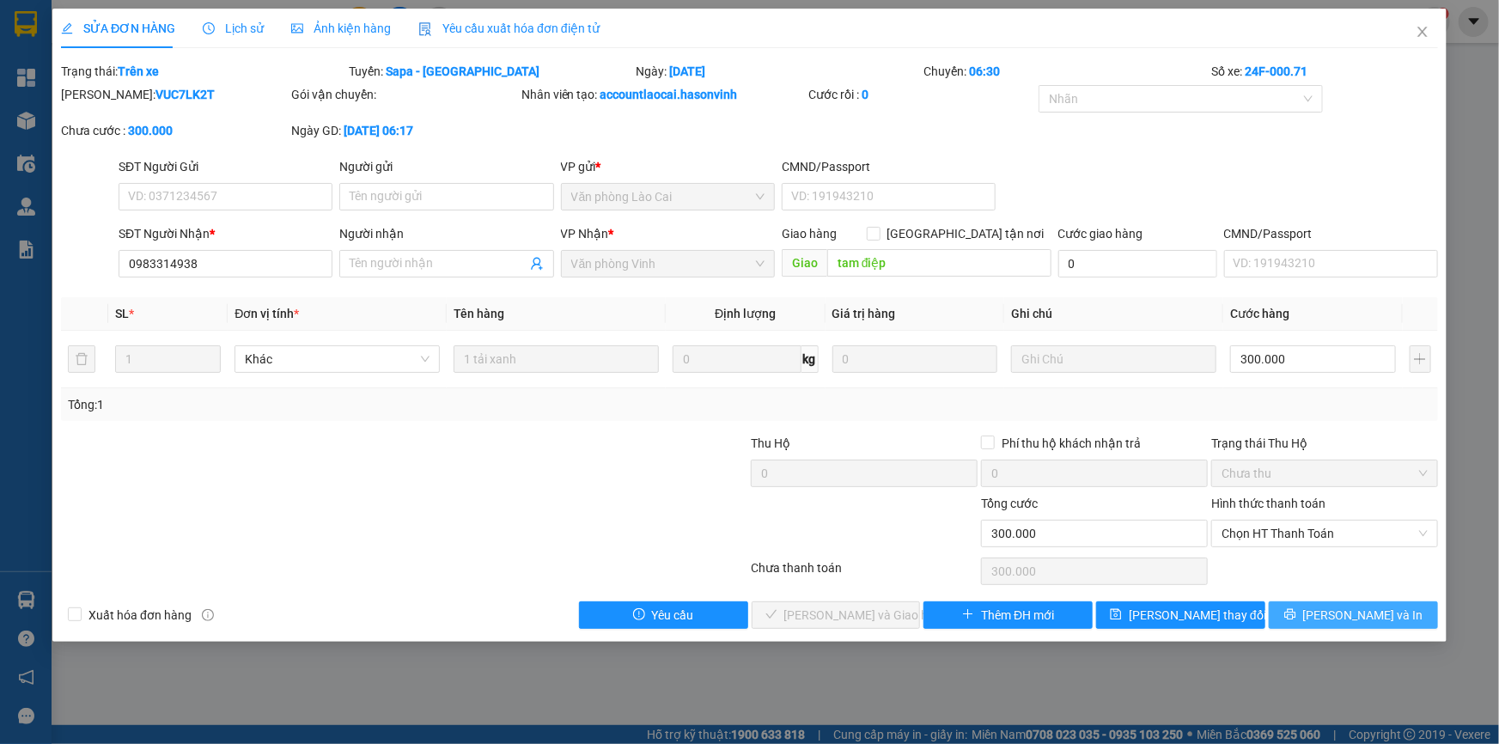
click at [1317, 614] on button "[PERSON_NAME] và In" at bounding box center [1353, 614] width 169 height 27
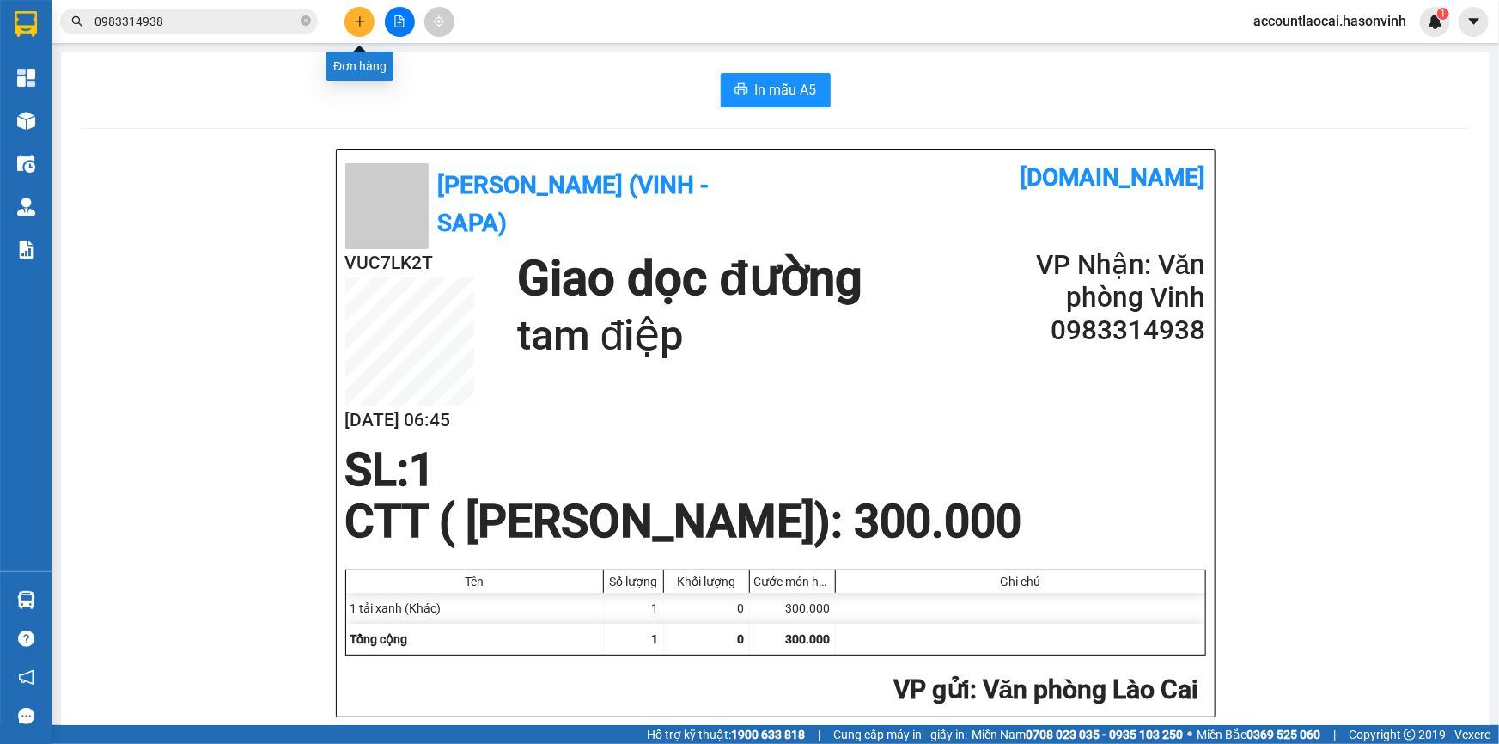
click at [361, 13] on button at bounding box center [359, 22] width 30 height 30
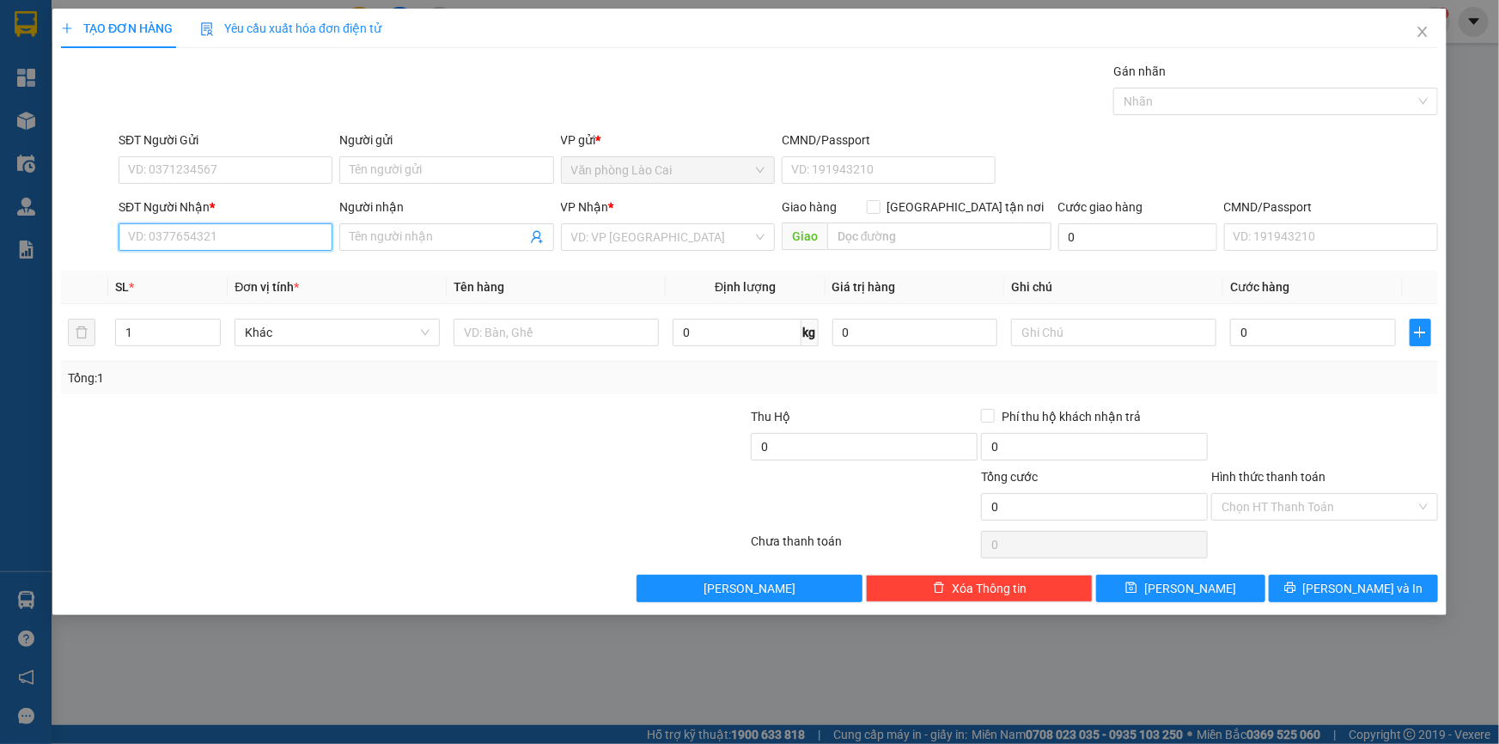
click at [220, 228] on input "SĐT Người Nhận *" at bounding box center [226, 236] width 214 height 27
type input "798"
click at [192, 232] on input "798" at bounding box center [226, 236] width 214 height 27
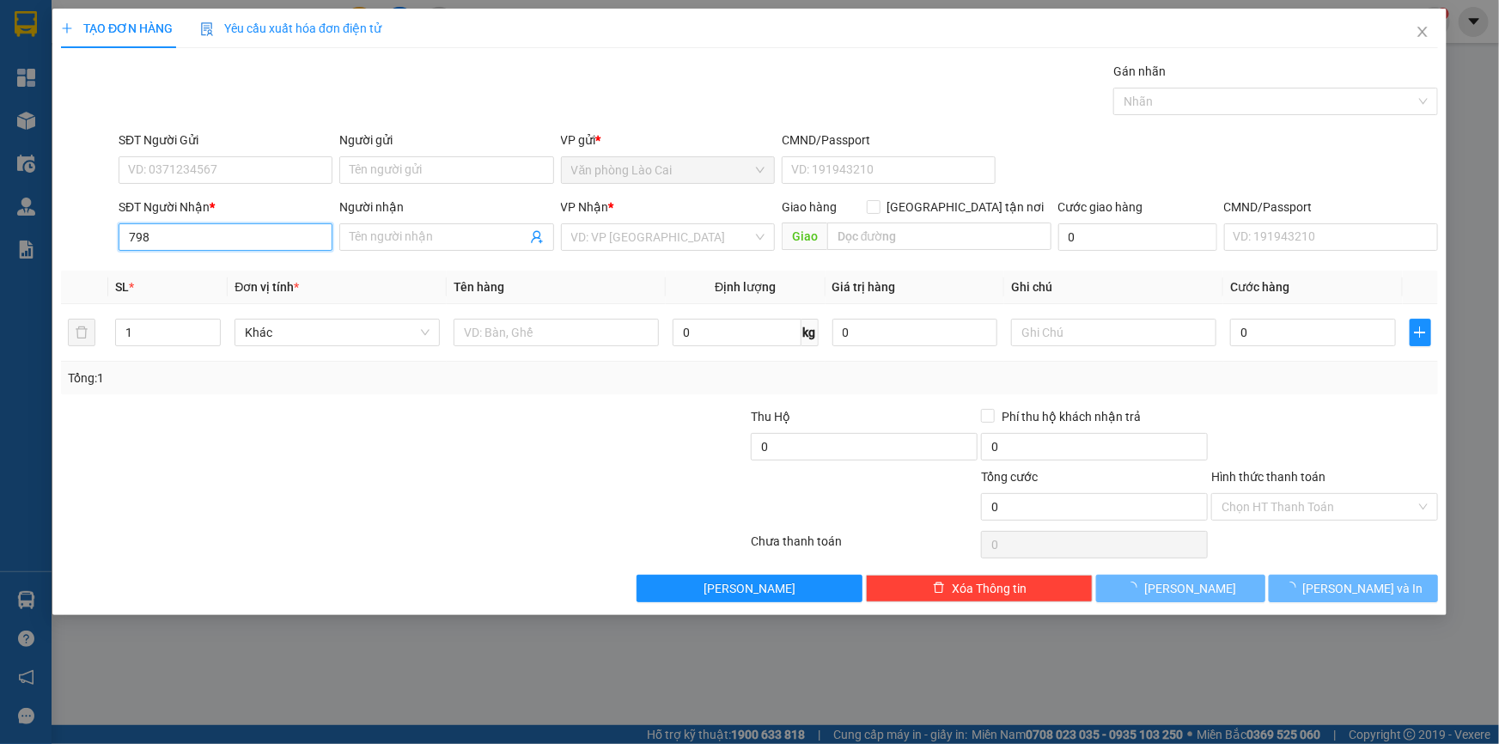
click at [192, 232] on input "798" at bounding box center [226, 236] width 214 height 27
drag, startPoint x: 192, startPoint y: 232, endPoint x: 0, endPoint y: 237, distance: 191.6
click at [0, 237] on div "TẠO ĐƠN HÀNG Yêu cầu xuất hóa đơn điện tử Transit Pickup Surcharge Ids Transit …" at bounding box center [749, 372] width 1499 height 744
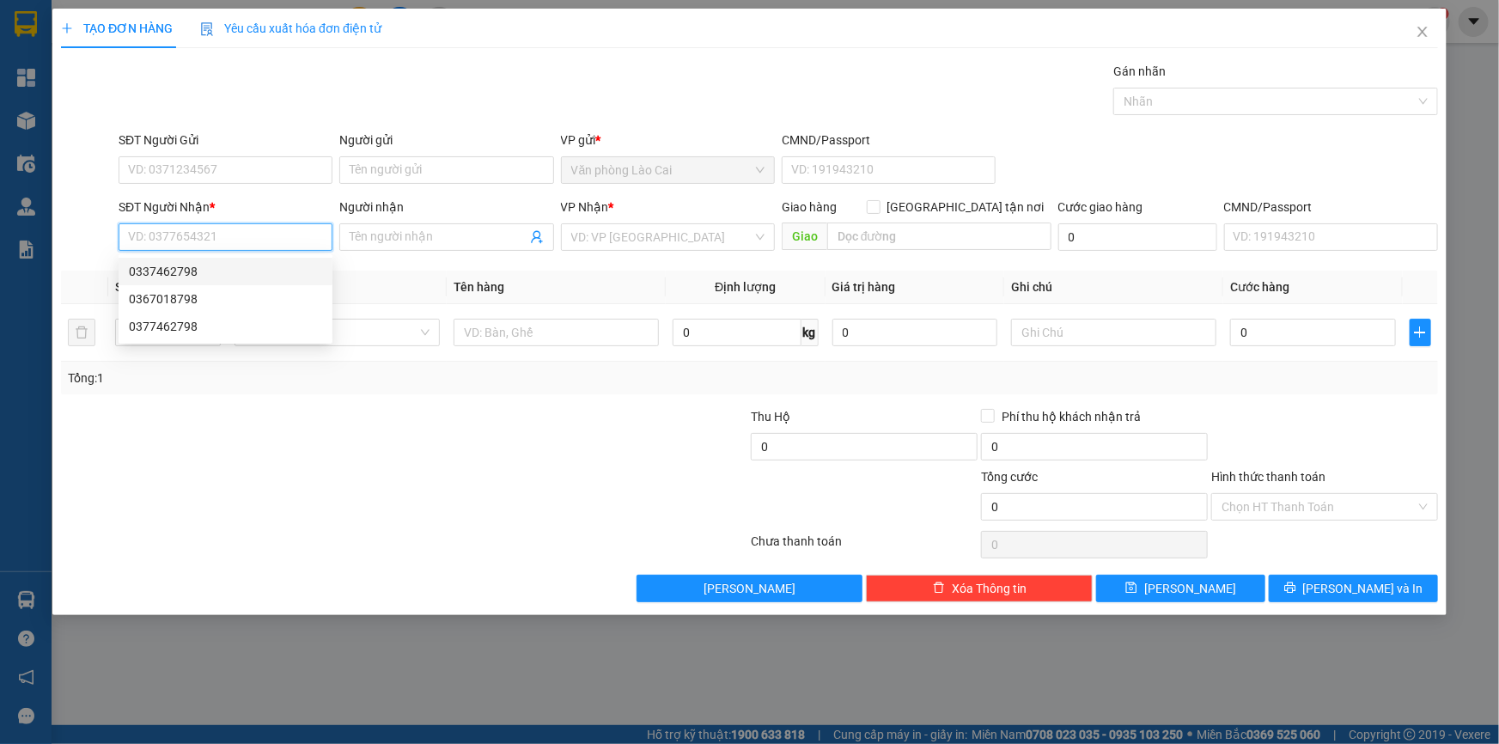
click at [146, 264] on div "0337462798" at bounding box center [225, 271] width 193 height 19
type input "0337462798"
type input "cầu bến thủy 2"
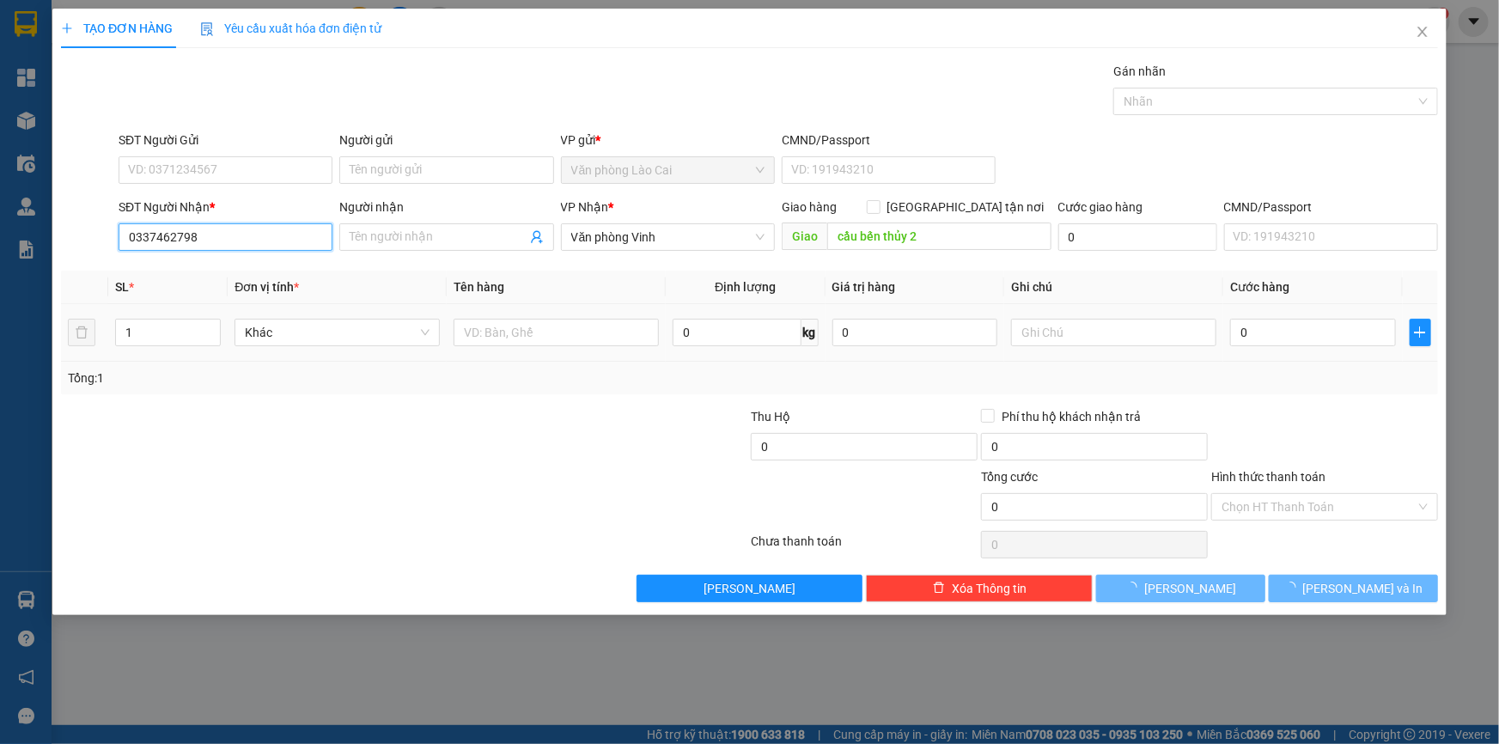
type input "170.000"
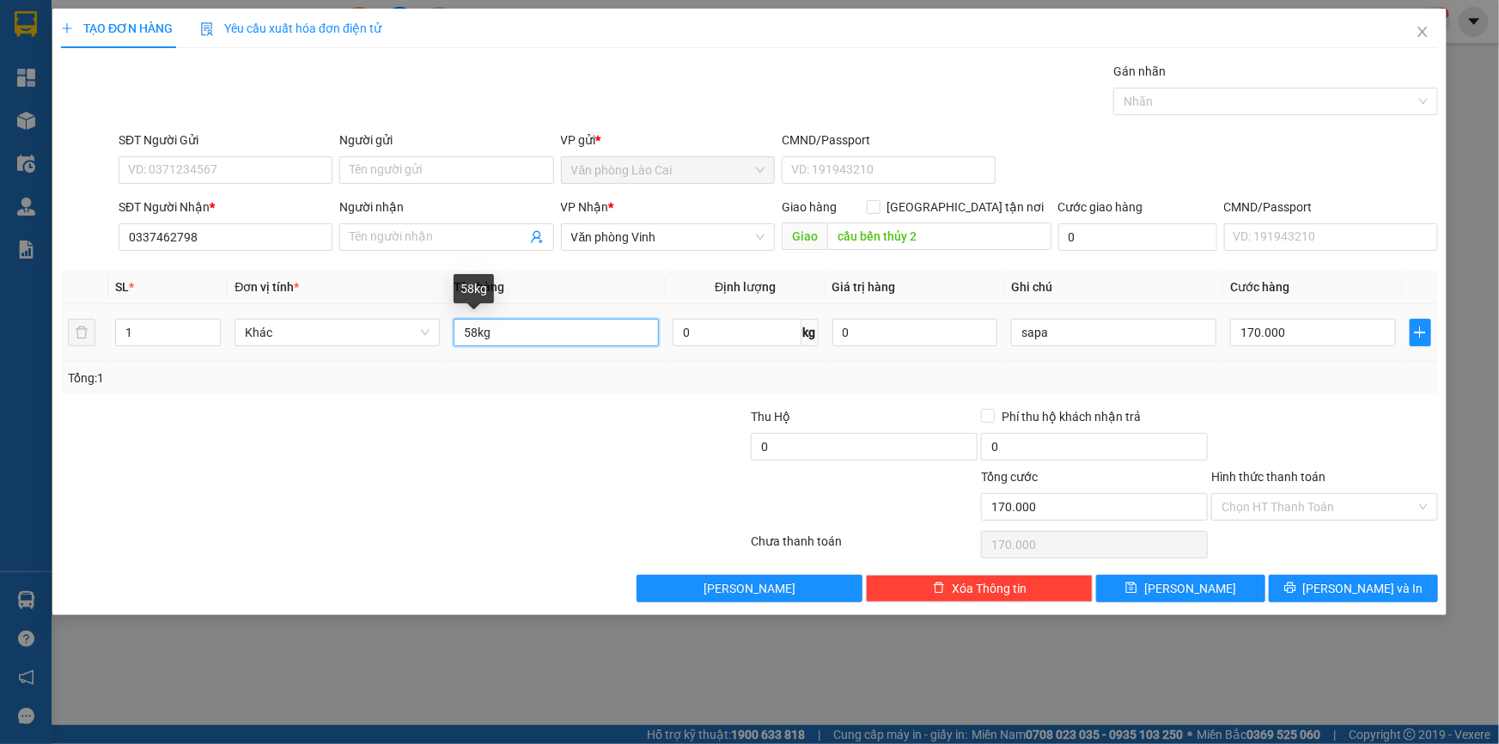
click at [510, 335] on input "58kg" at bounding box center [556, 332] width 205 height 27
type input "5"
type input "tải vàng"
click at [1291, 335] on input "170.000" at bounding box center [1313, 332] width 166 height 27
type input "1"
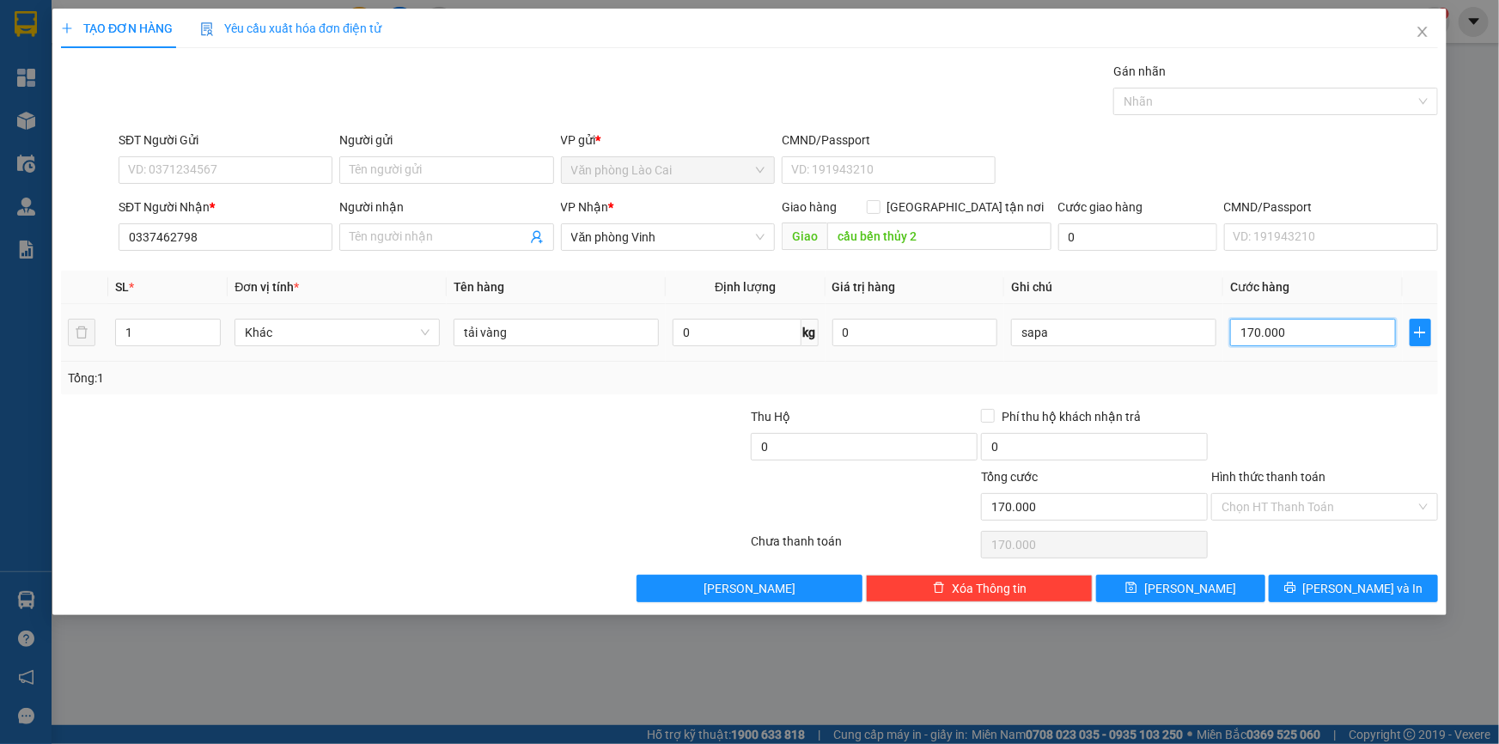
type input "1"
type input "15"
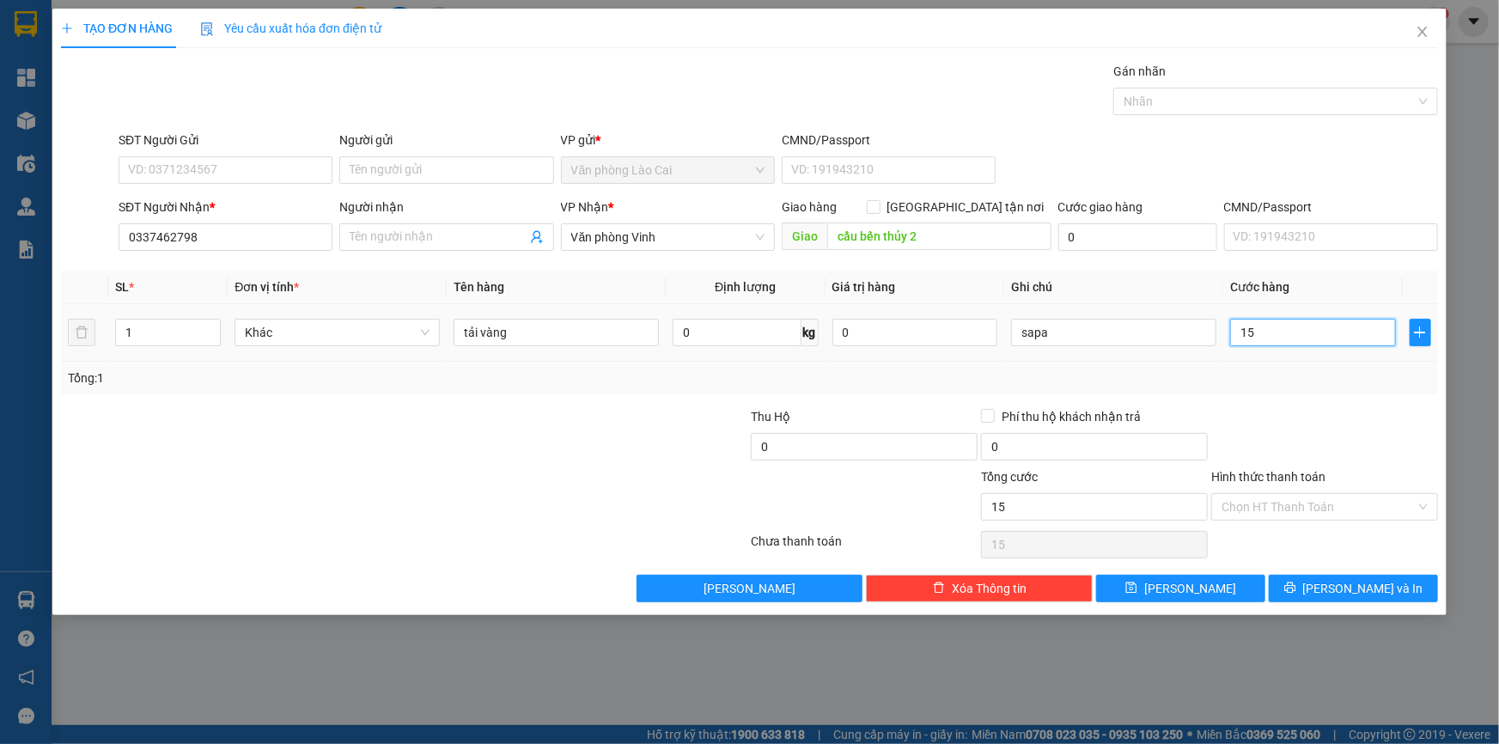
type input "150"
type input "1.500"
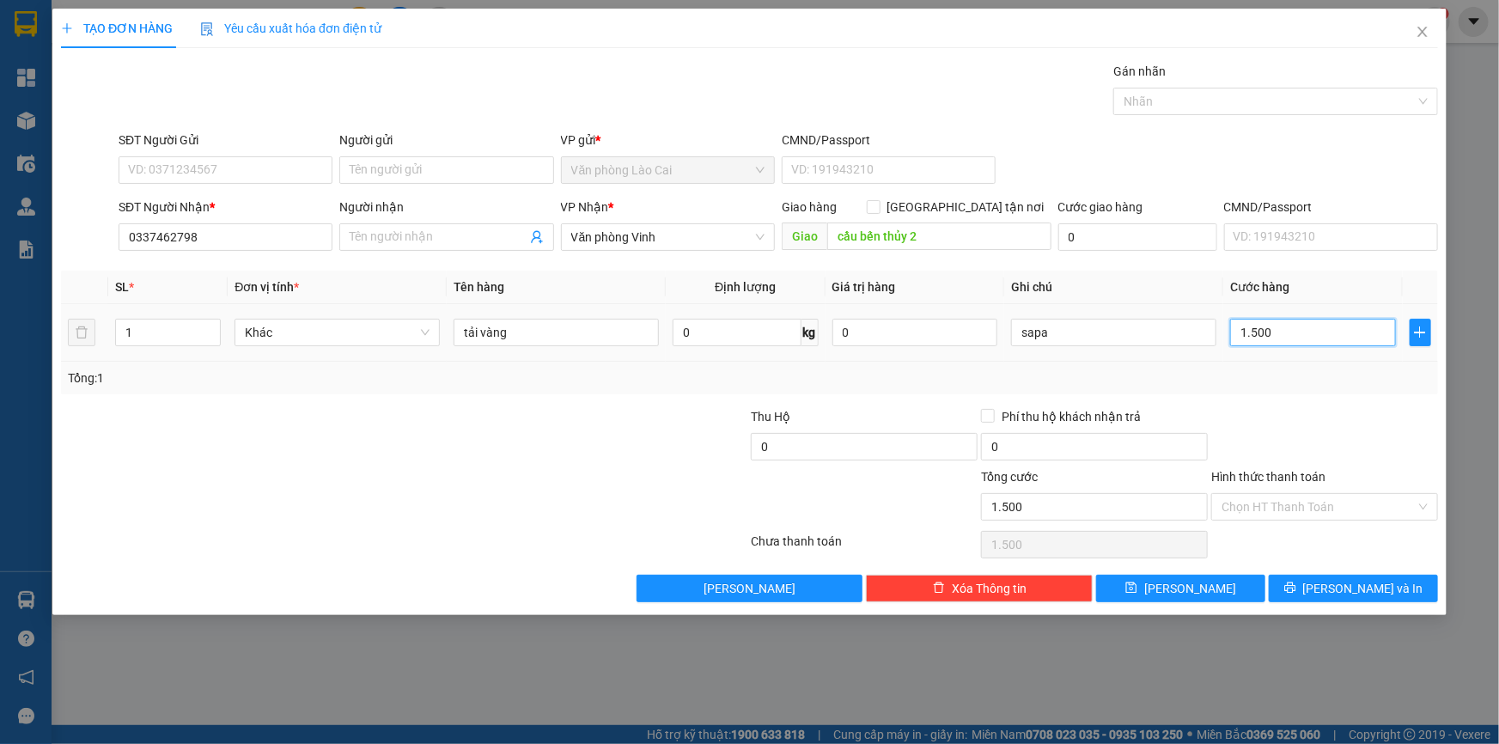
type input "15.000"
type input "150.000"
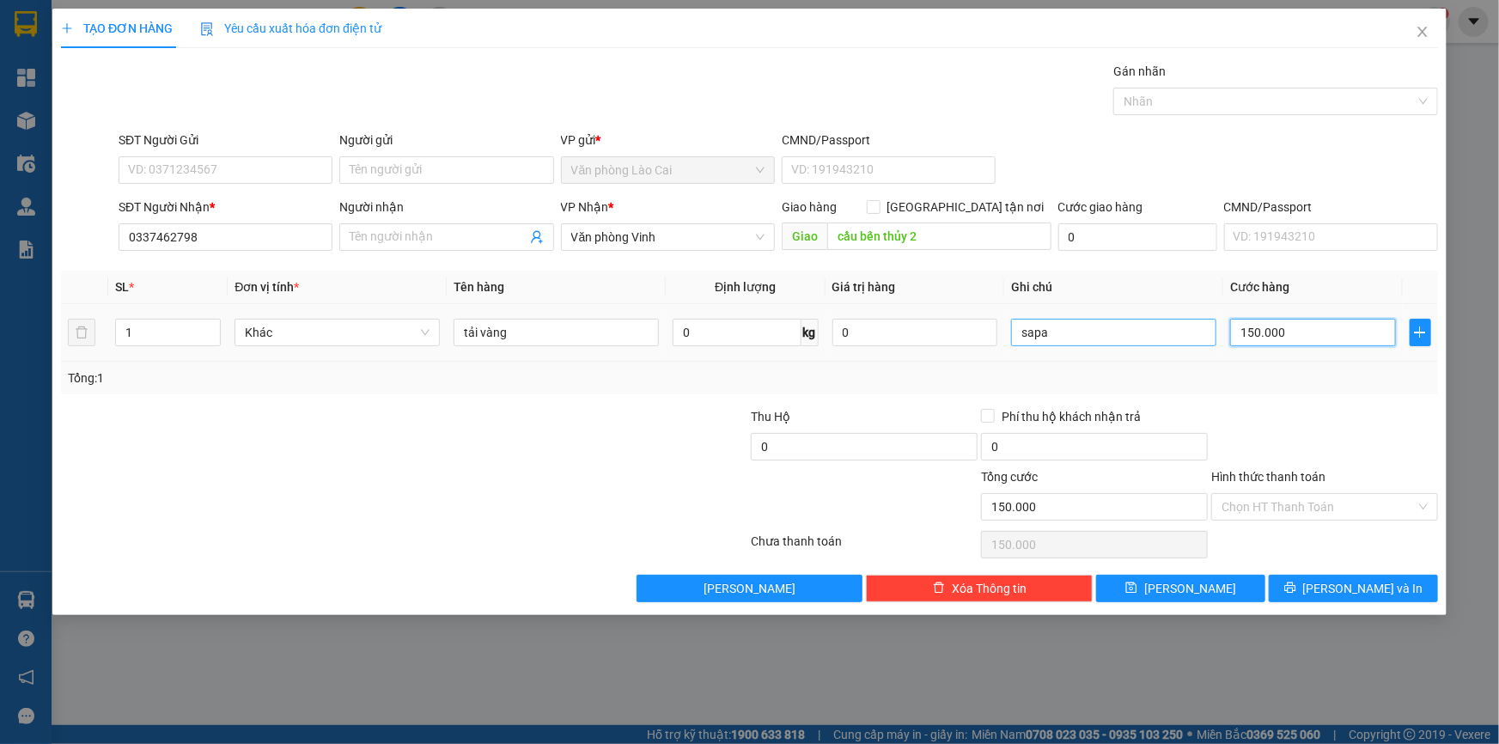
type input "150.000"
click at [1081, 328] on input "sapa" at bounding box center [1113, 332] width 205 height 27
type input "s"
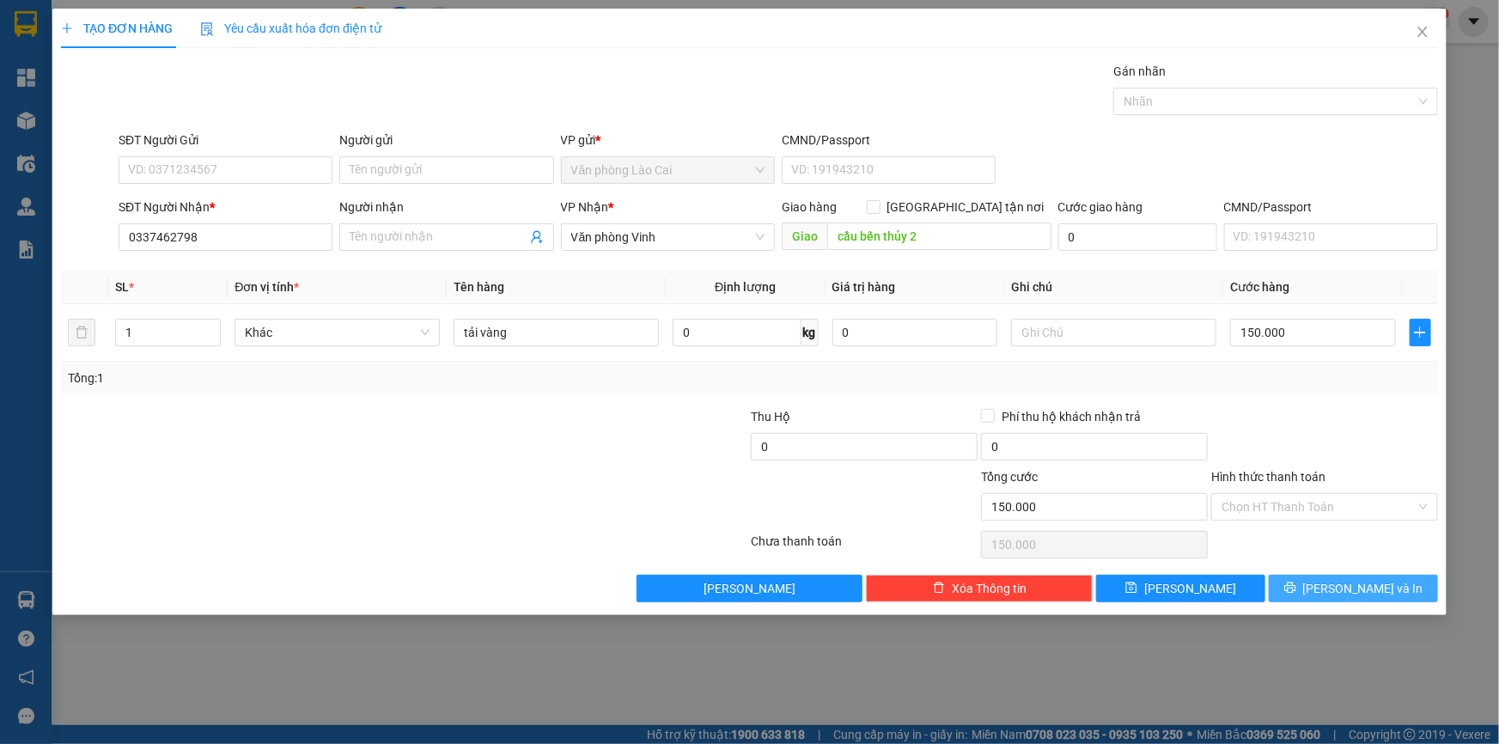
click at [1341, 593] on span "[PERSON_NAME] và In" at bounding box center [1363, 588] width 120 height 19
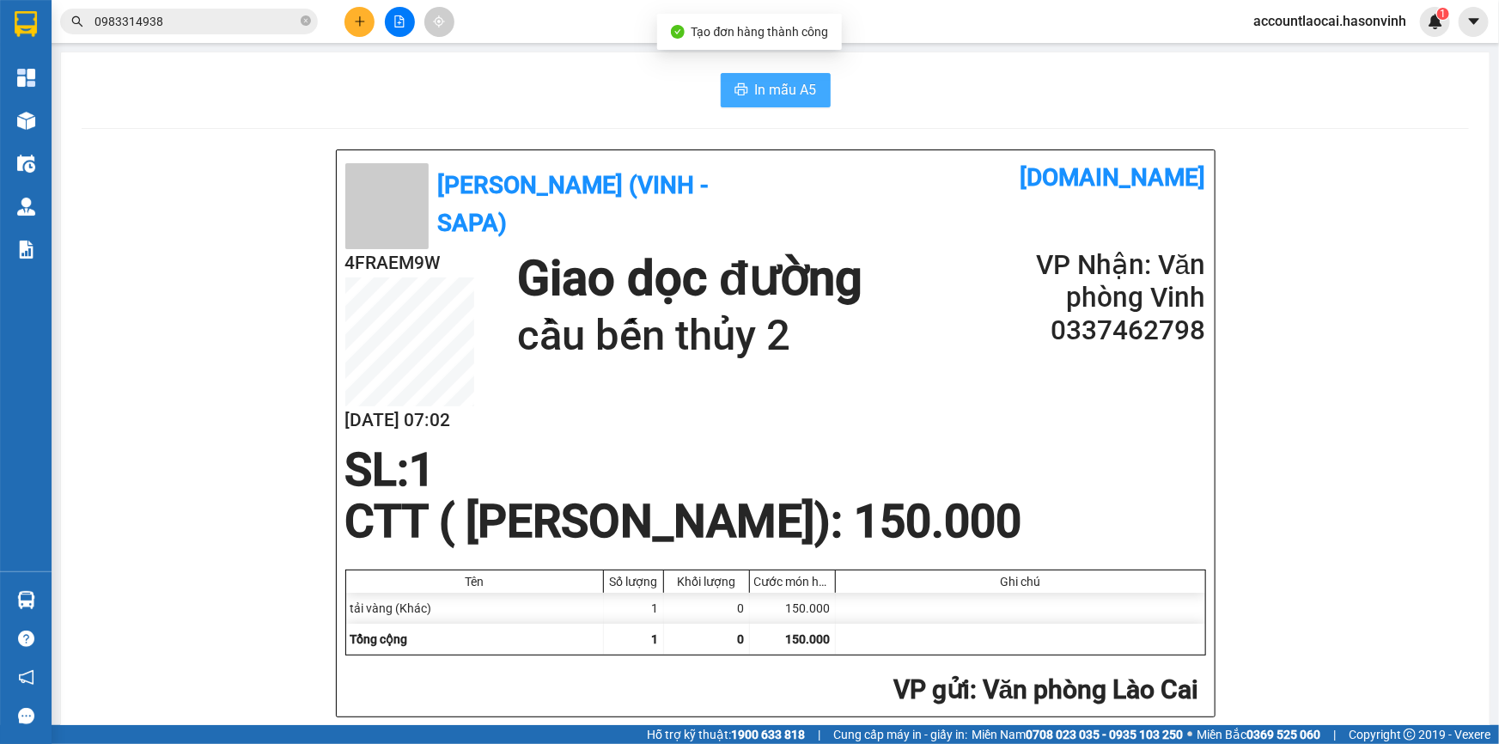
click at [758, 88] on span "In mẫu A5" at bounding box center [786, 89] width 62 height 21
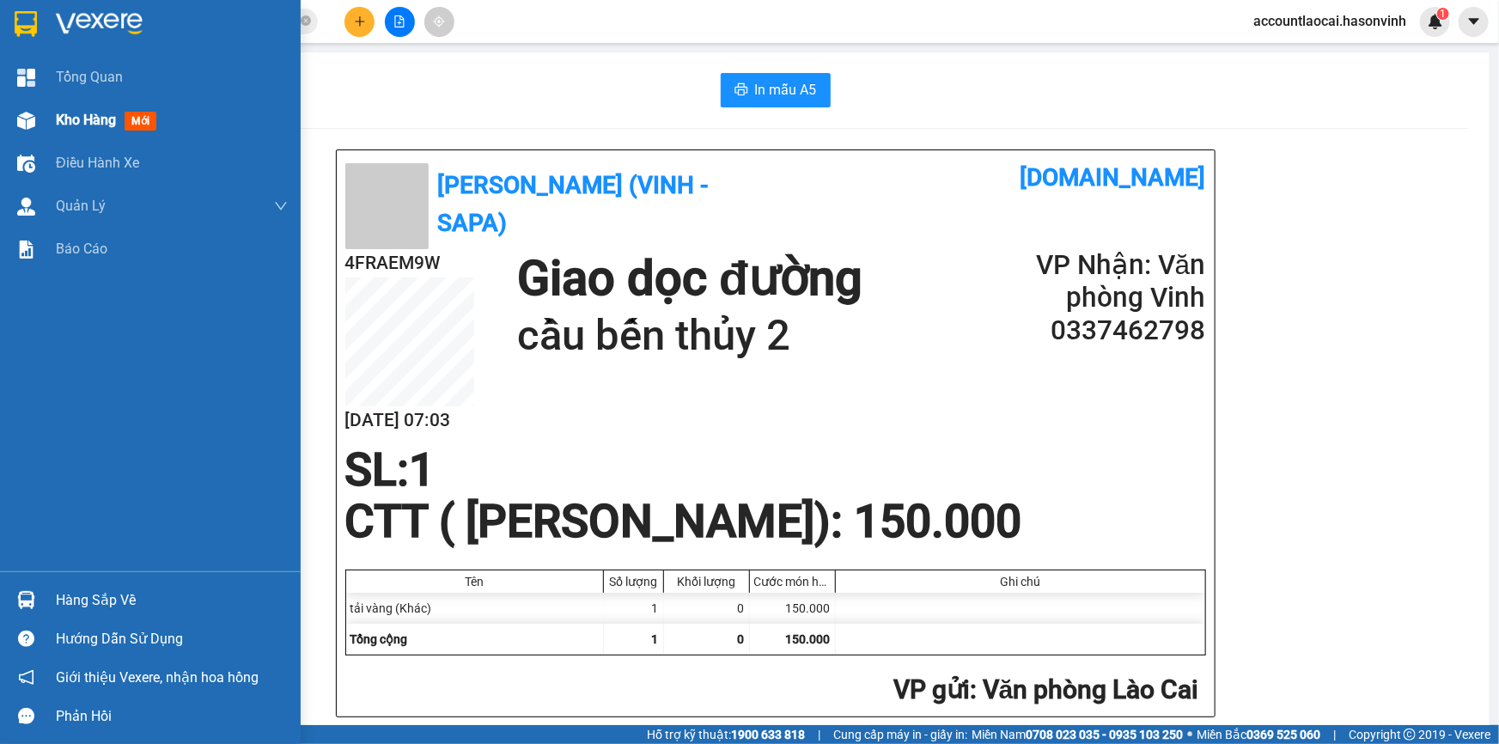
click at [53, 120] on div "Kho hàng mới" at bounding box center [150, 120] width 301 height 43
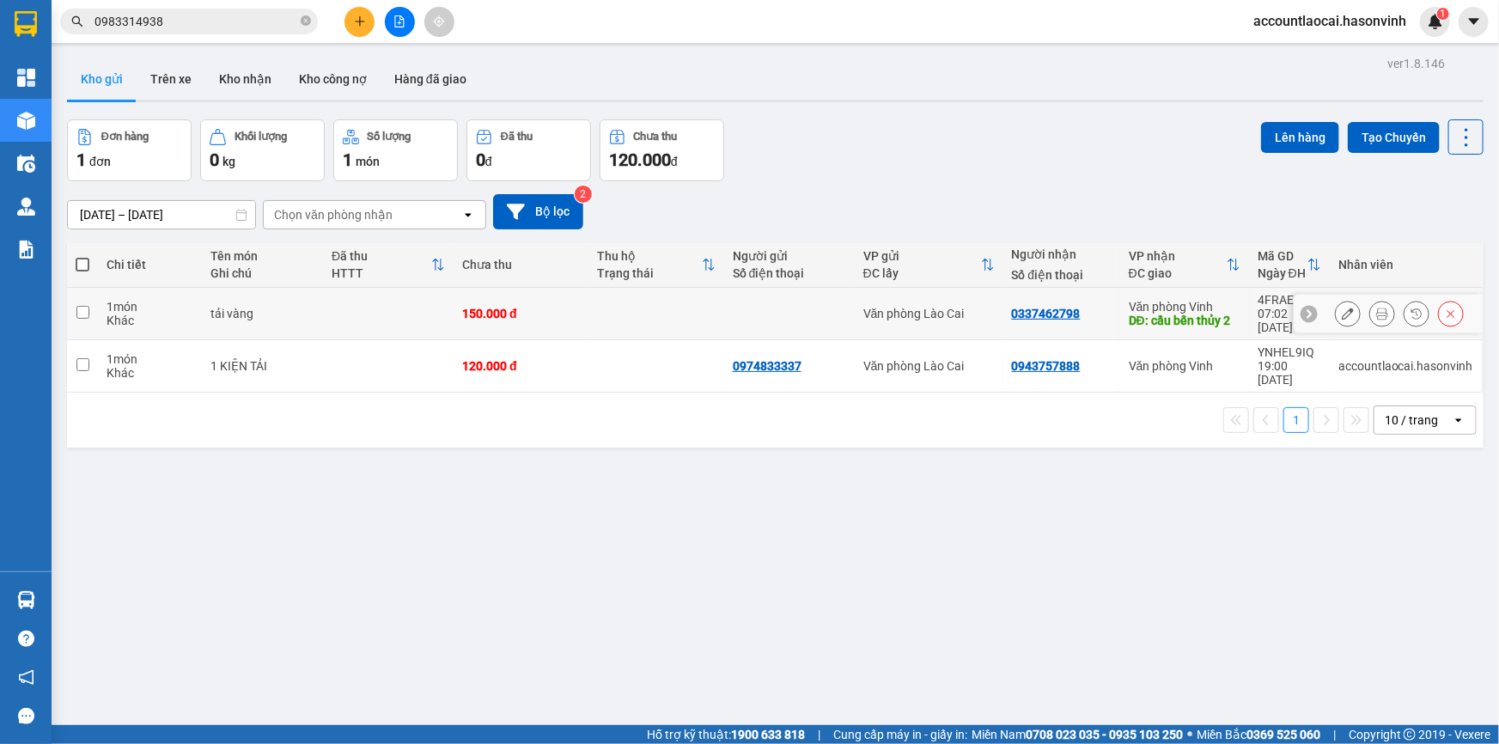
click at [81, 306] on input "checkbox" at bounding box center [82, 312] width 13 height 13
checkbox input "true"
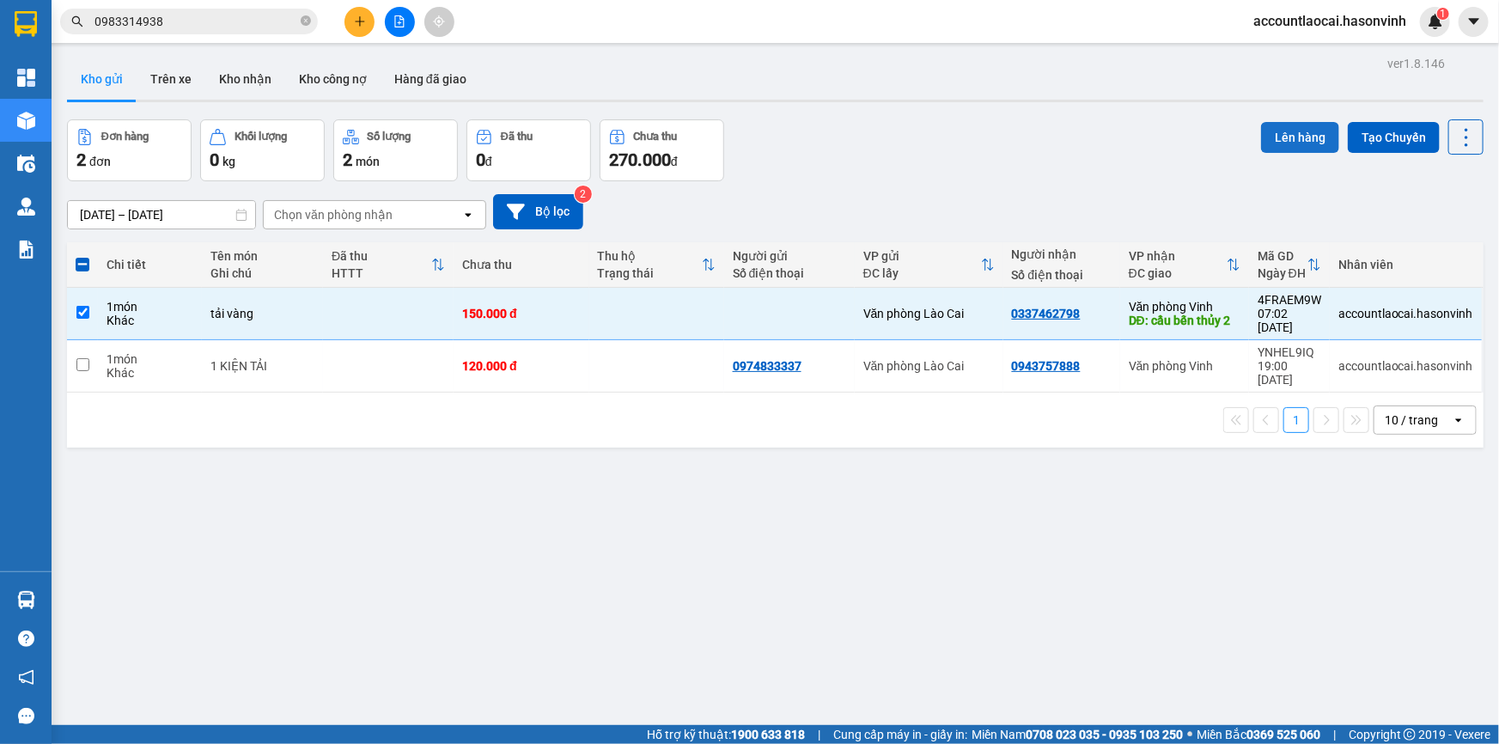
click at [1296, 134] on button "Lên hàng" at bounding box center [1300, 137] width 78 height 31
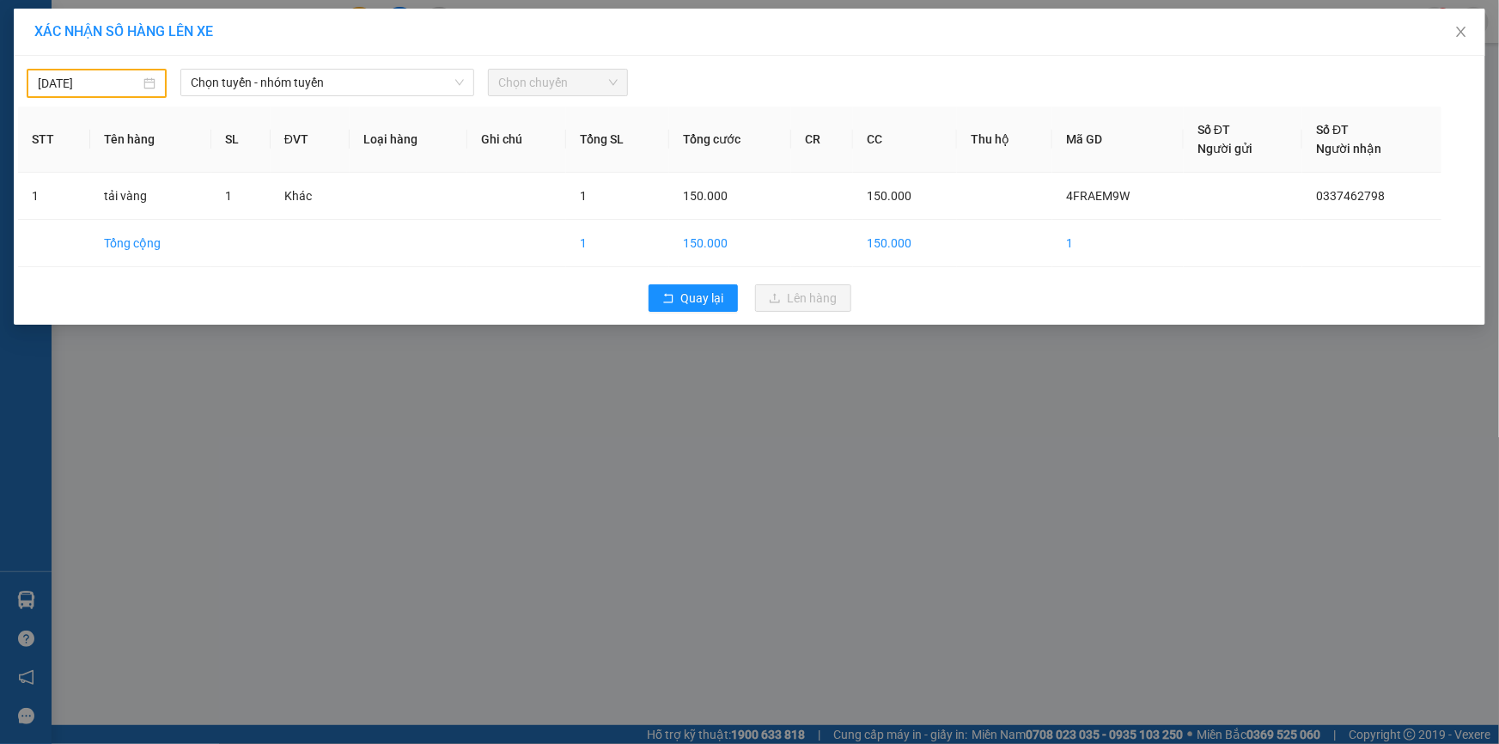
click at [83, 79] on input "[DATE]" at bounding box center [89, 83] width 102 height 19
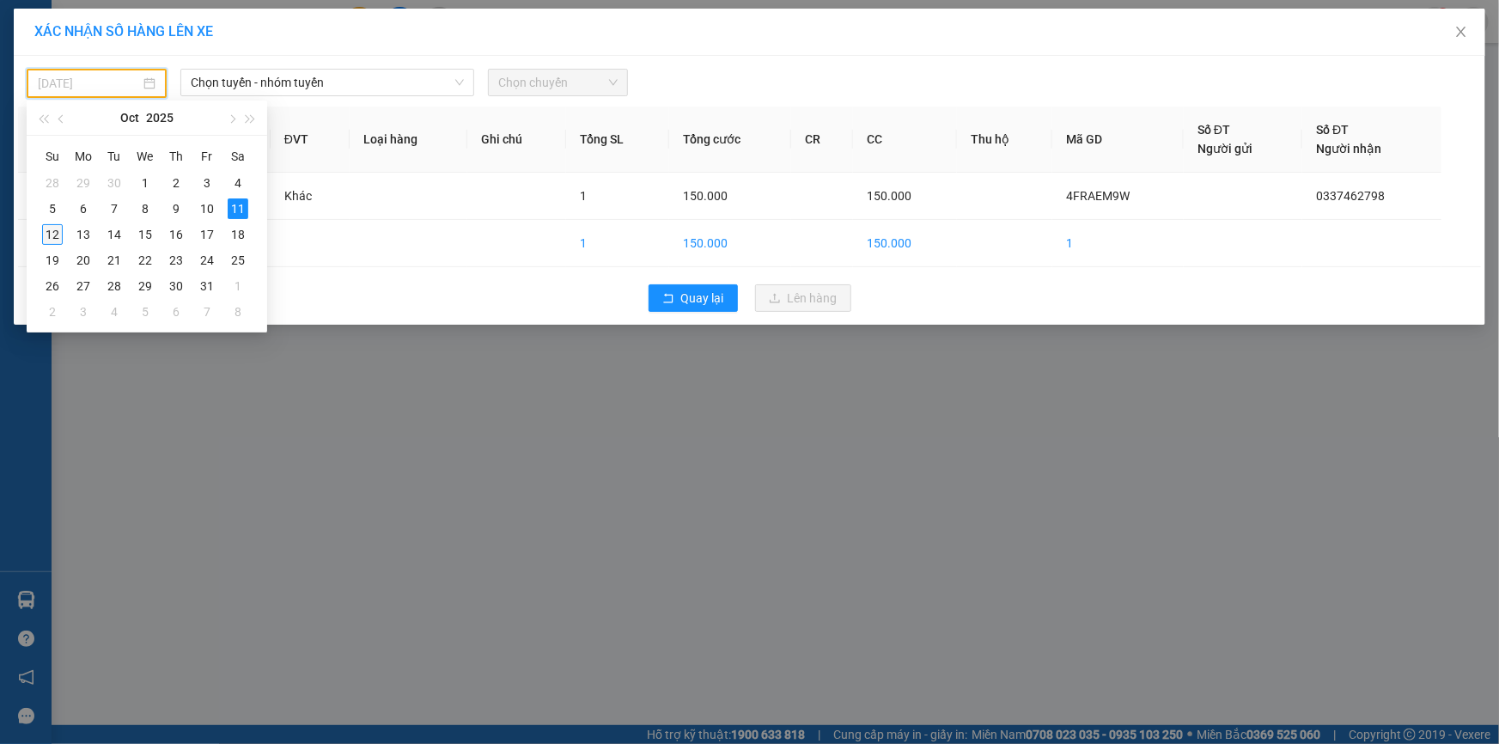
click at [55, 235] on div "12" at bounding box center [52, 234] width 21 height 21
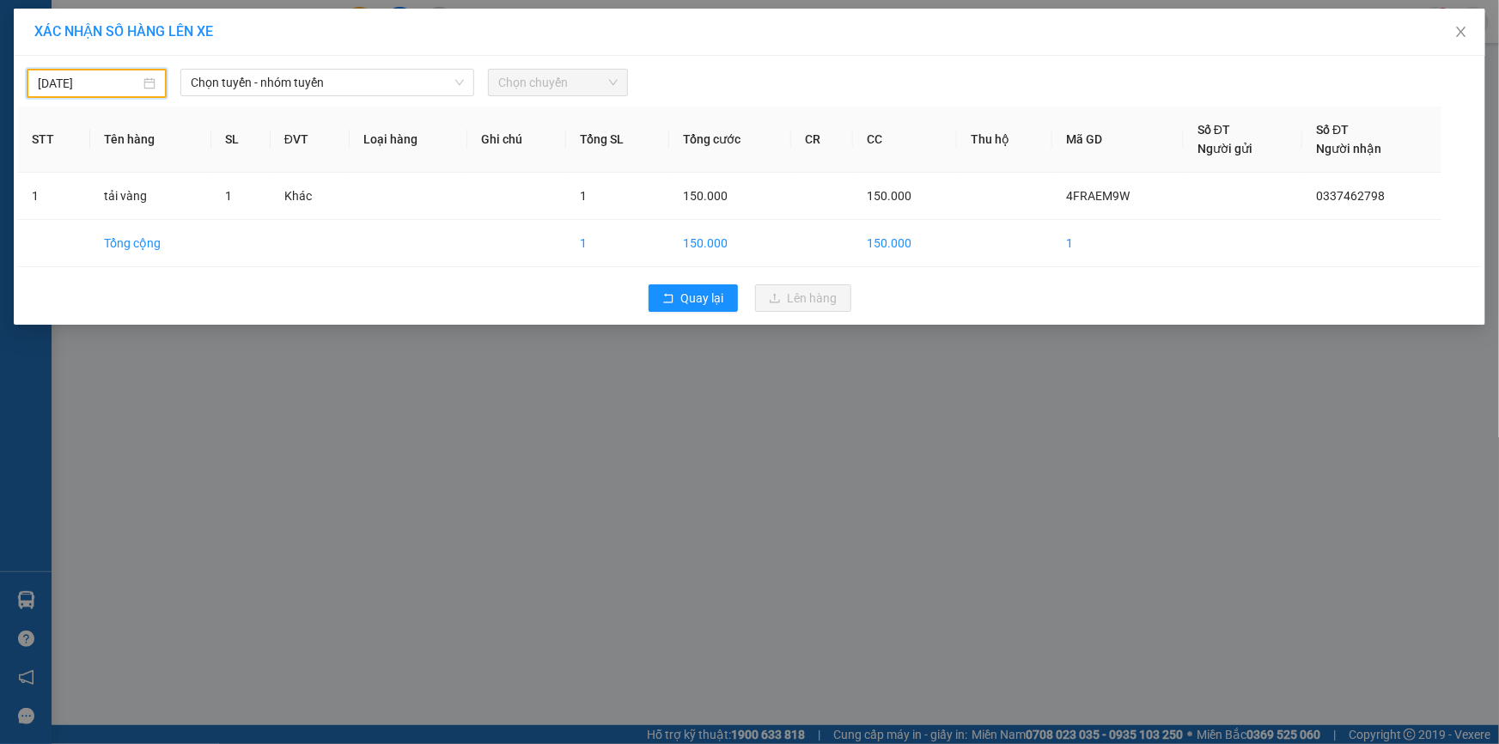
type input "[DATE]"
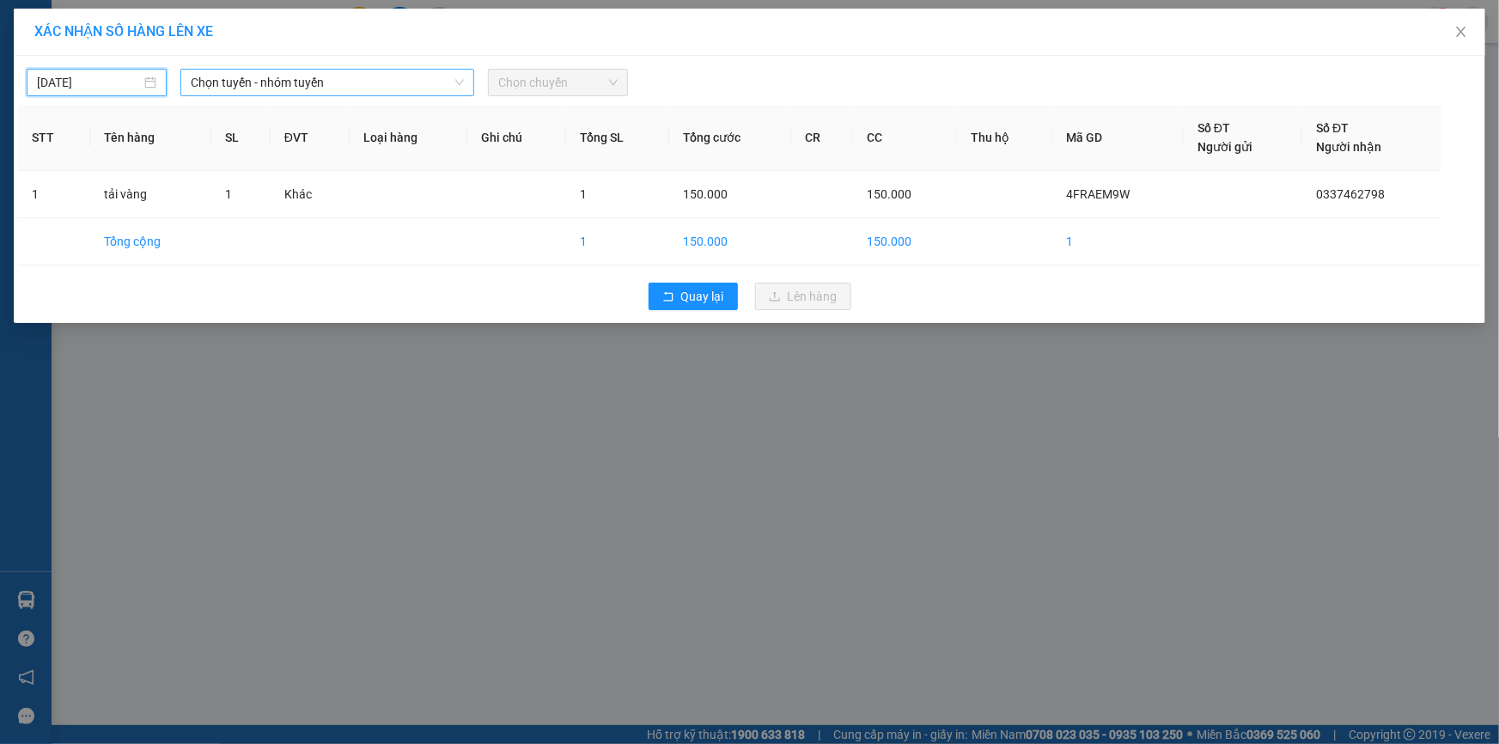
click at [369, 80] on span "Chọn tuyến - nhóm tuyến" at bounding box center [327, 83] width 273 height 26
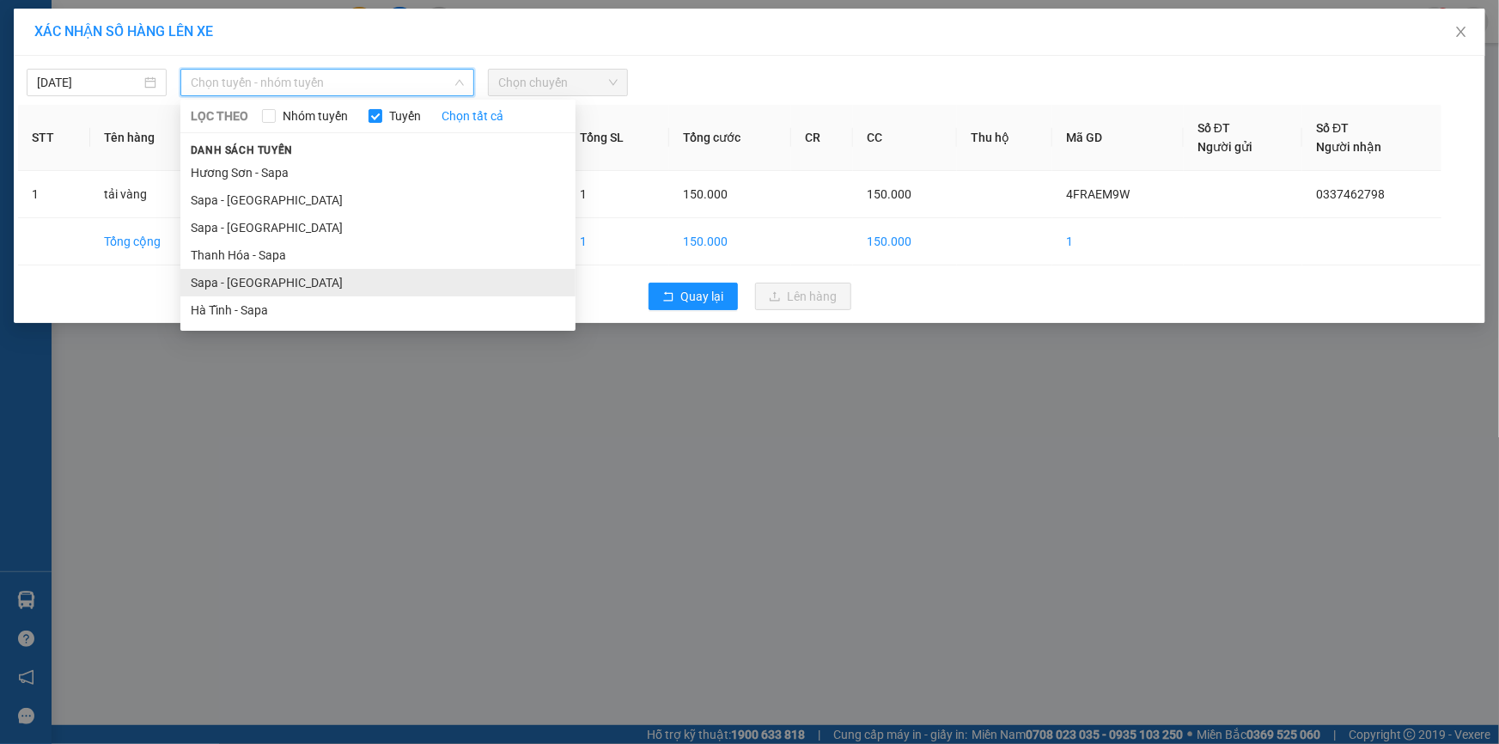
click at [232, 281] on li "Sapa - [GEOGRAPHIC_DATA]" at bounding box center [377, 282] width 395 height 27
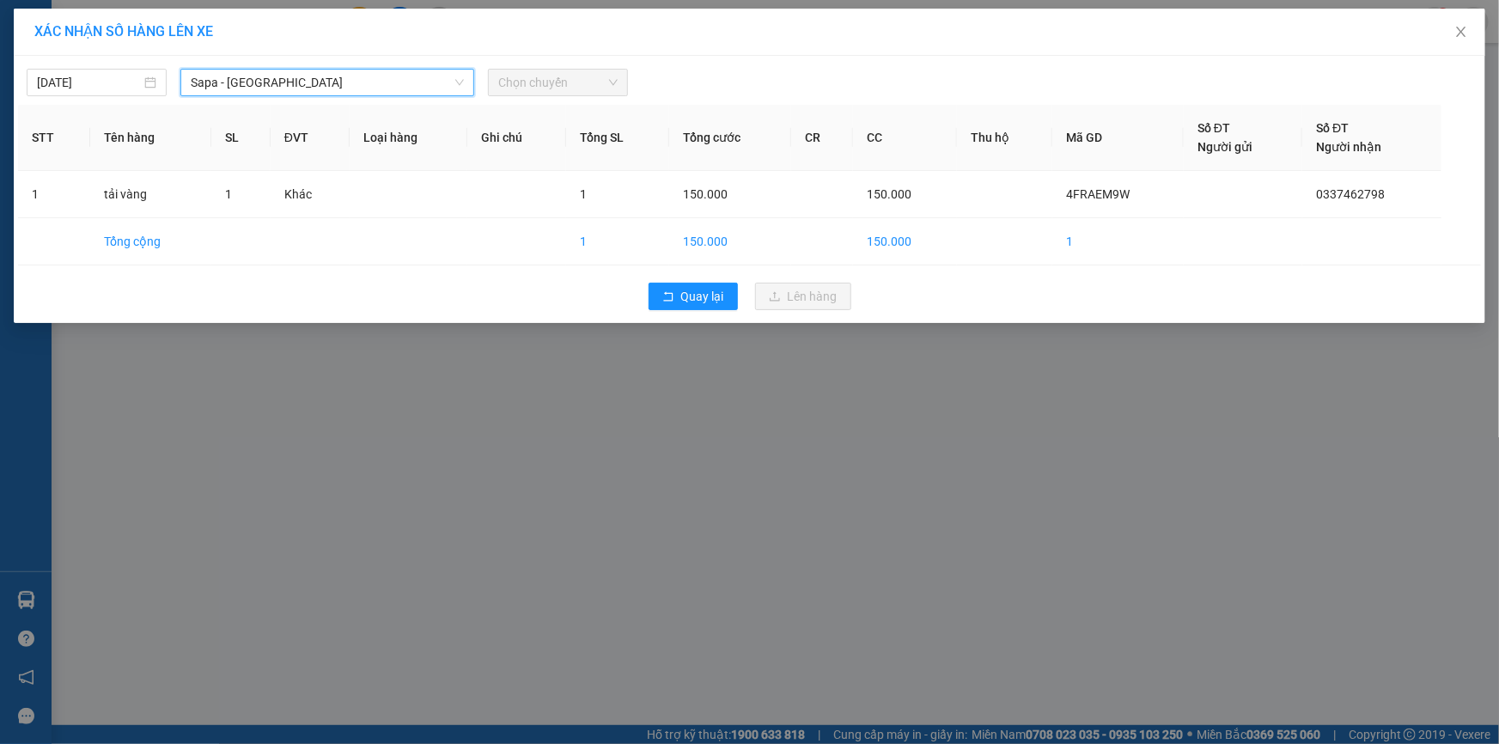
click at [527, 87] on span "Chọn chuyến" at bounding box center [557, 83] width 119 height 26
click at [533, 86] on span "Chọn chuyến" at bounding box center [557, 83] width 119 height 26
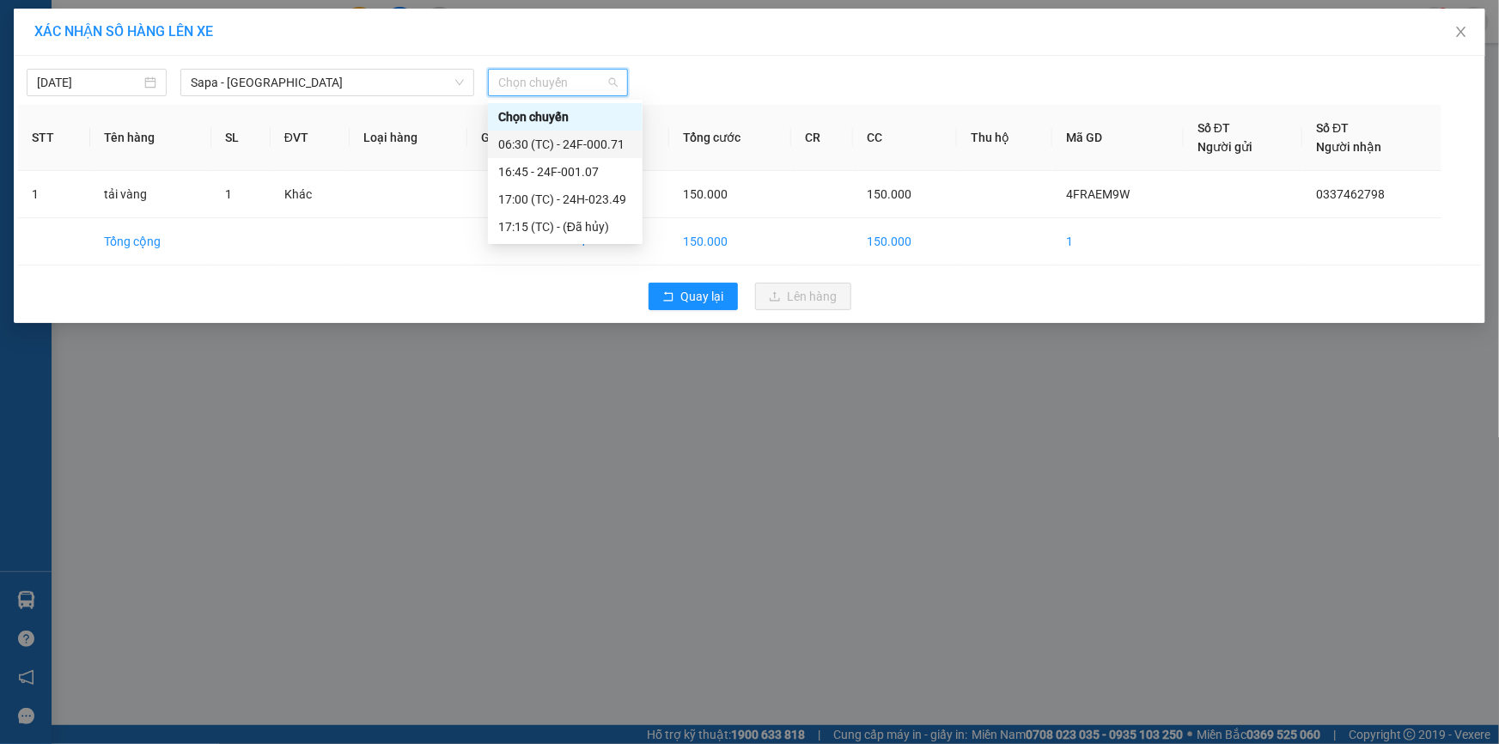
click at [573, 143] on div "06:30 (TC) - 24F-000.71" at bounding box center [565, 144] width 134 height 19
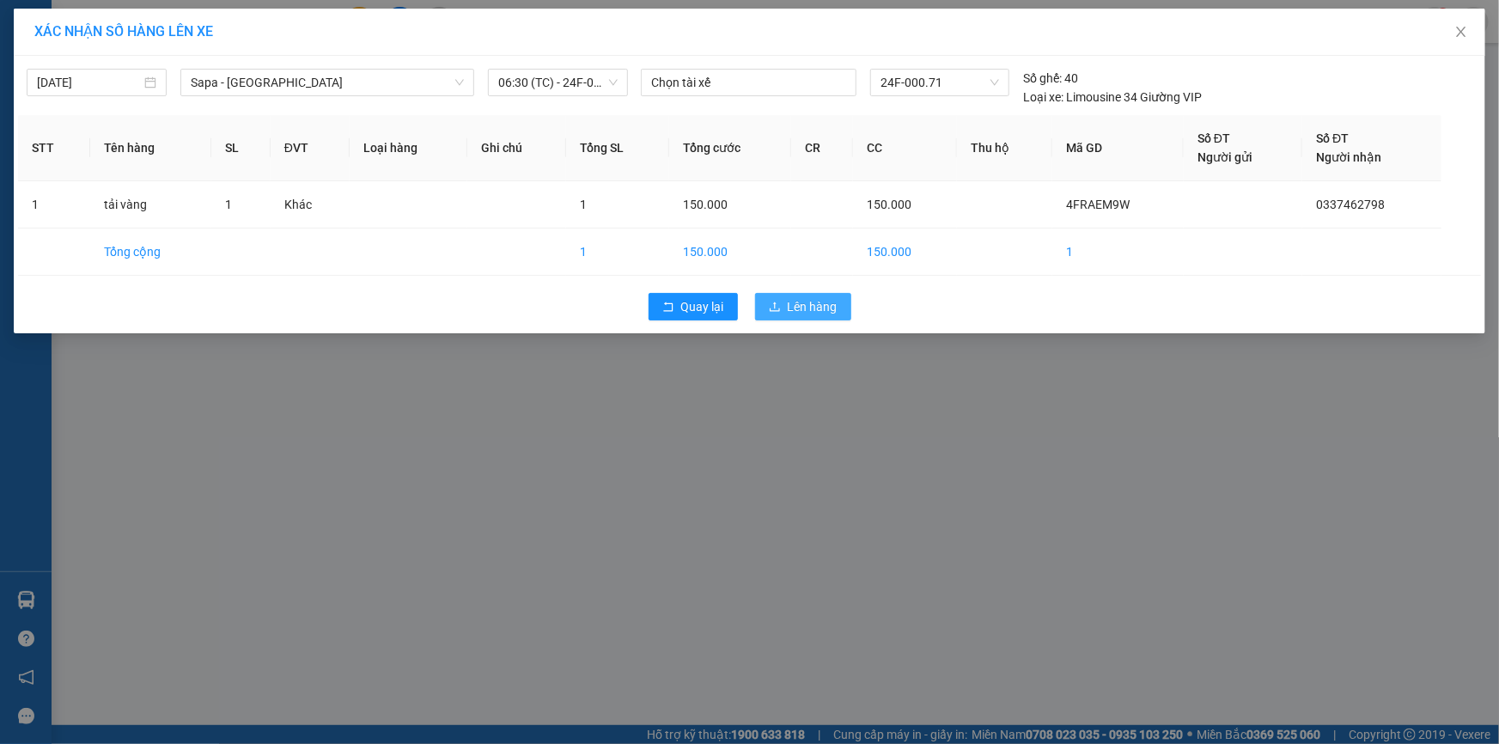
click at [794, 304] on span "Lên hàng" at bounding box center [813, 306] width 50 height 19
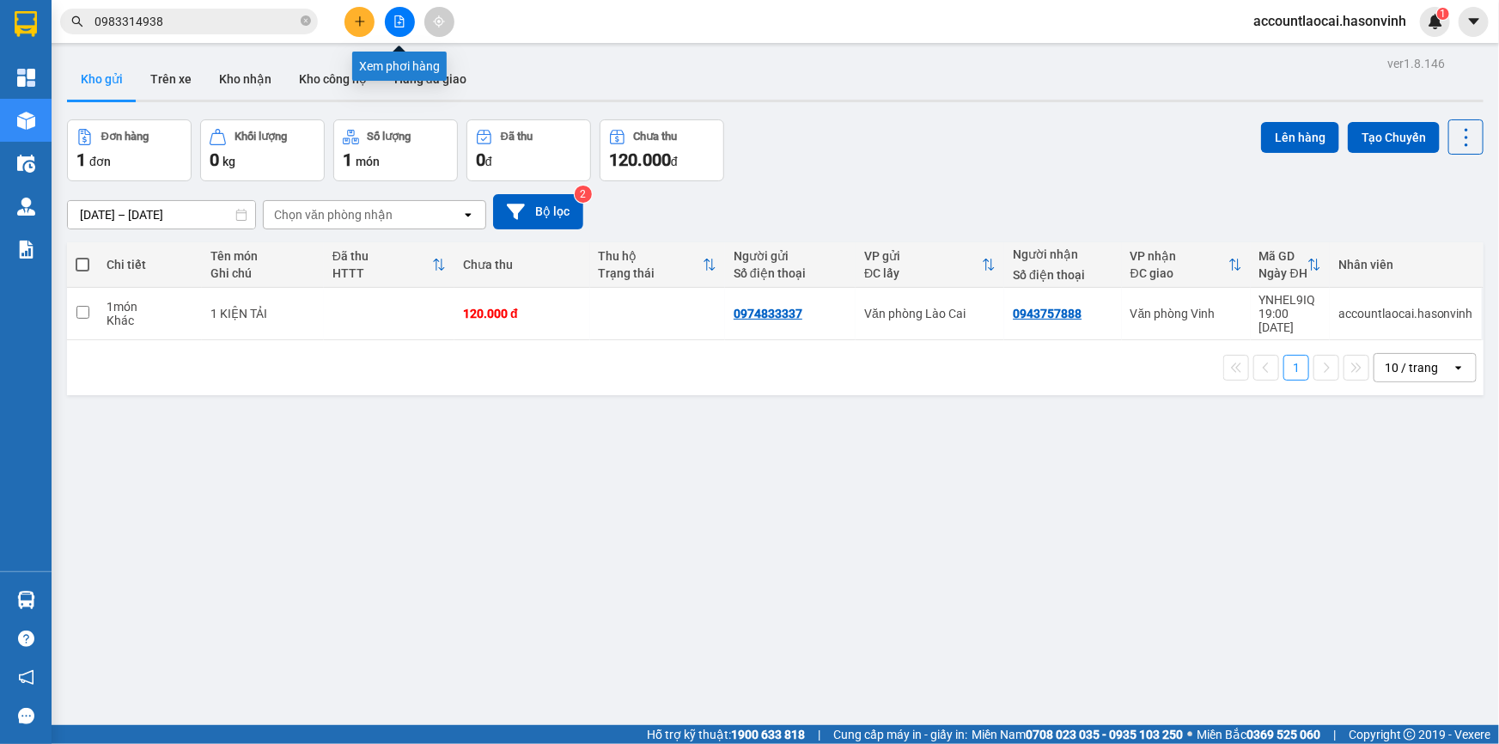
click at [399, 25] on icon "file-add" at bounding box center [399, 21] width 12 height 12
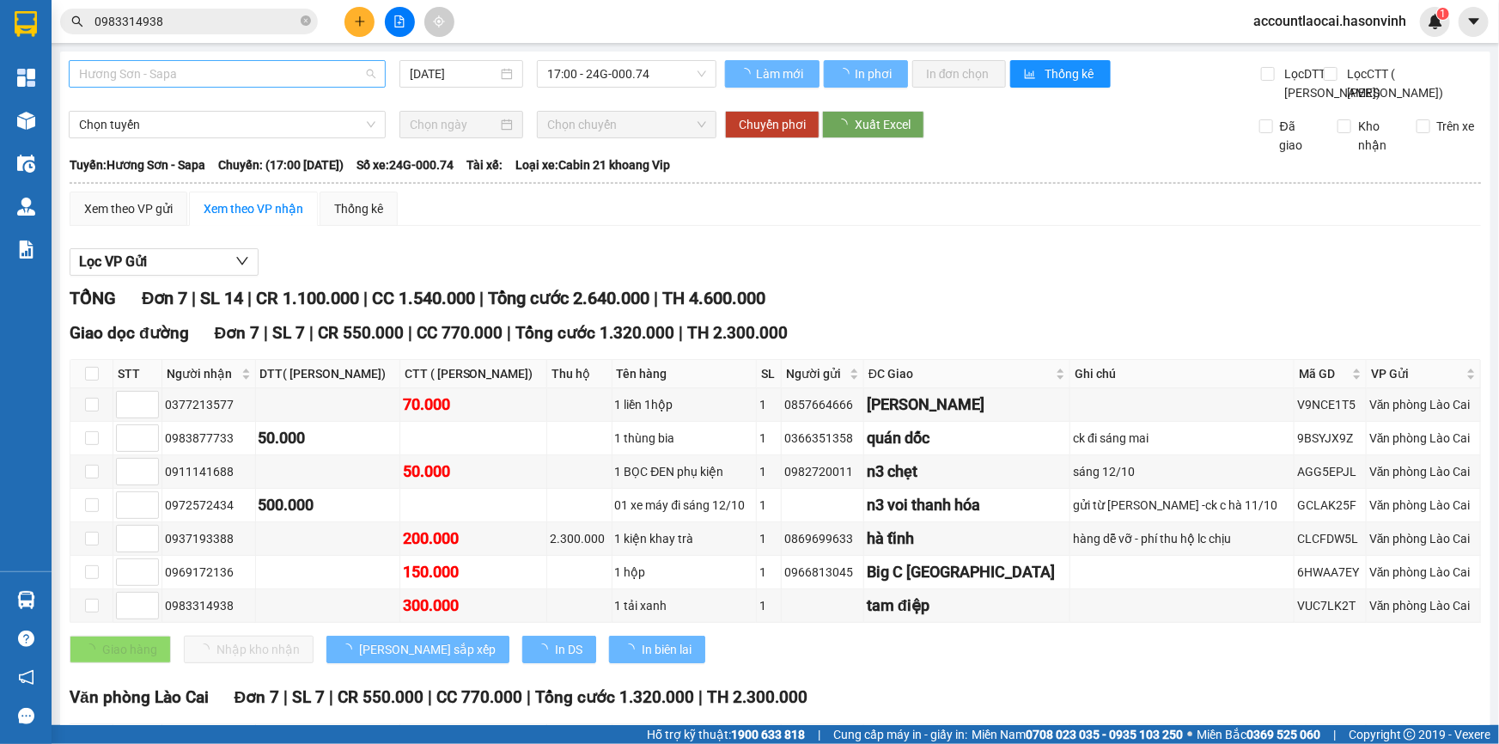
click at [195, 68] on span "Hương Sơn - Sapa" at bounding box center [227, 74] width 296 height 26
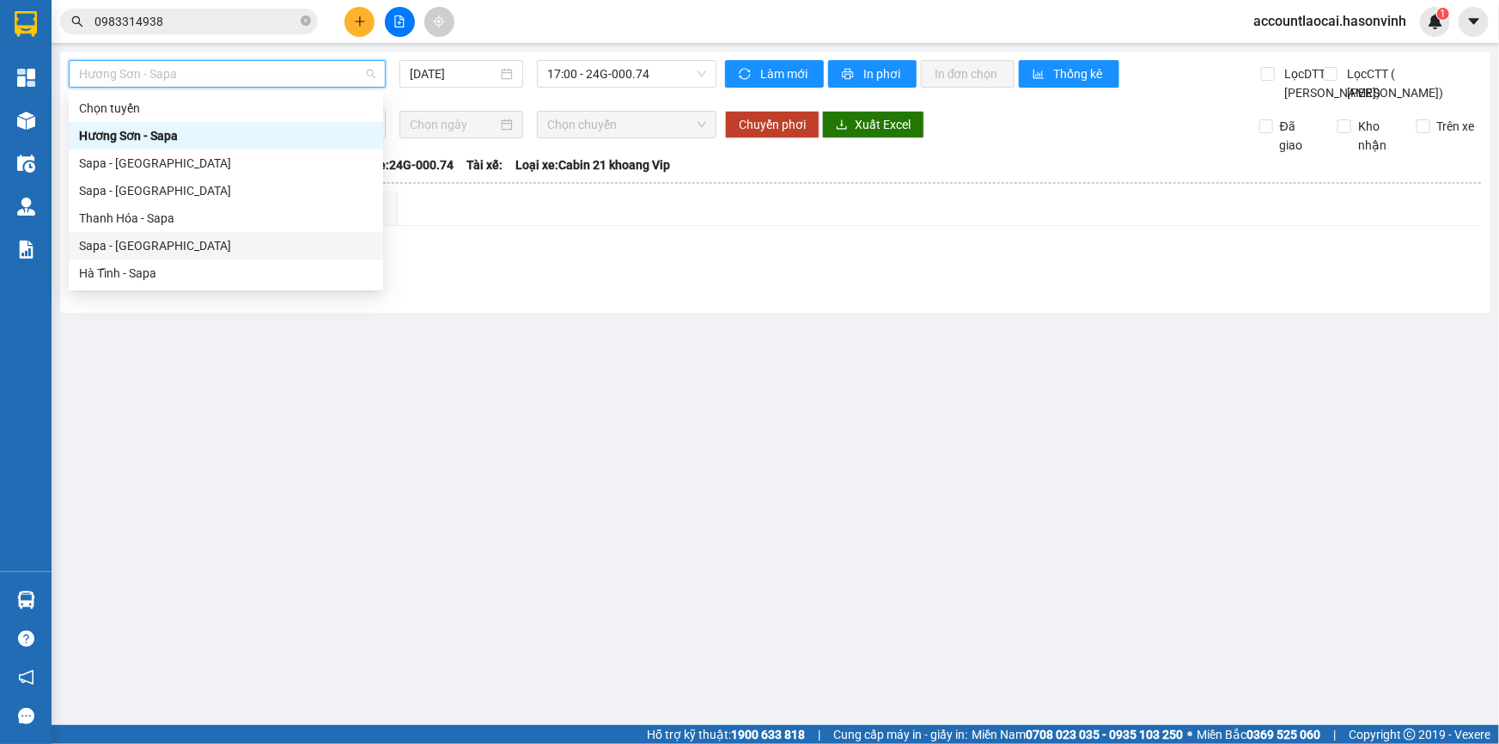
click at [112, 240] on div "Sapa - [GEOGRAPHIC_DATA]" at bounding box center [226, 245] width 294 height 19
type input "[DATE]"
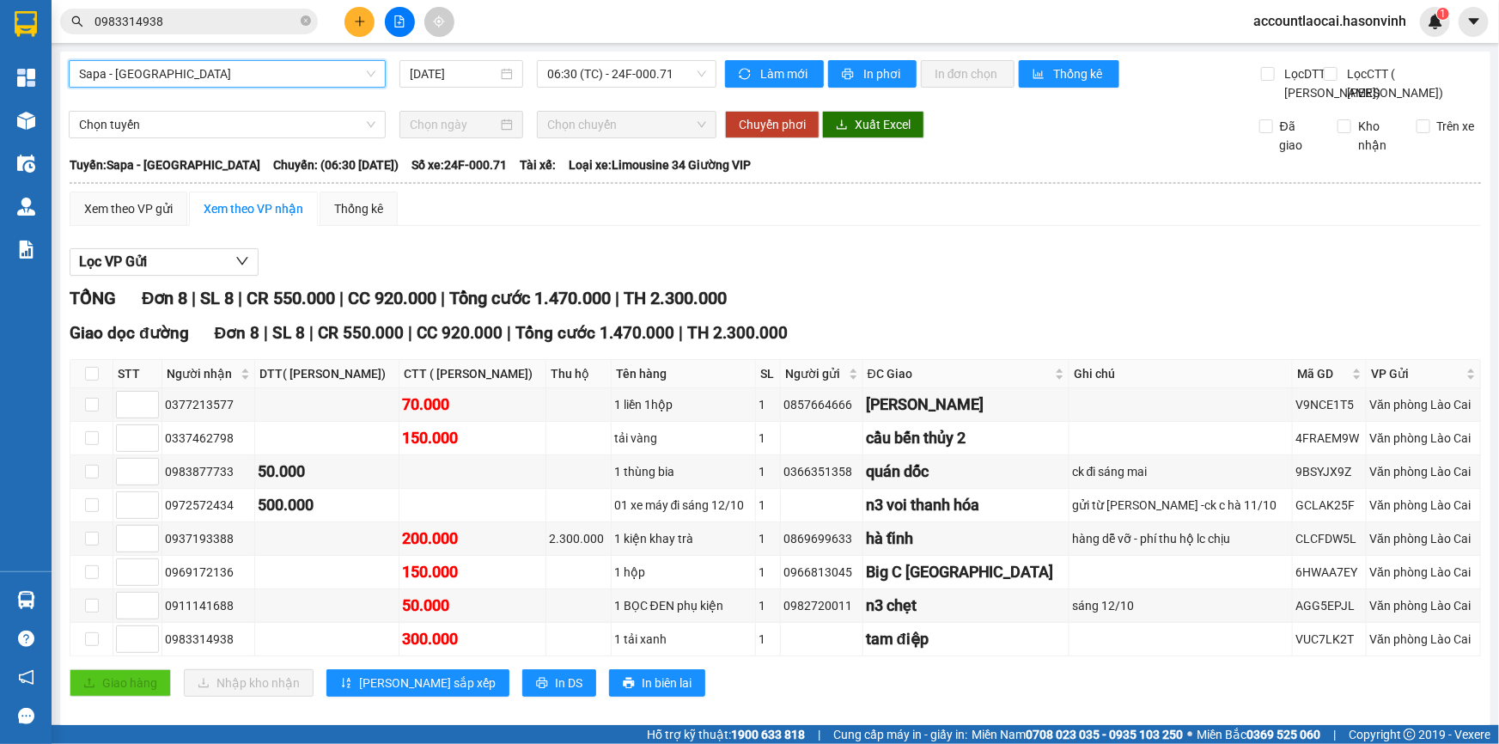
scroll to position [73, 0]
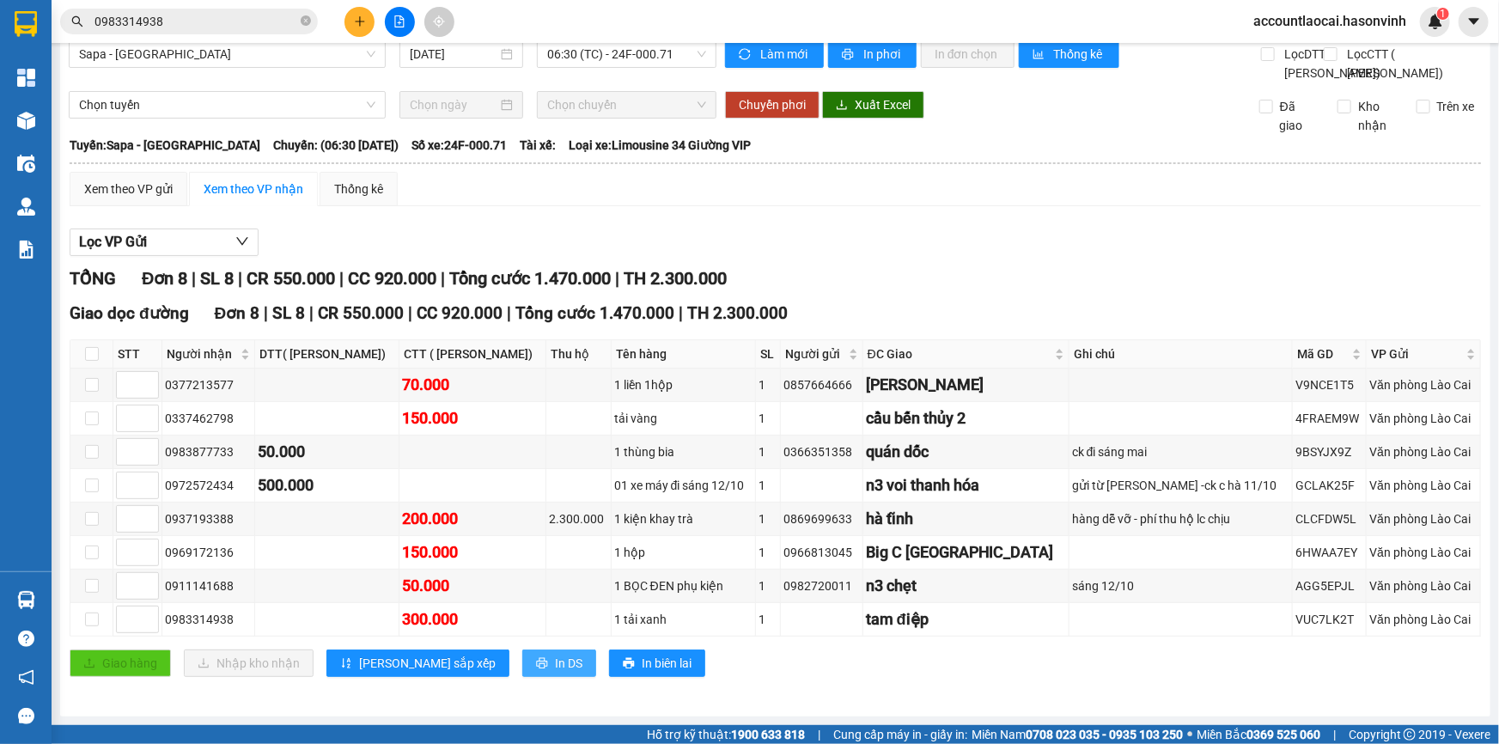
click at [555, 663] on span "In DS" at bounding box center [568, 663] width 27 height 19
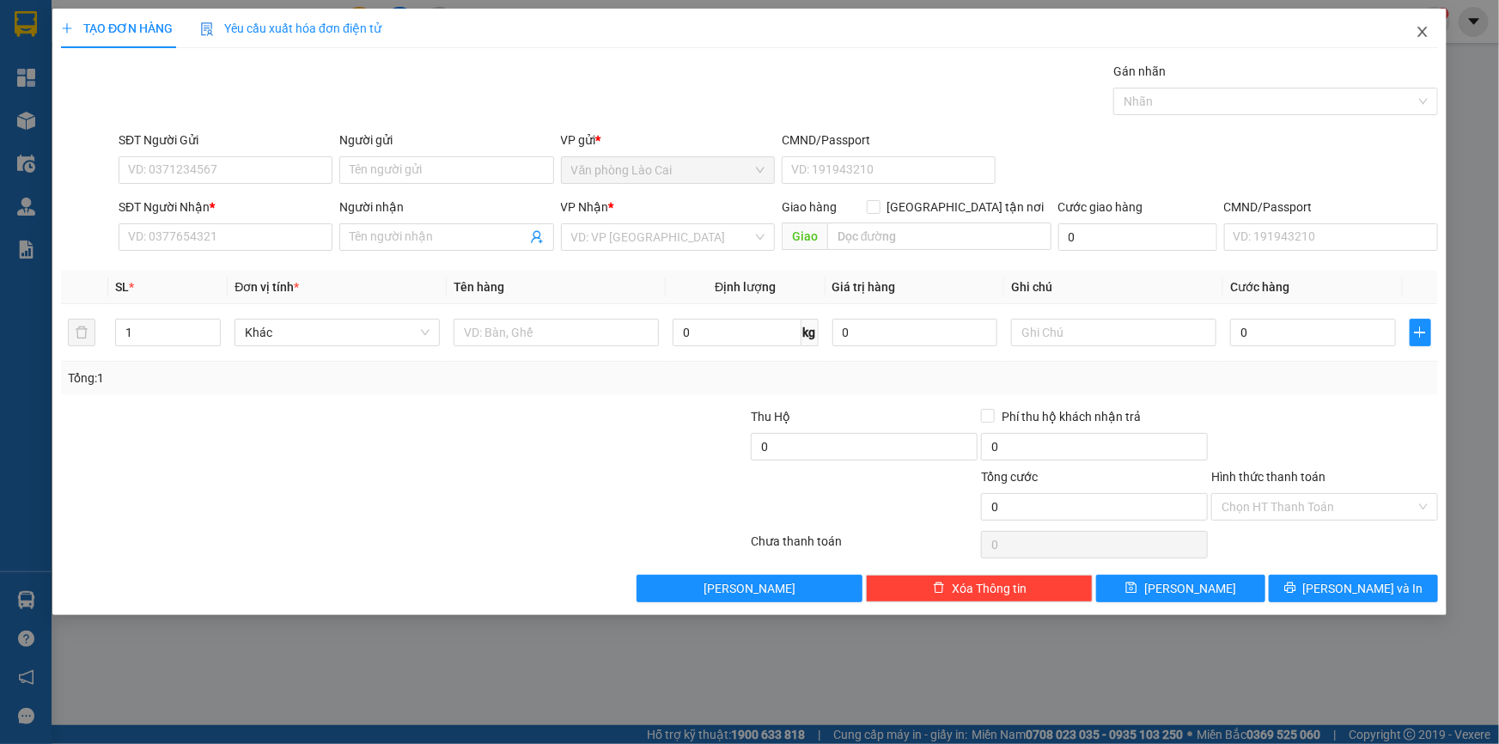
click at [1418, 35] on icon "close" at bounding box center [1423, 32] width 14 height 14
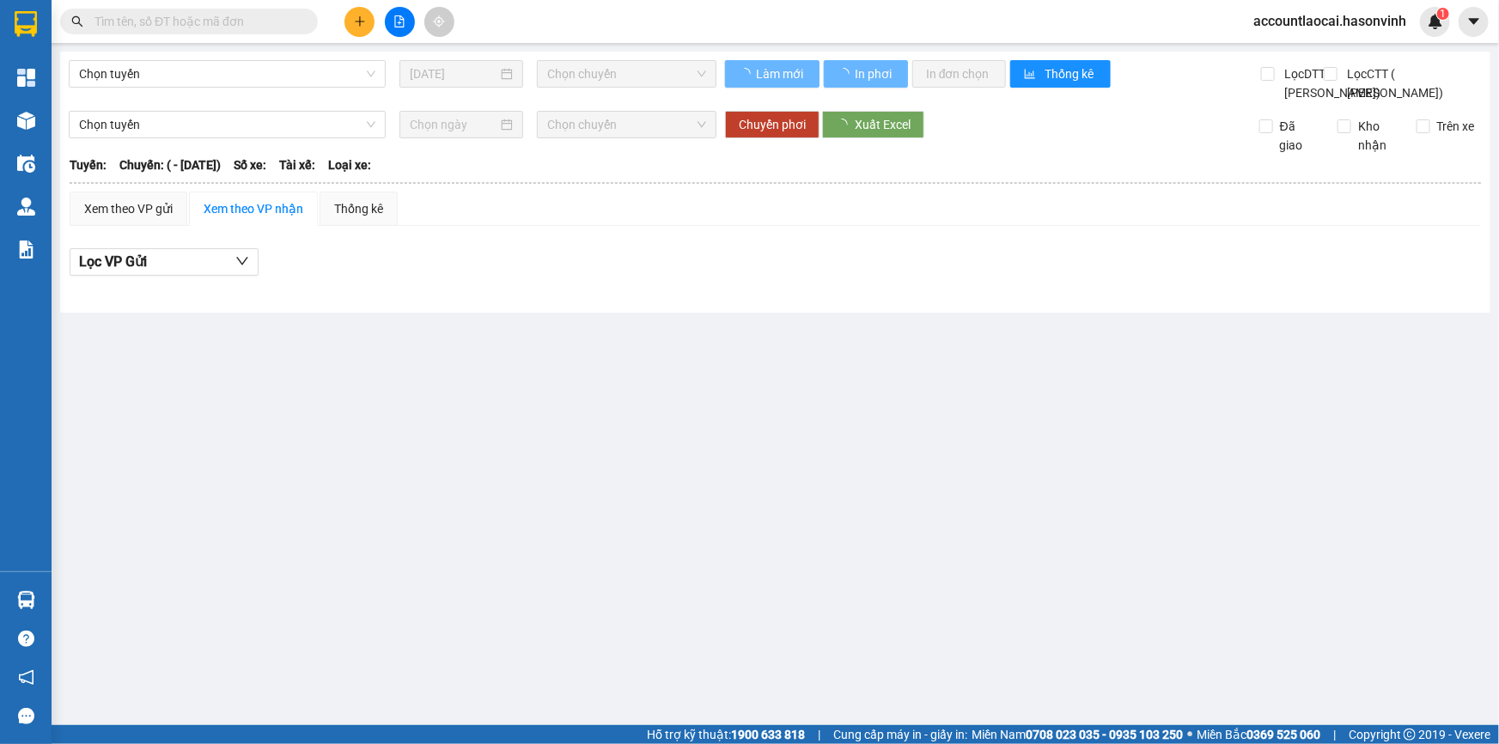
click at [191, 25] on input "text" at bounding box center [195, 21] width 203 height 19
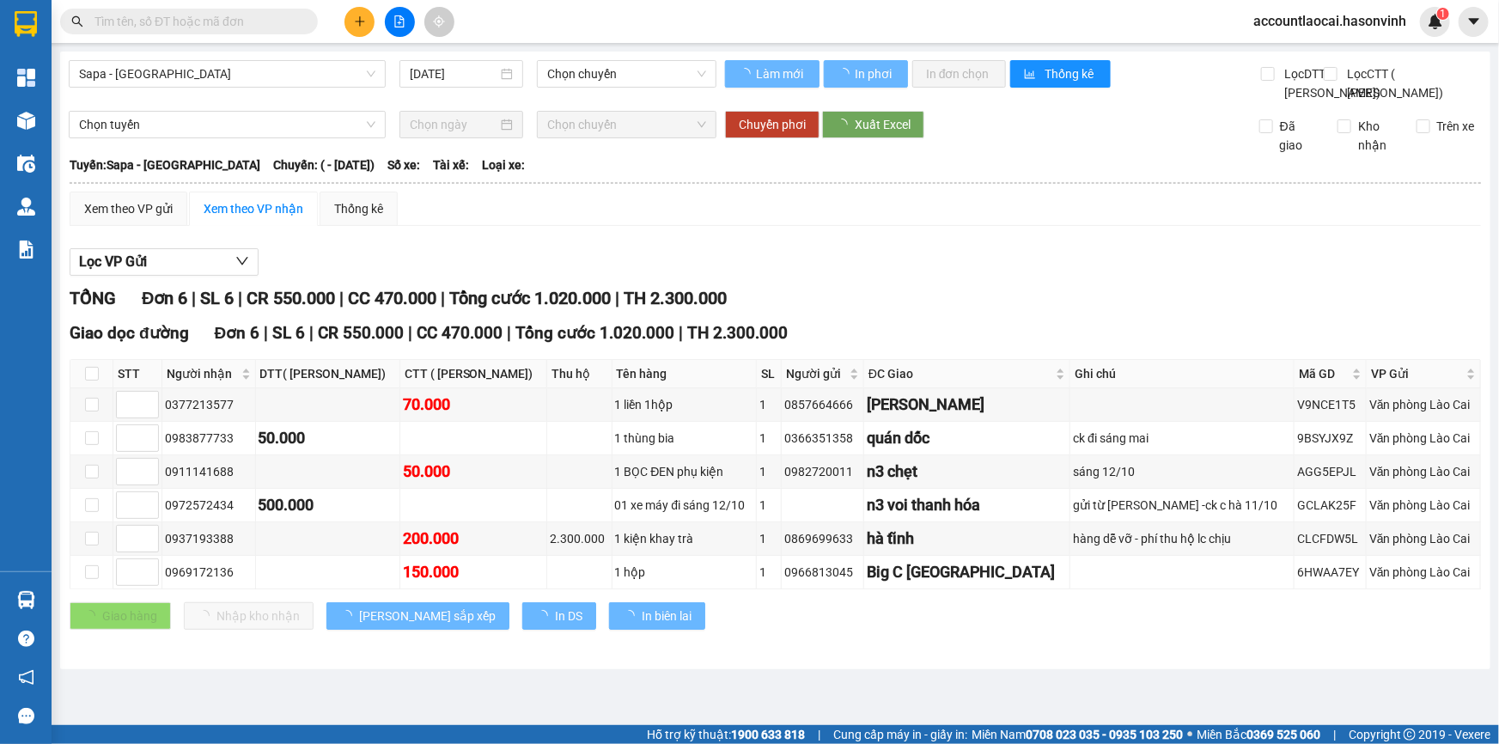
type input "12/10/2025"
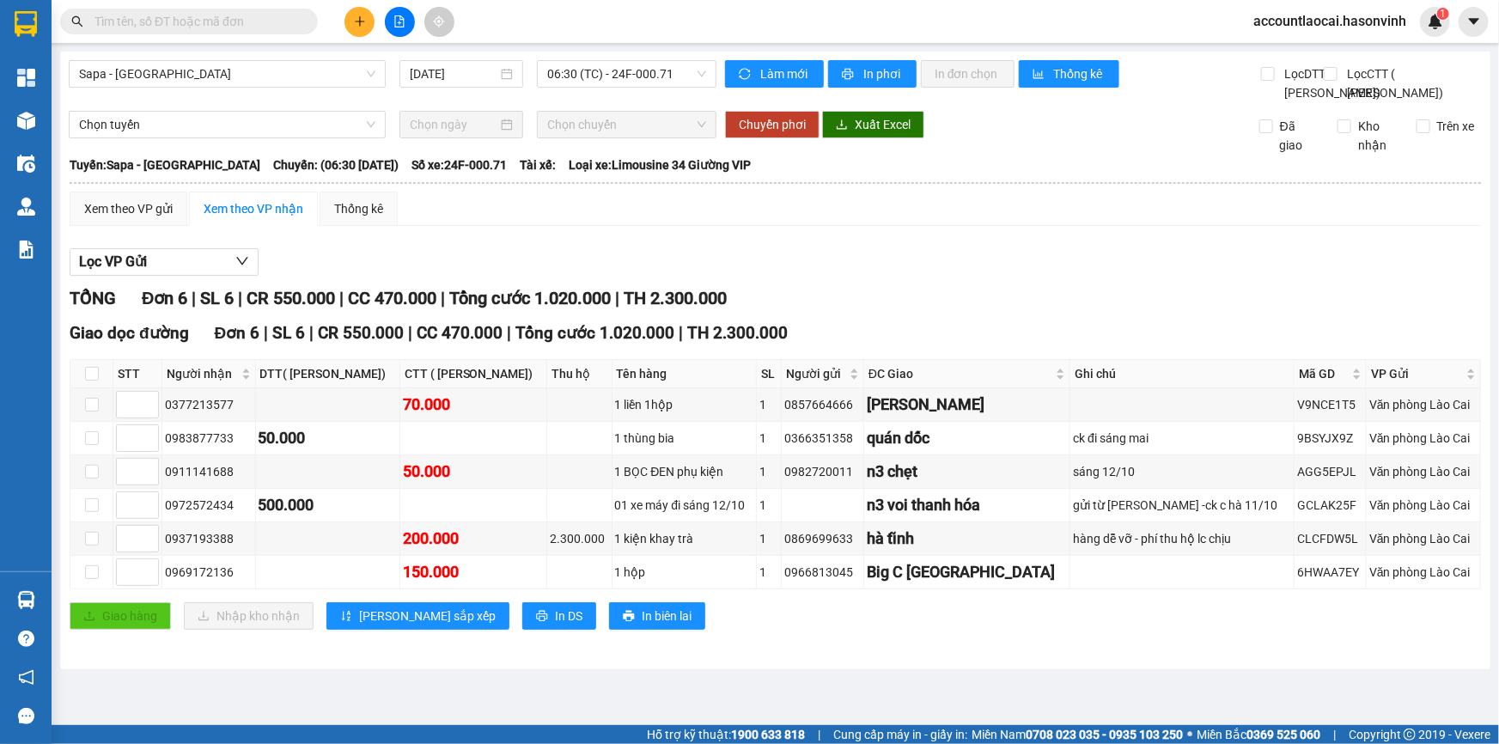
paste input "0983314938"
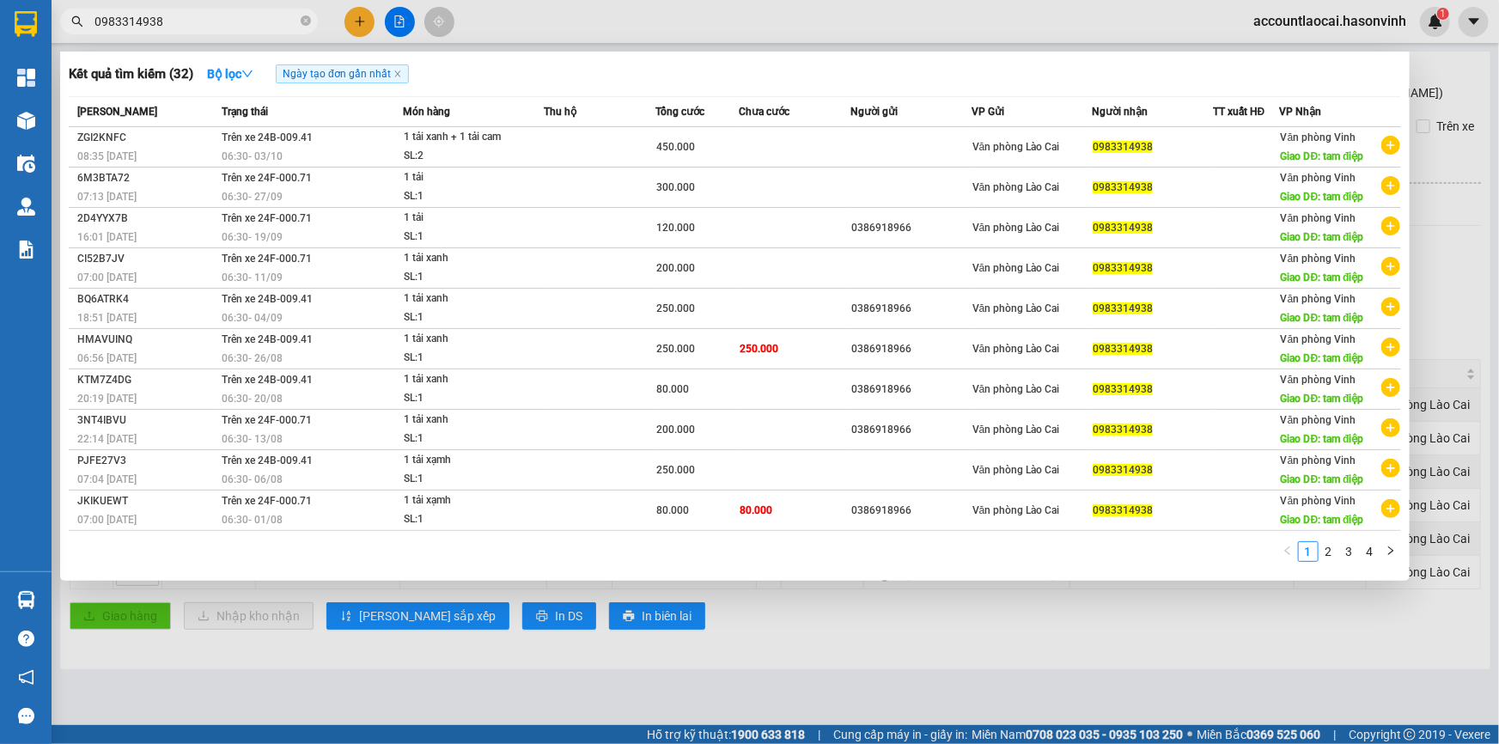
type input "0983314938"
click at [403, 79] on span "Ngày tạo đơn gần nhất" at bounding box center [342, 73] width 133 height 19
click at [1458, 92] on div at bounding box center [749, 372] width 1499 height 744
